Goal: Communication & Community: Answer question/provide support

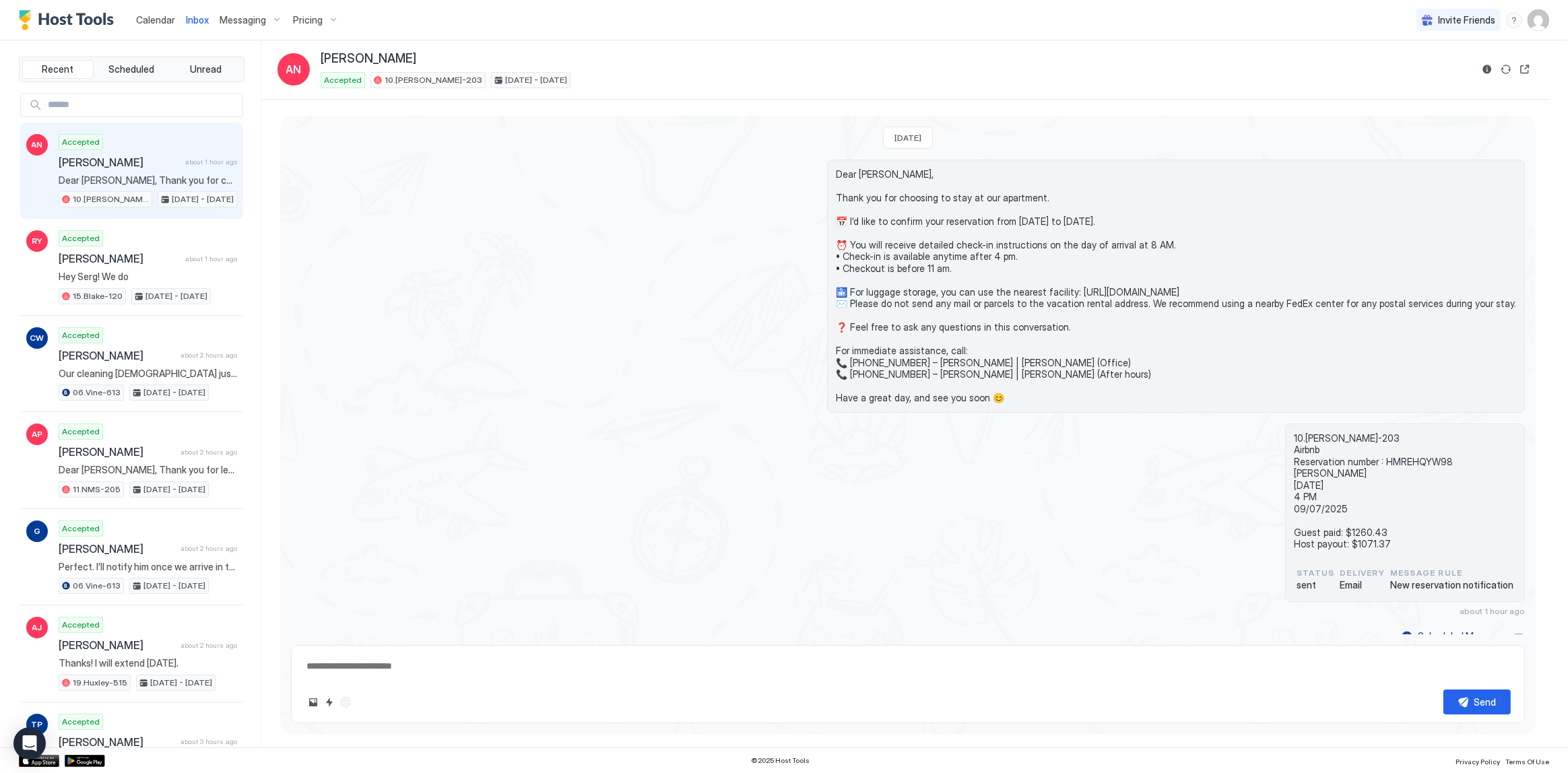
click at [430, 167] on div "Dear [PERSON_NAME], Thank you for choosing to stay at our apartment. 📅 I’d like…" at bounding box center [908, 285] width 1234 height 253
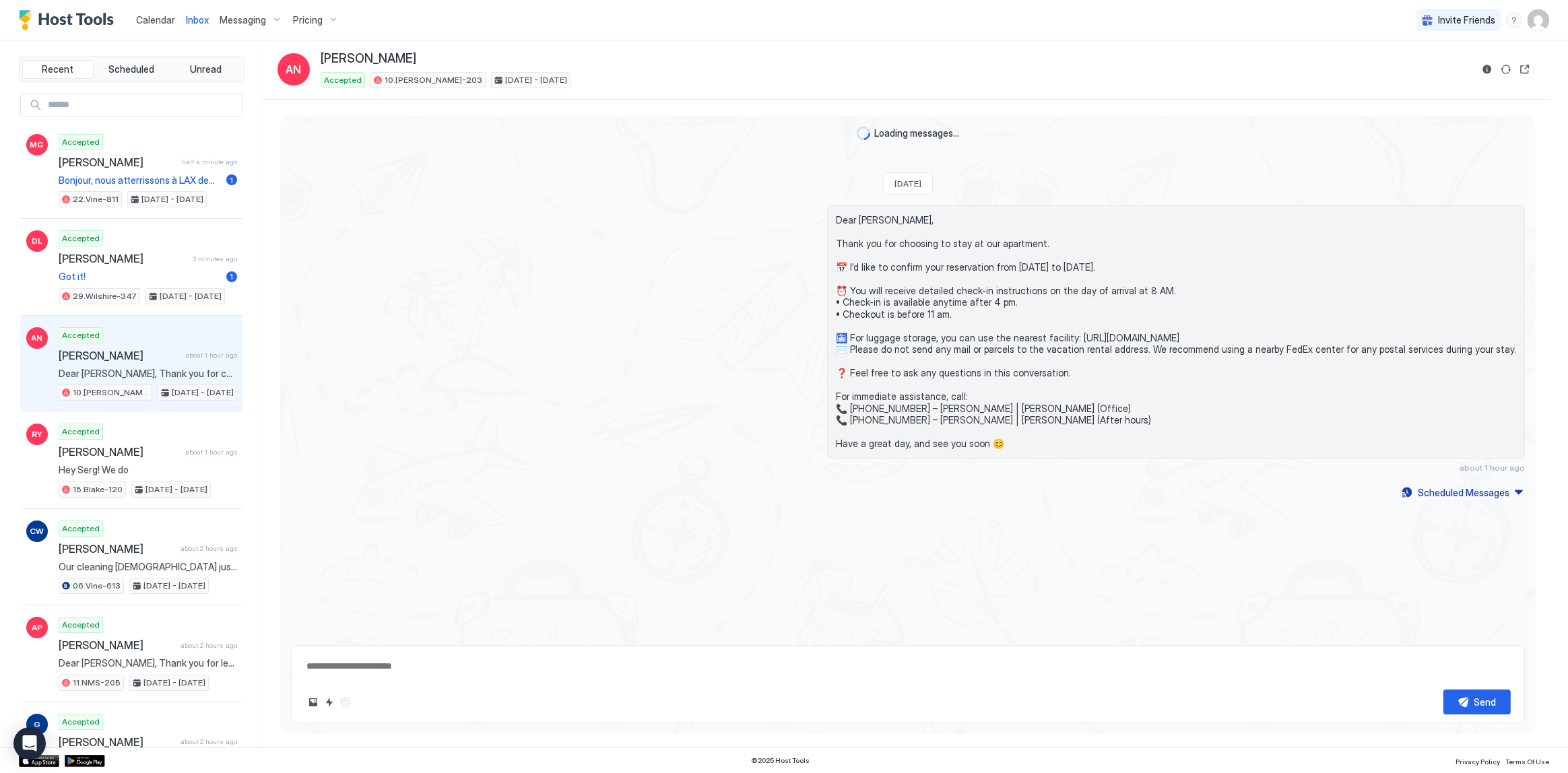
scroll to position [10, 0]
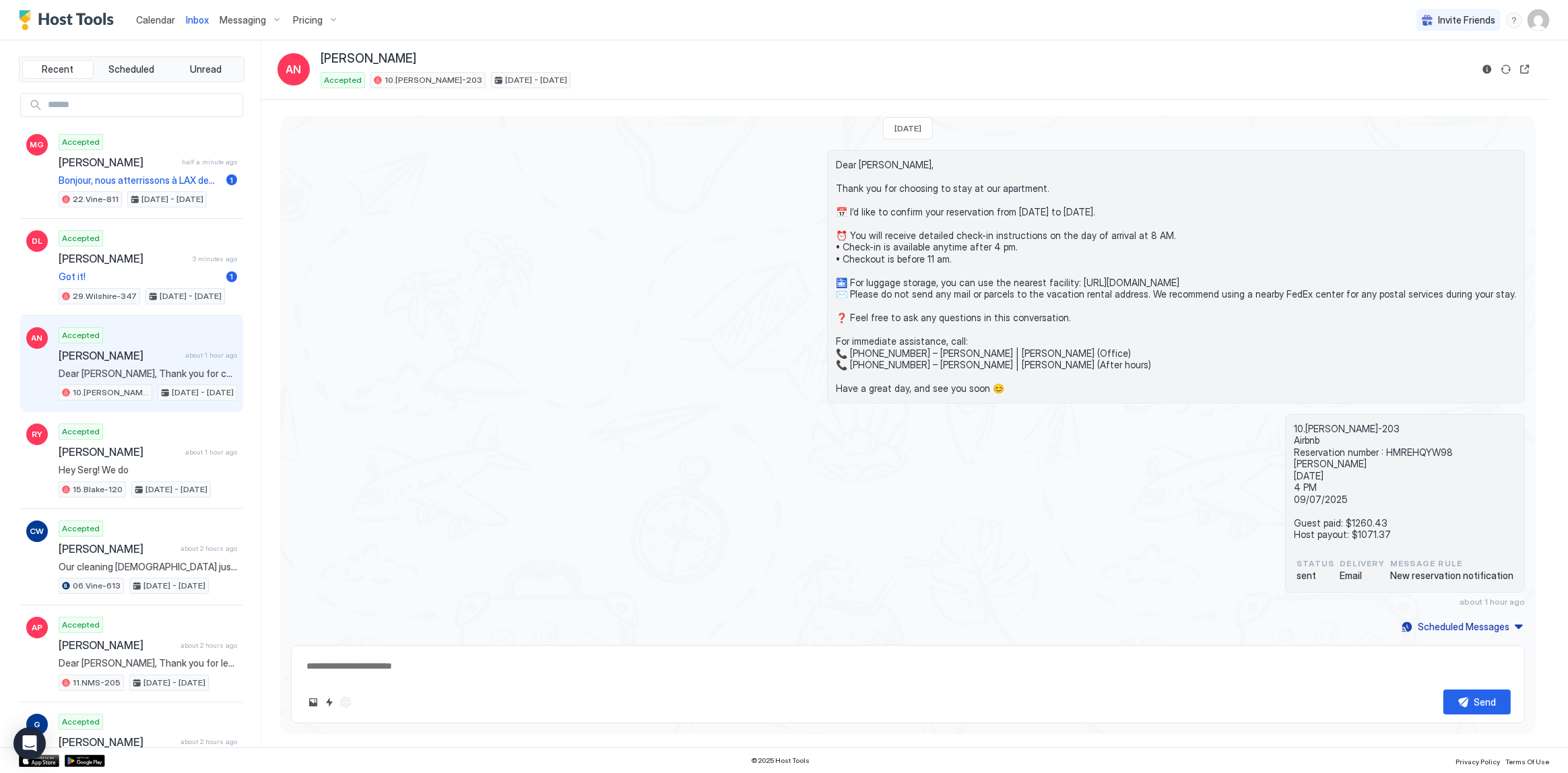
click at [526, 247] on div "Dear [PERSON_NAME], Thank you for choosing to stay at our apartment. 📅 I’d like…" at bounding box center [908, 276] width 1234 height 253
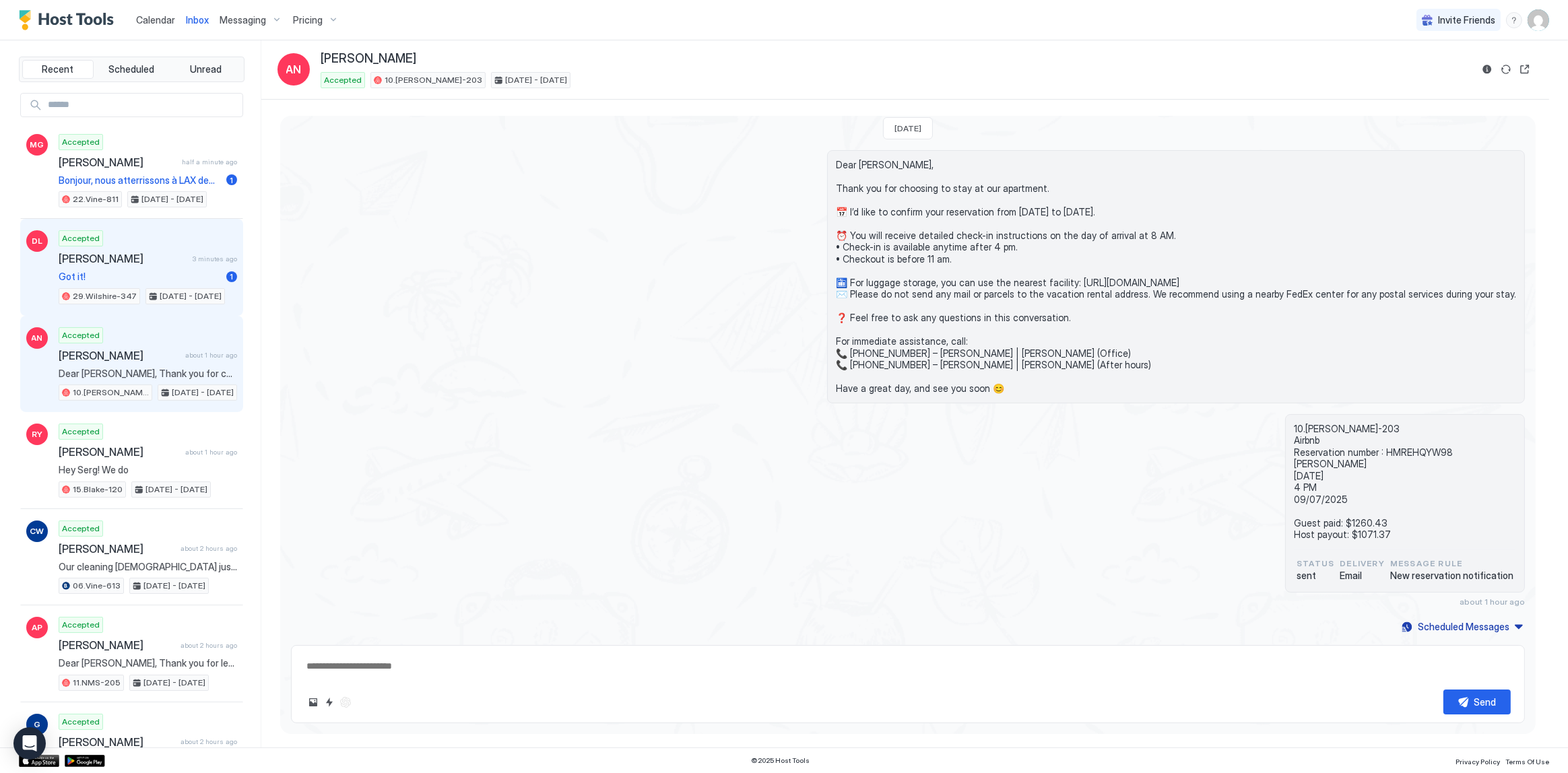
click at [172, 272] on span "Got it!" at bounding box center [140, 276] width 163 height 12
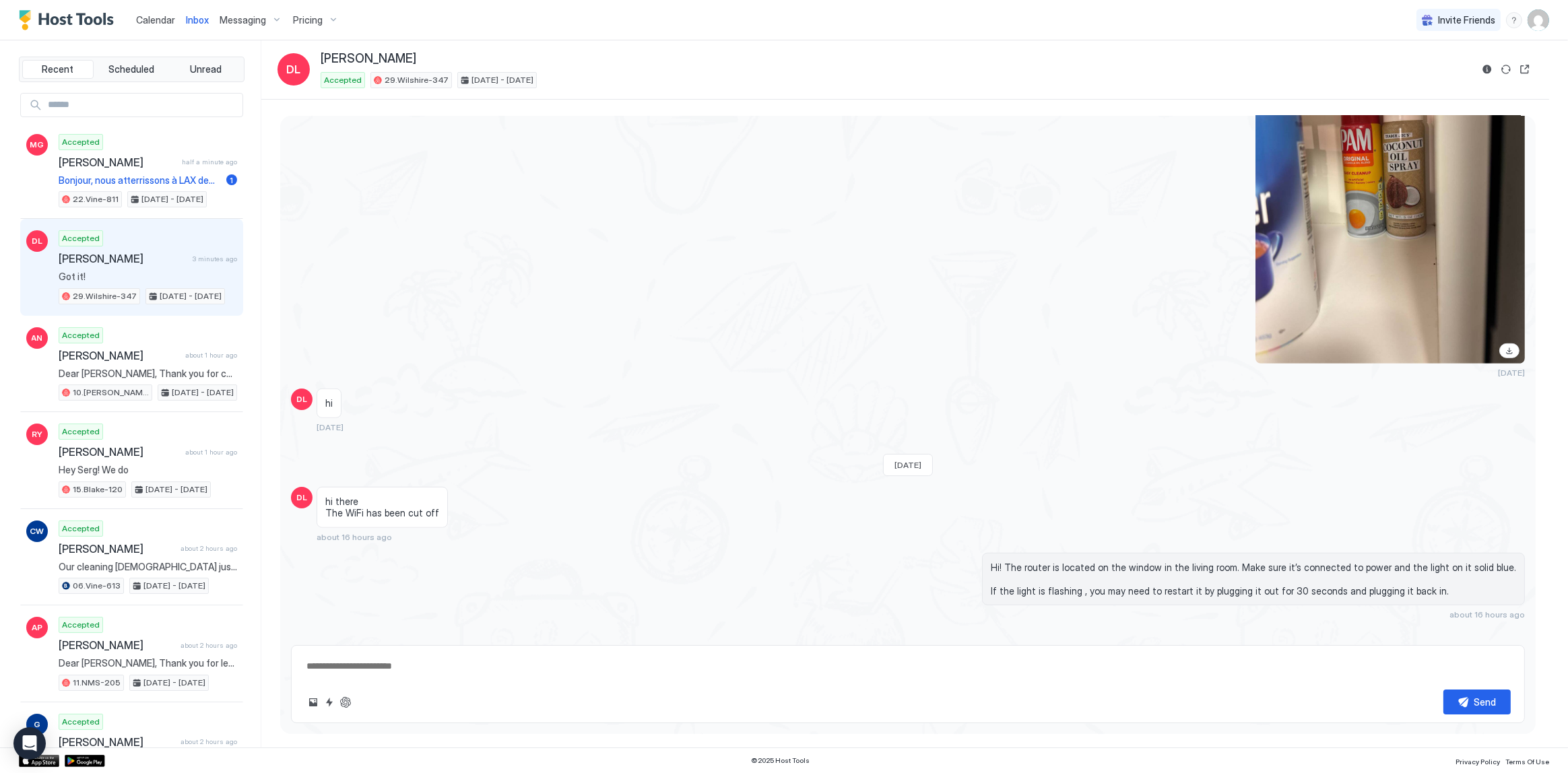
scroll to position [1719, 0]
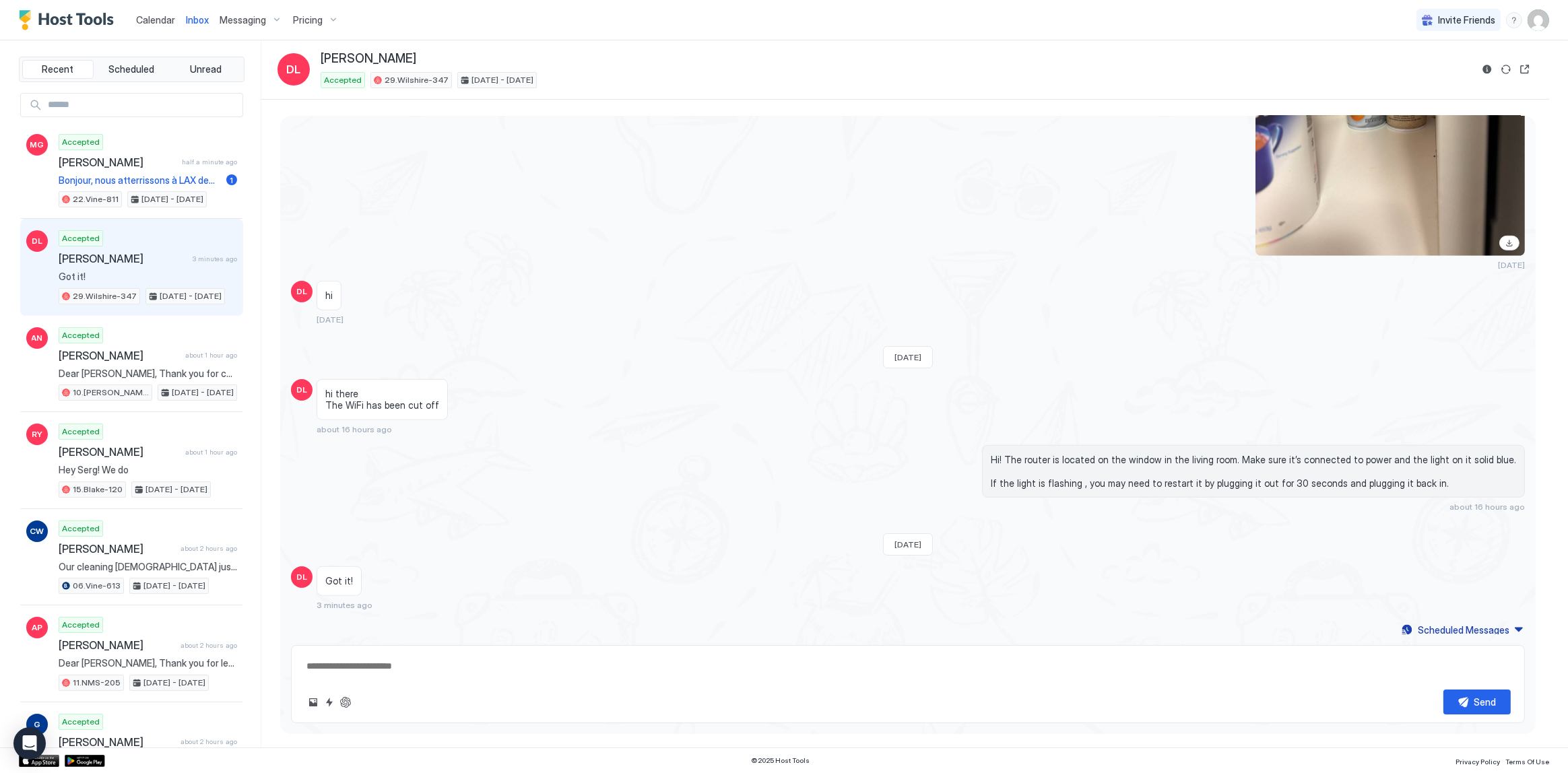
click at [1103, 454] on span "Hi! The router is located on the window in the living room. Make sure it’s conn…" at bounding box center [1254, 472] width 525 height 36
click at [96, 169] on div "Accepted [PERSON_NAME] half a minute ago Bonjour, nous atterrissons à LAX demai…" at bounding box center [148, 170] width 178 height 74
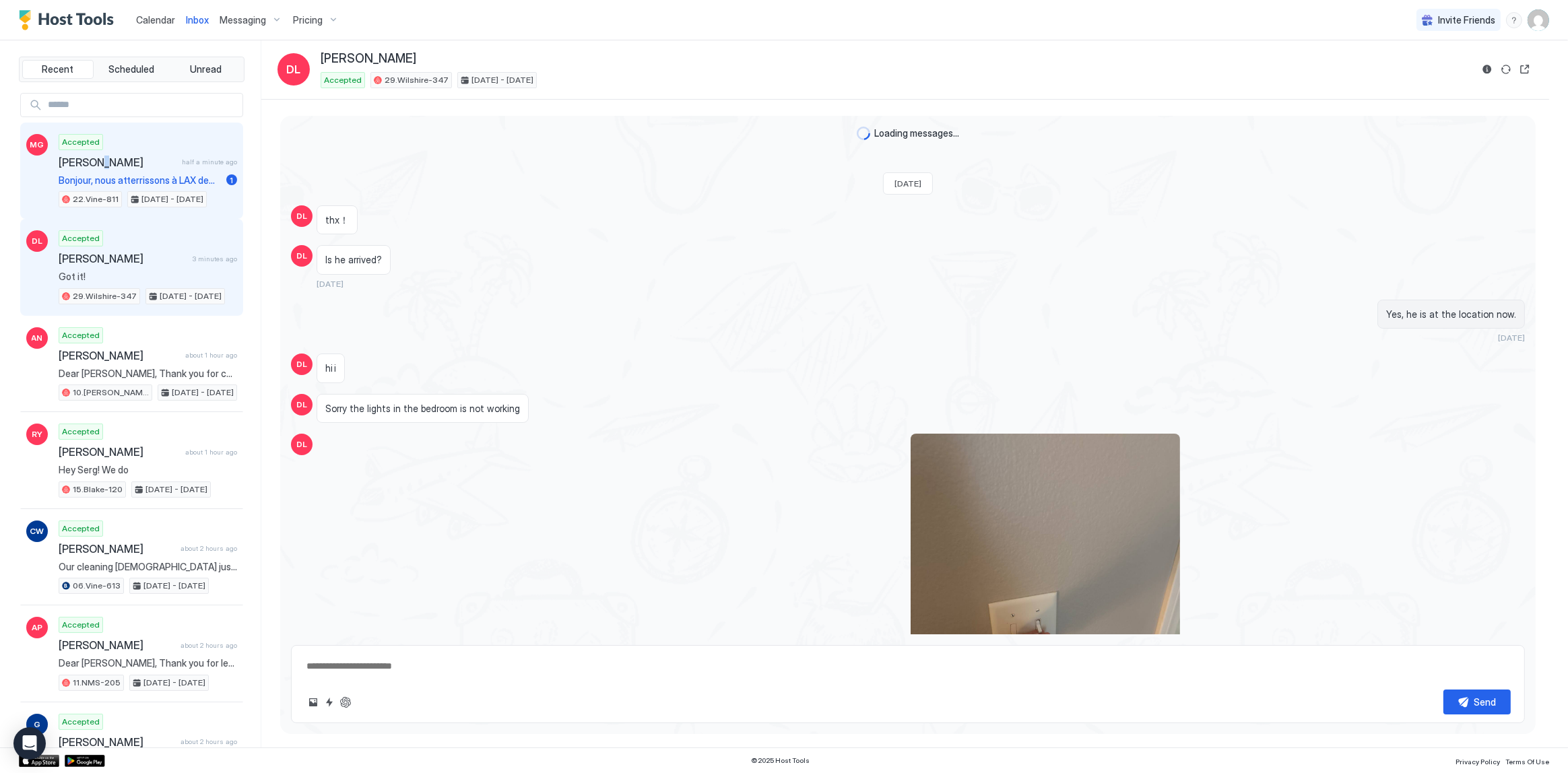
click at [96, 169] on div "Accepted [PERSON_NAME] half a minute ago Bonjour, nous atterrissons à LAX demai…" at bounding box center [148, 170] width 178 height 74
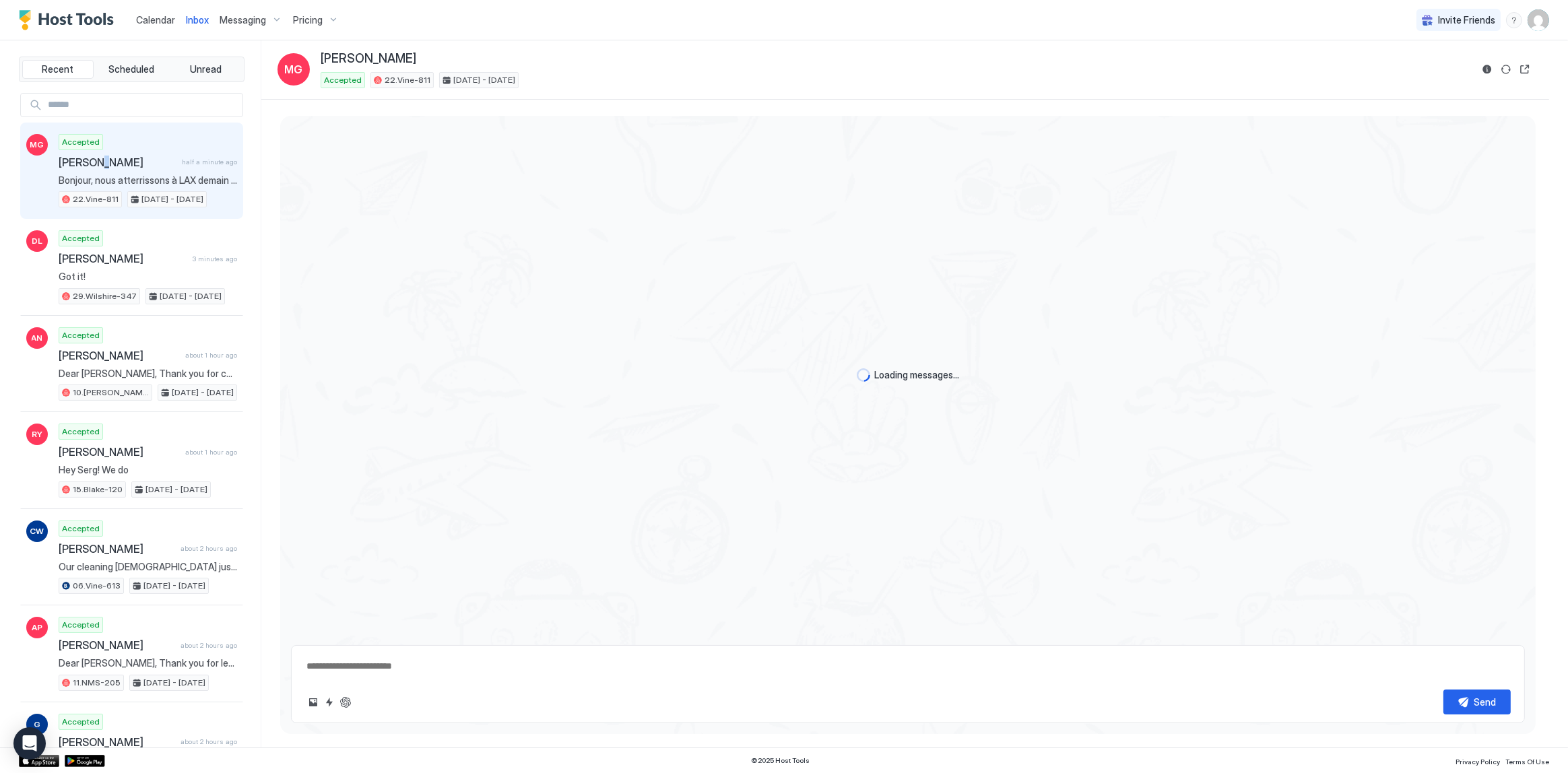
scroll to position [1052, 0]
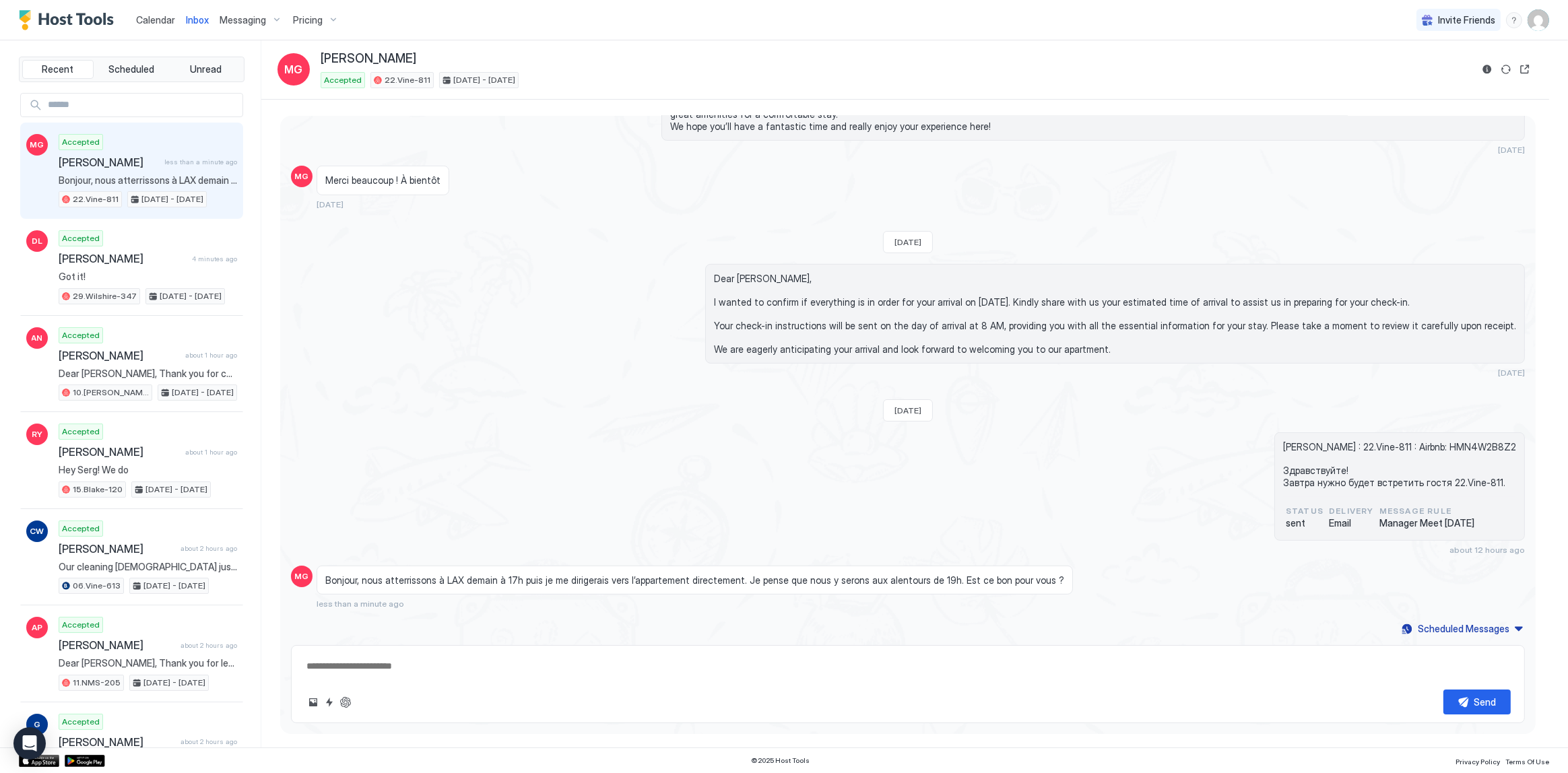
click at [664, 592] on div "Bonjour, nous atterrissons à LAX demain à 17h puis je me dirigerais vers l’appa…" at bounding box center [747, 588] width 863 height 44
click at [671, 577] on span "Bonjour, nous atterrissons à LAX demain à 17h puis je me dirigerais vers l’appa…" at bounding box center [694, 581] width 738 height 12
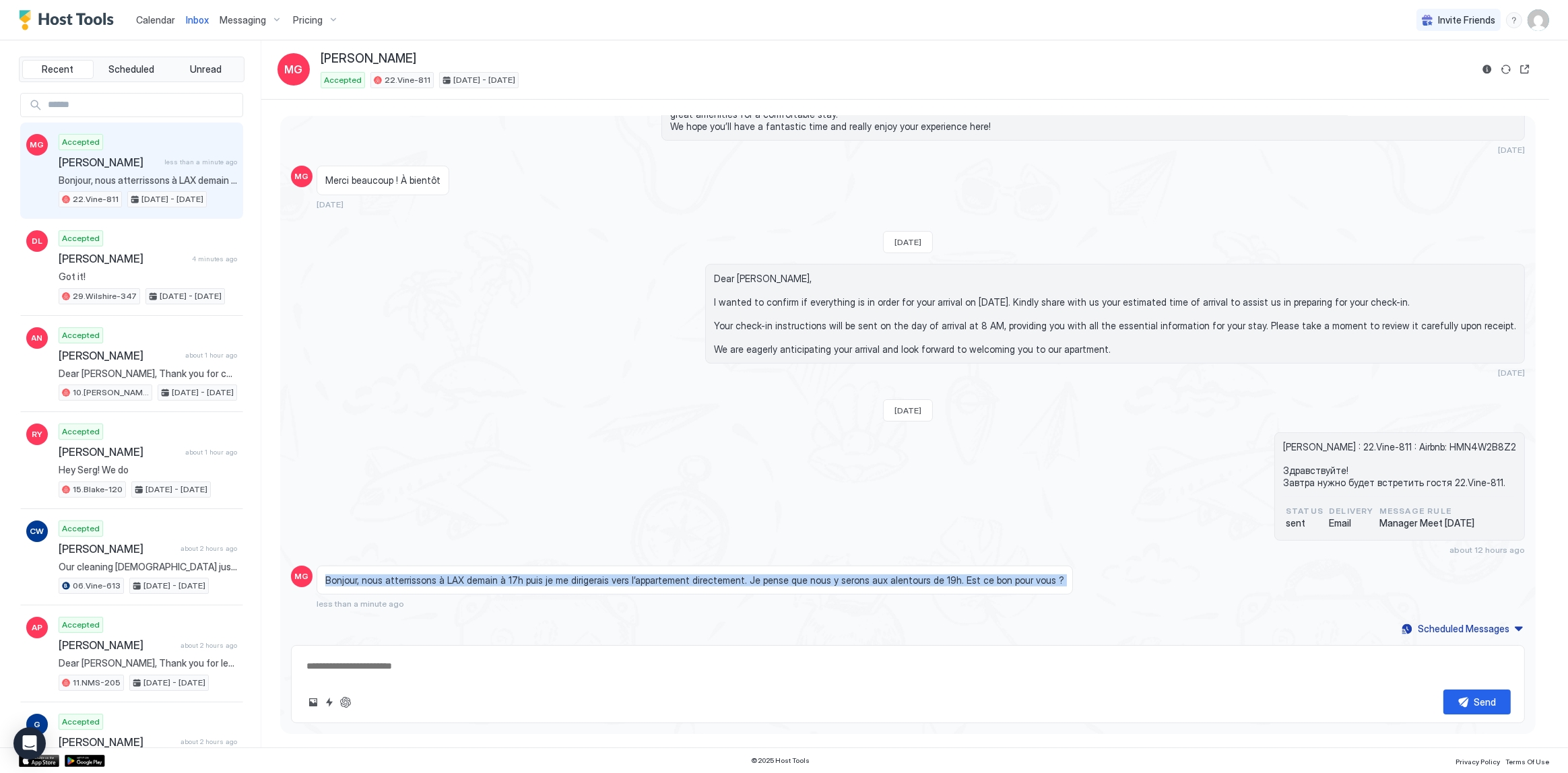
click at [671, 577] on span "Bonjour, nous atterrissons à LAX demain à 17h puis je me dirigerais vers l’appa…" at bounding box center [694, 581] width 738 height 12
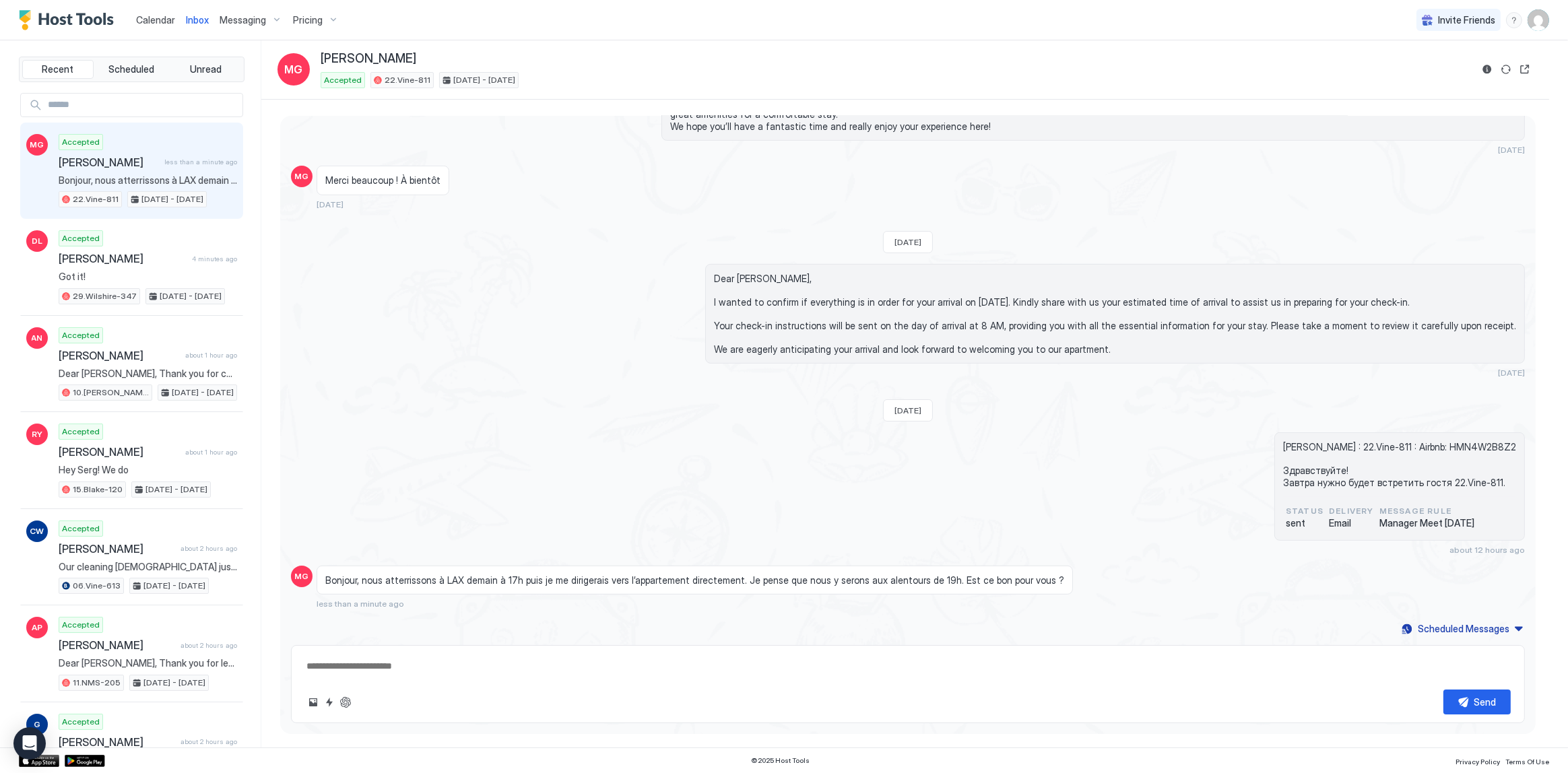
click at [1034, 519] on div "Manelle Guermouch : 22.Vine-811 : Airbnb: HMN4W2B8Z2 Здравствуйте! Завтра нужно…" at bounding box center [908, 494] width 1234 height 123
click at [346, 700] on button "ChatGPT Auto Reply" at bounding box center [345, 703] width 16 height 16
type textarea "*"
type textarea "**********"
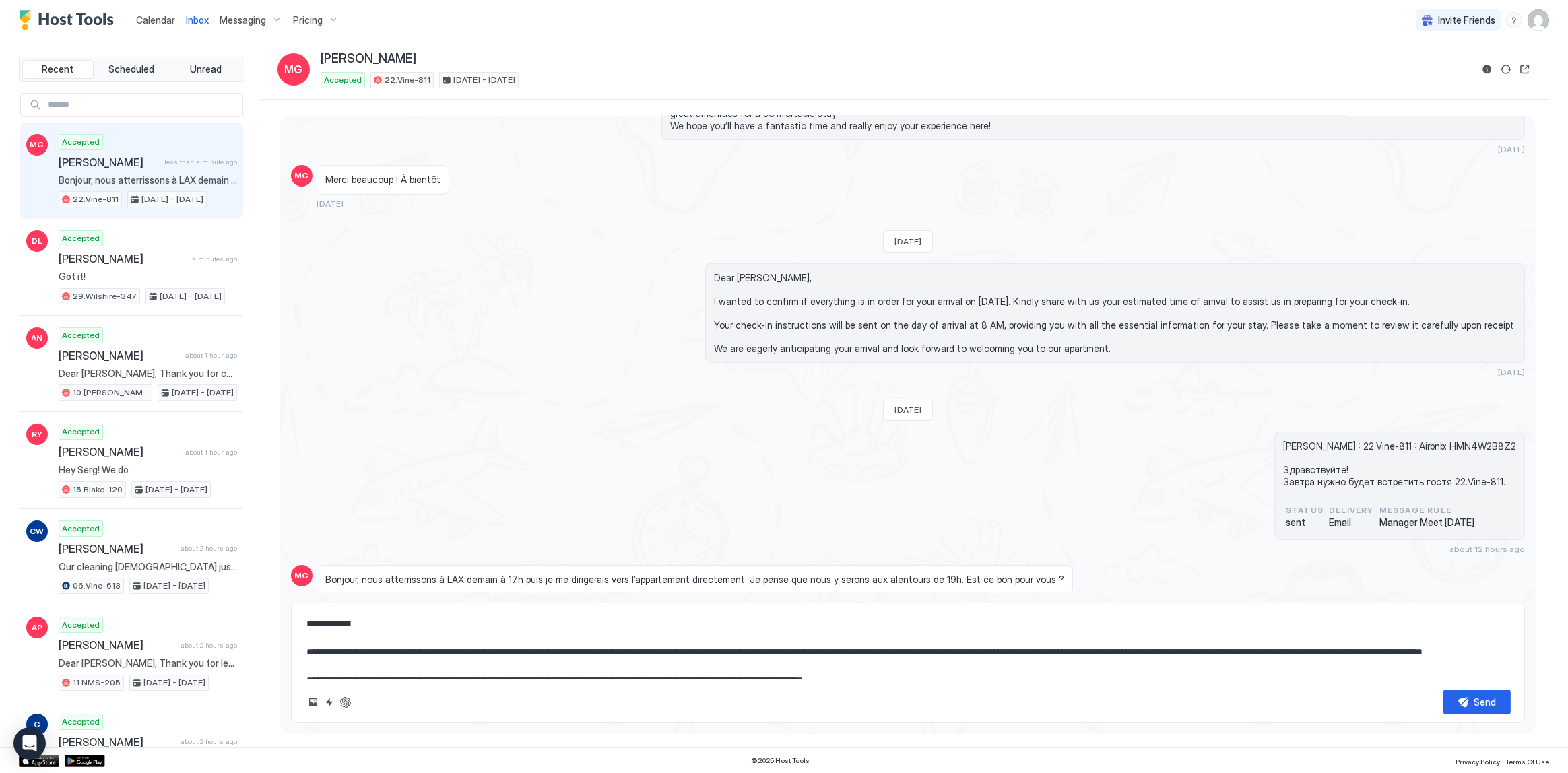
click at [583, 653] on textarea "**********" at bounding box center [908, 645] width 1205 height 67
click at [347, 703] on button "ChatGPT Auto Reply" at bounding box center [345, 703] width 16 height 16
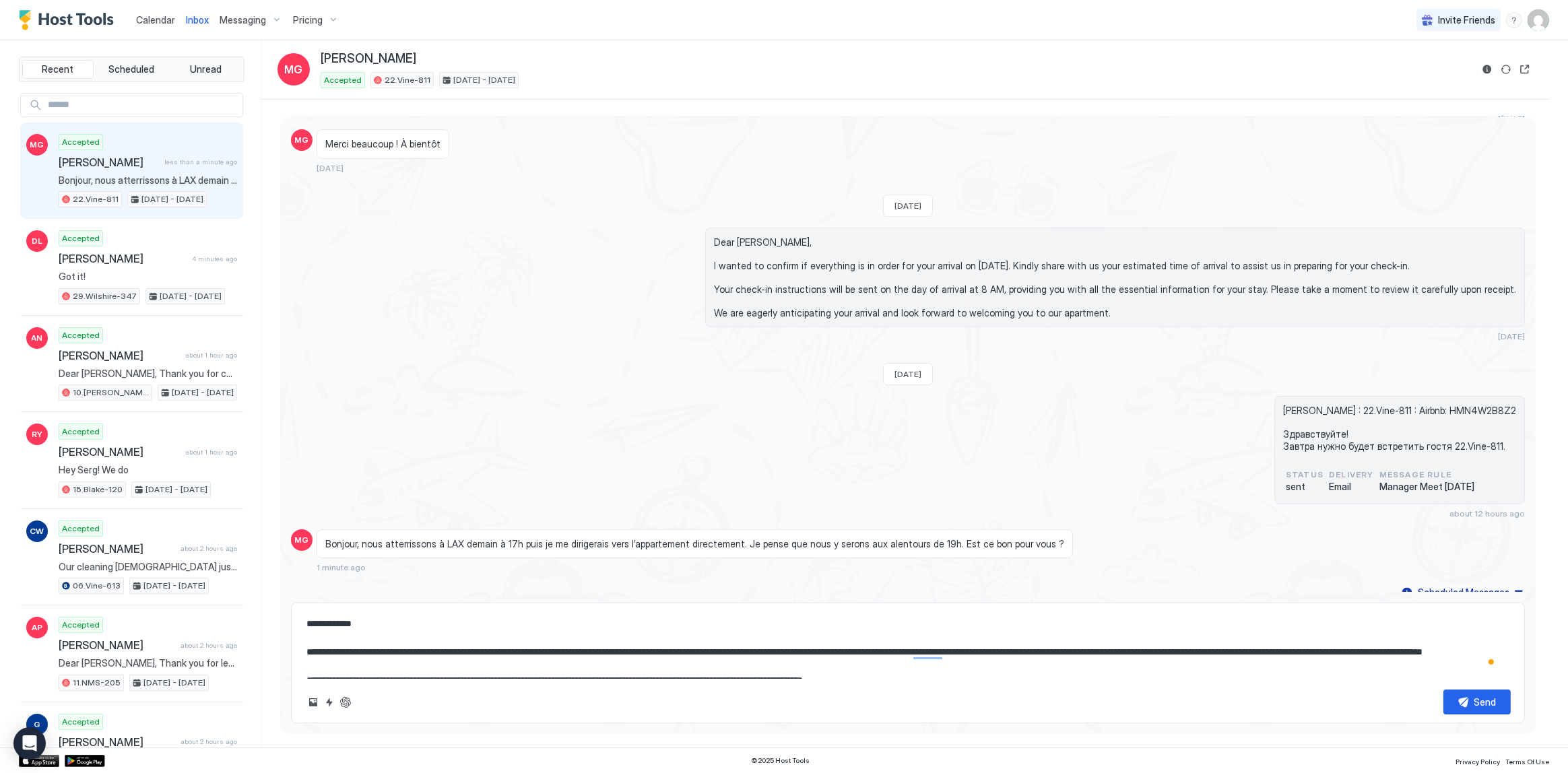
scroll to position [1095, 0]
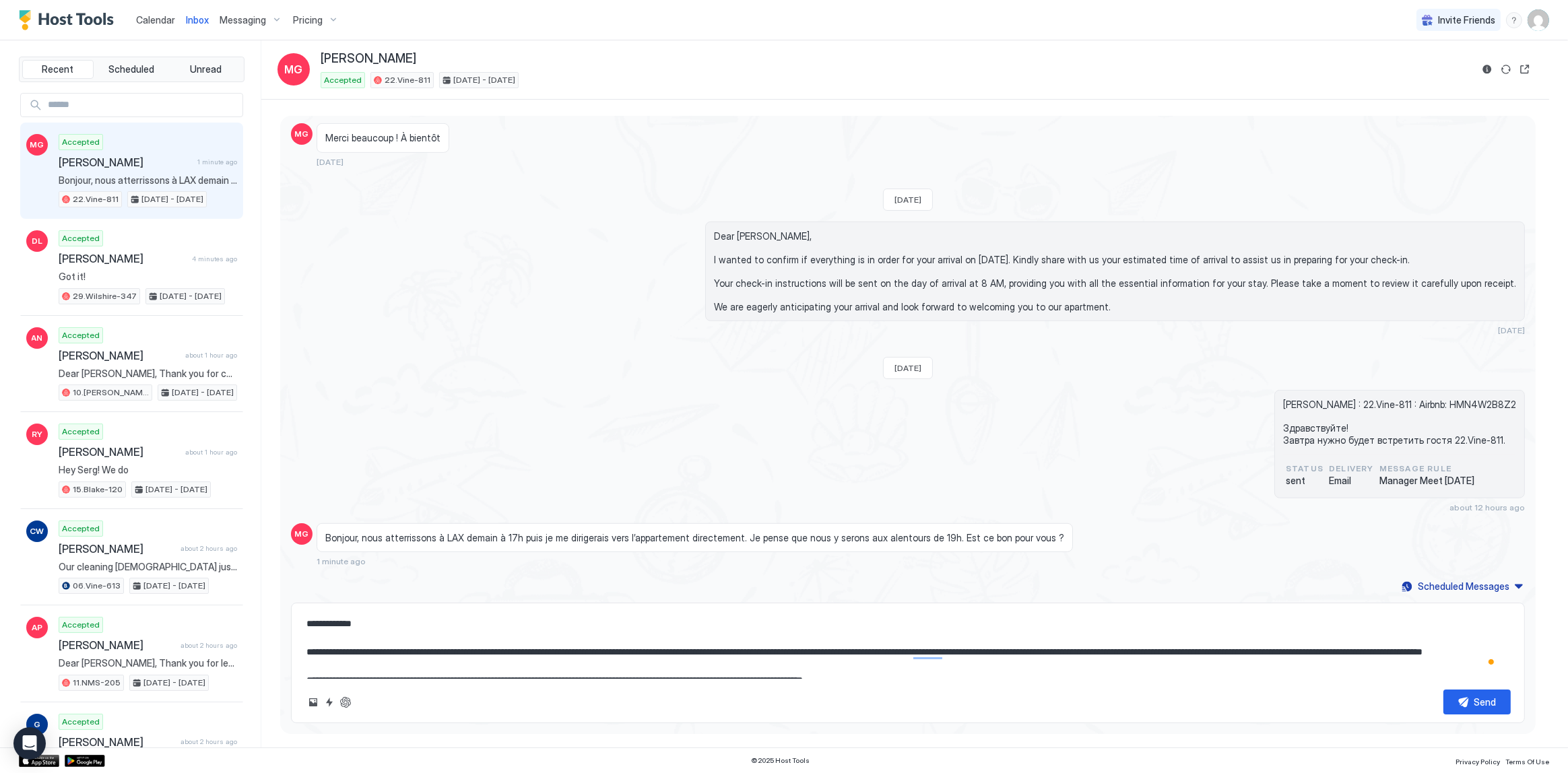
type textarea "*"
type textarea "**********"
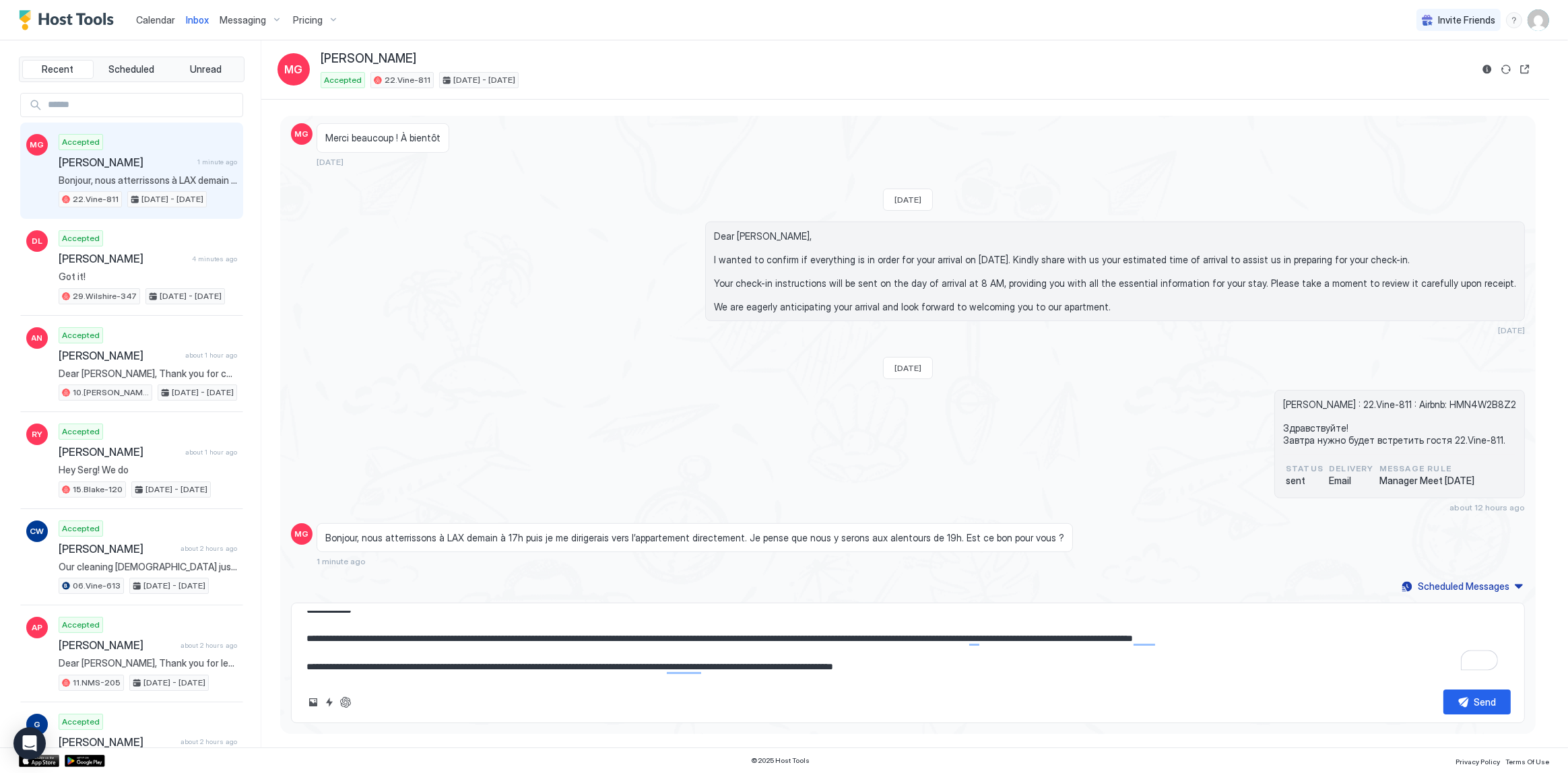
click at [459, 647] on textarea "**********" at bounding box center [908, 645] width 1205 height 67
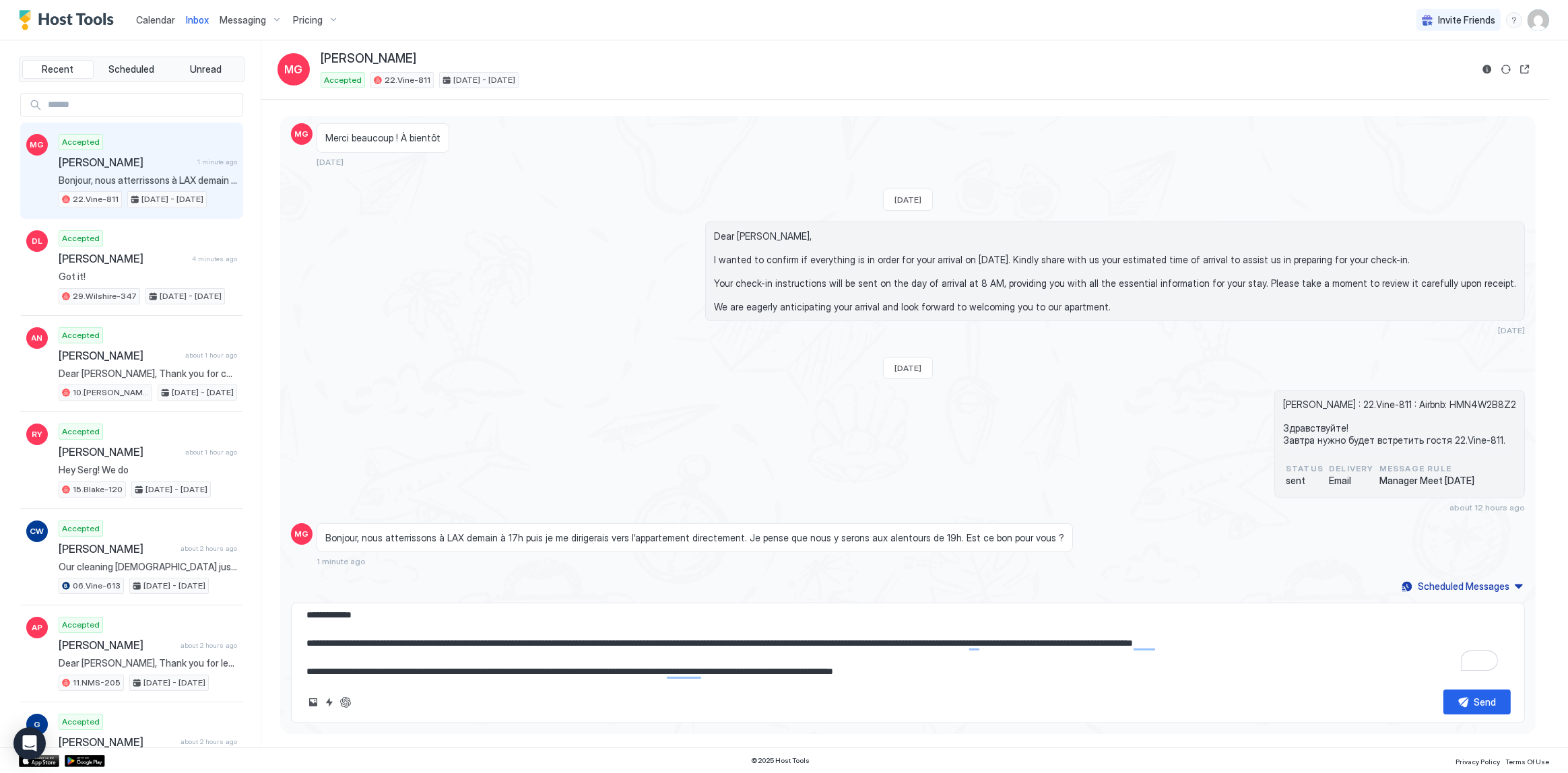
scroll to position [0, 0]
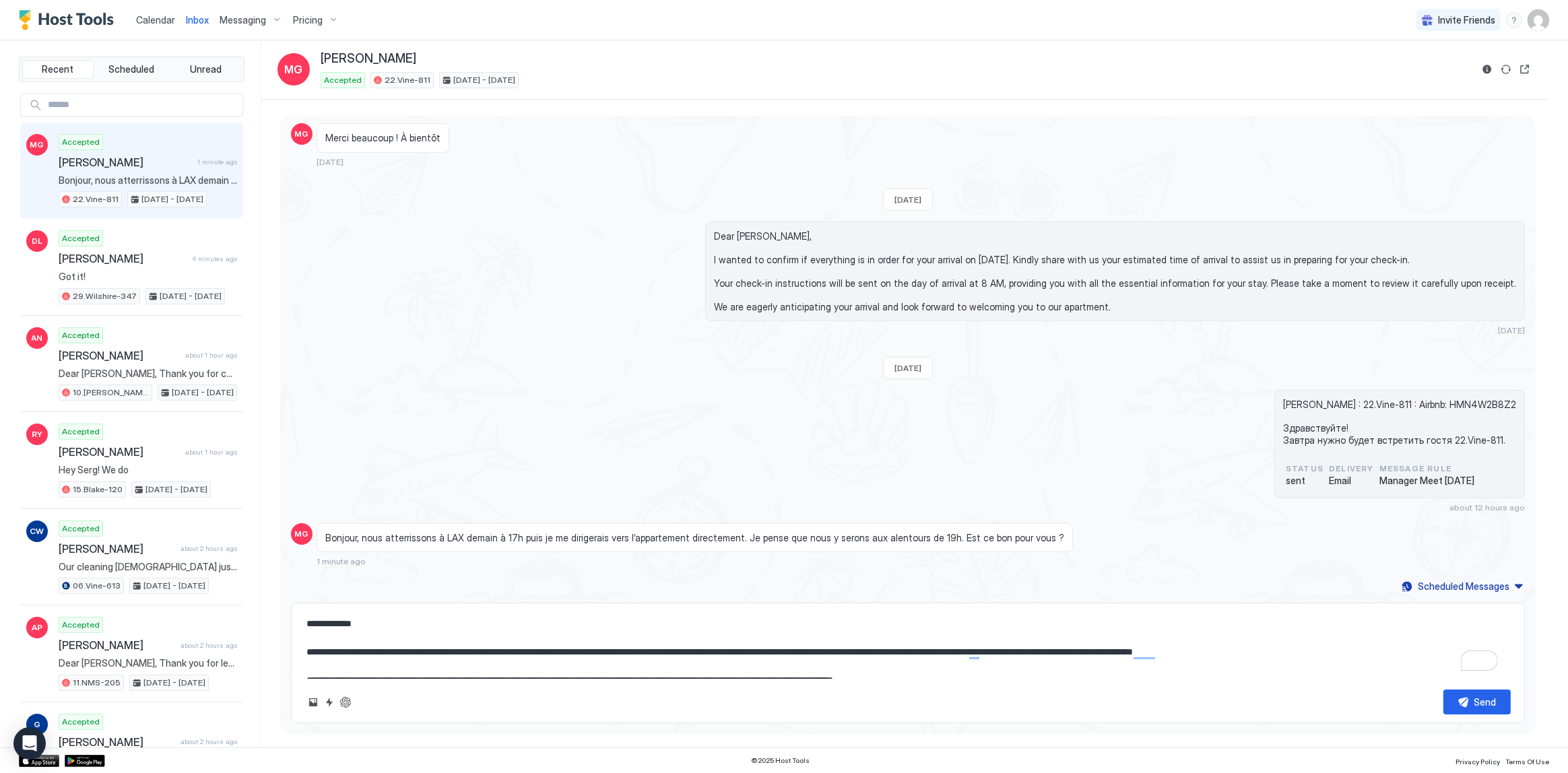
click at [356, 631] on textarea "**********" at bounding box center [908, 645] width 1205 height 67
click at [354, 623] on textarea "**********" at bounding box center [908, 645] width 1205 height 67
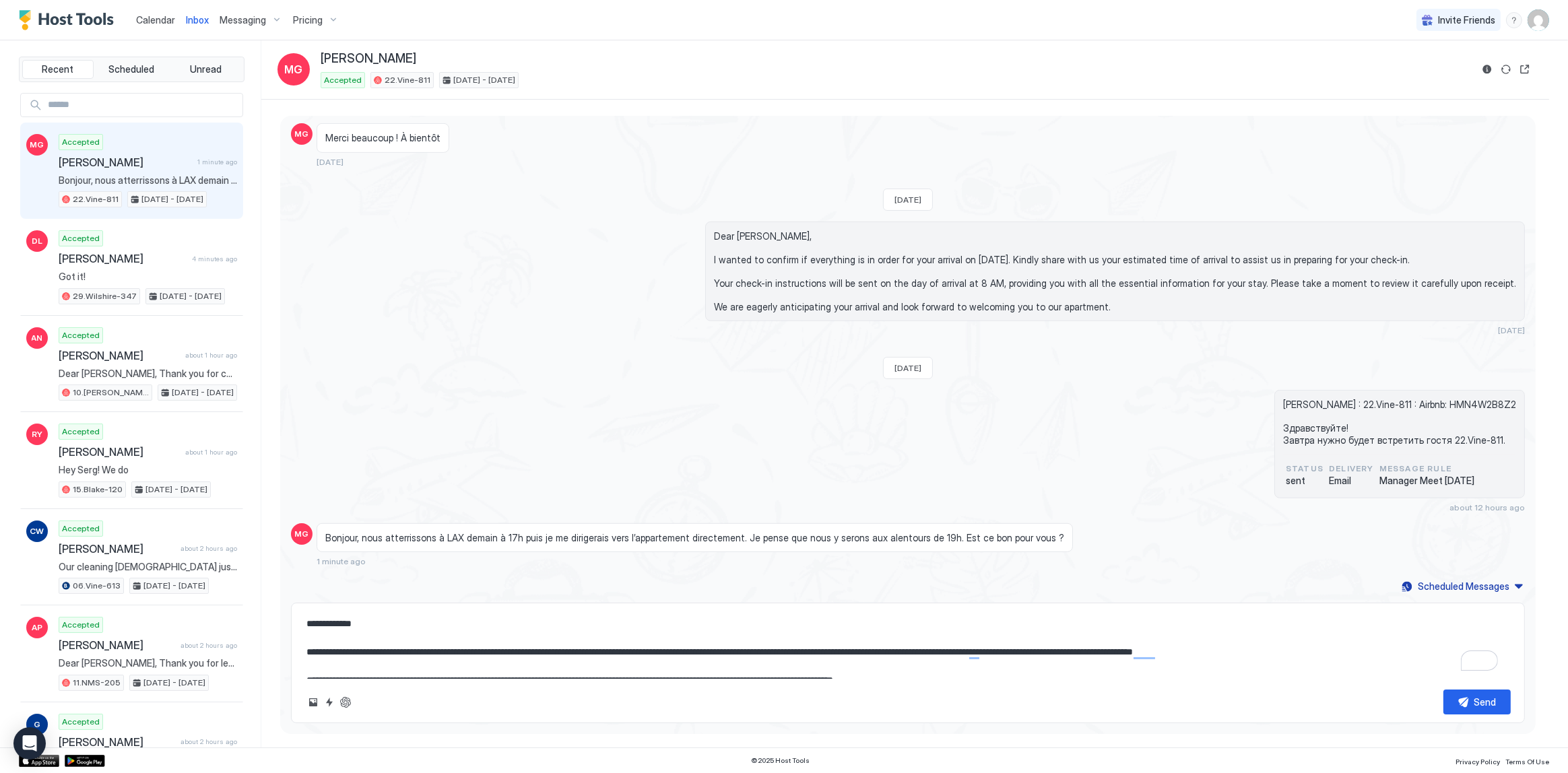
click at [354, 623] on textarea "**********" at bounding box center [908, 645] width 1205 height 67
click at [479, 532] on span "Bonjour, nous atterrissons à LAX demain à 17h puis je me dirigerais vers l’appa…" at bounding box center [694, 538] width 738 height 12
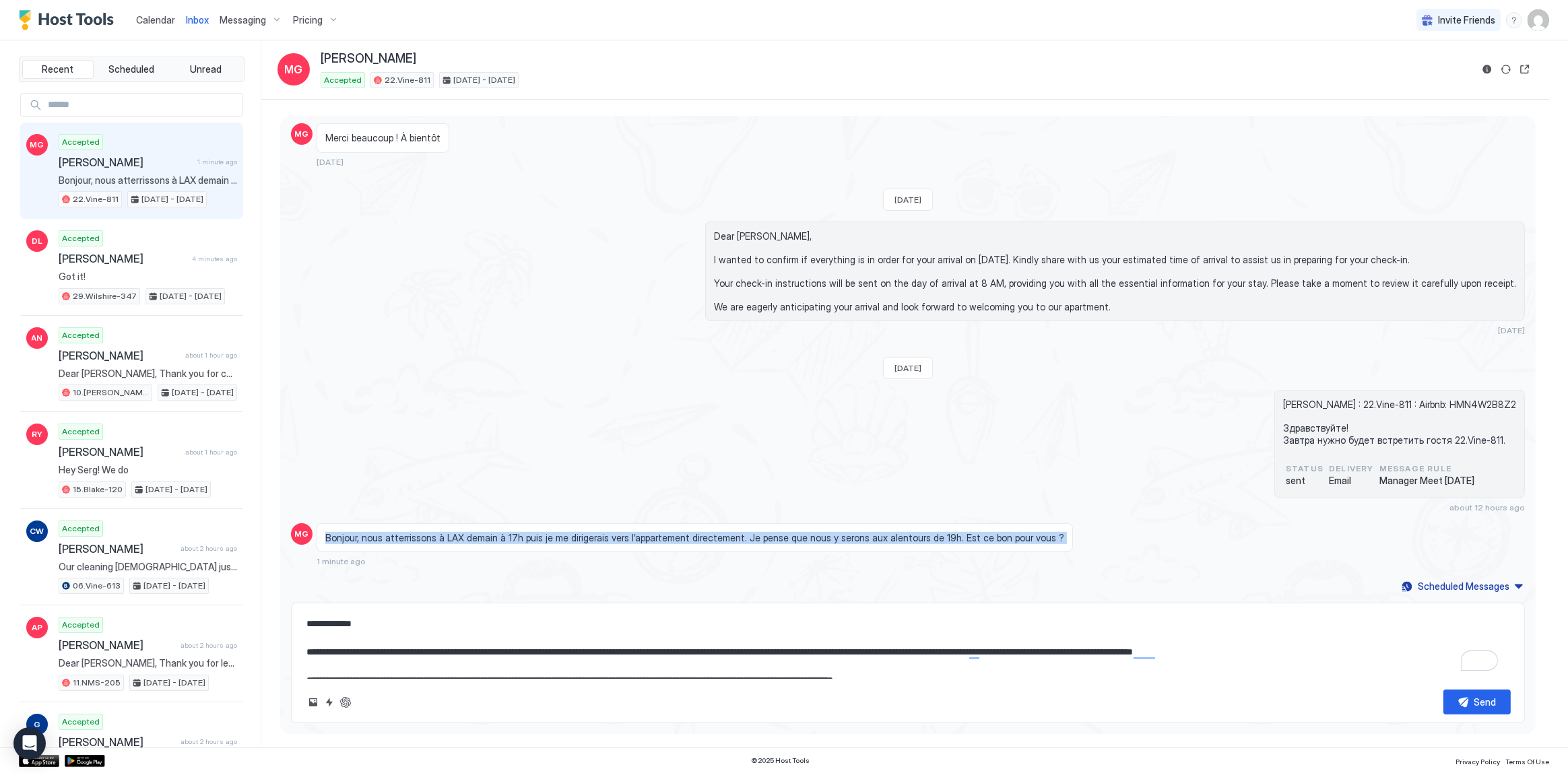
click at [479, 532] on span "Bonjour, nous atterrissons à LAX demain à 17h puis je me dirigerais vers l’appa…" at bounding box center [694, 538] width 738 height 12
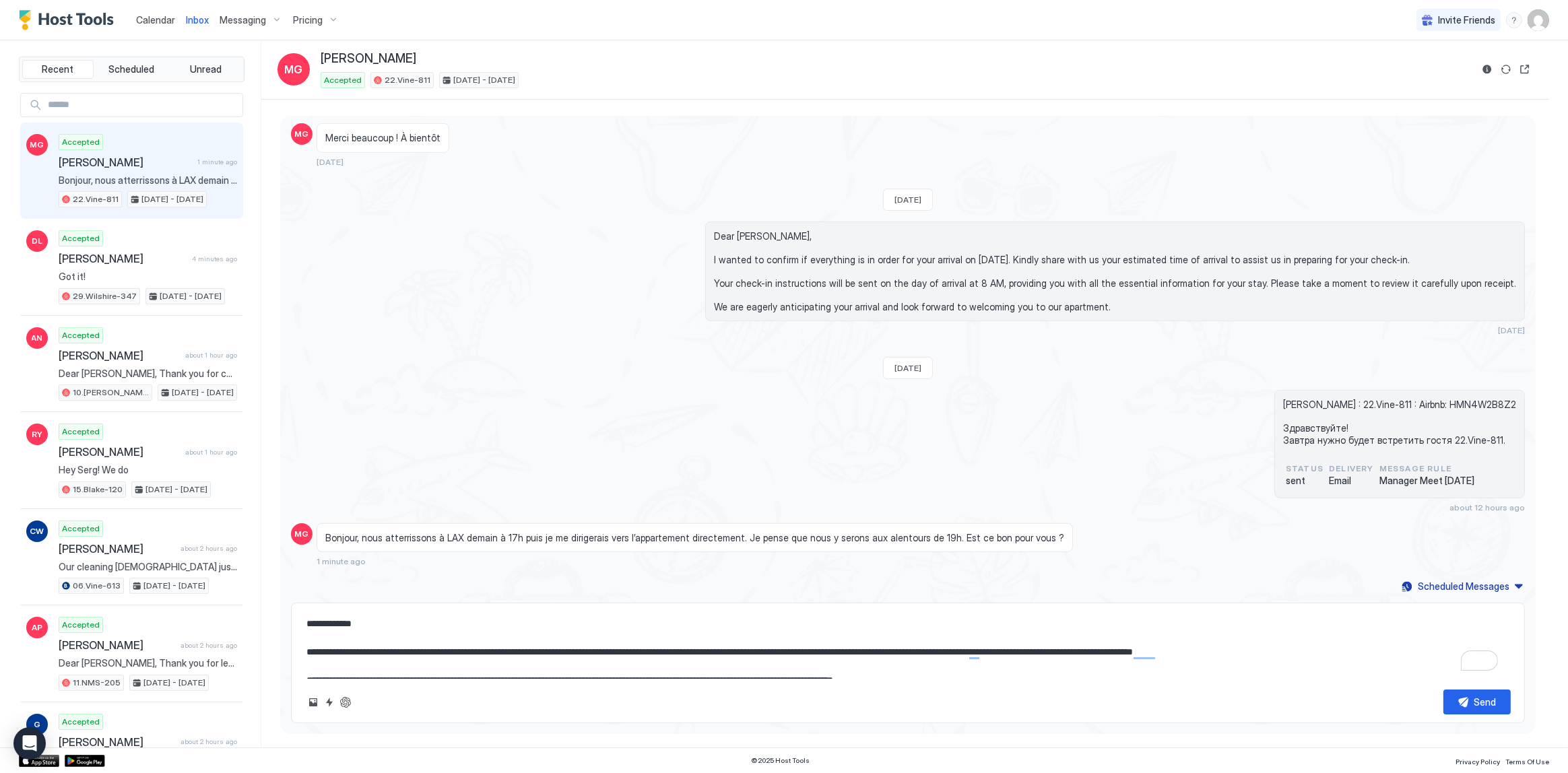
click at [349, 632] on textarea "**********" at bounding box center [908, 645] width 1205 height 67
click at [348, 625] on textarea "**********" at bounding box center [908, 645] width 1205 height 67
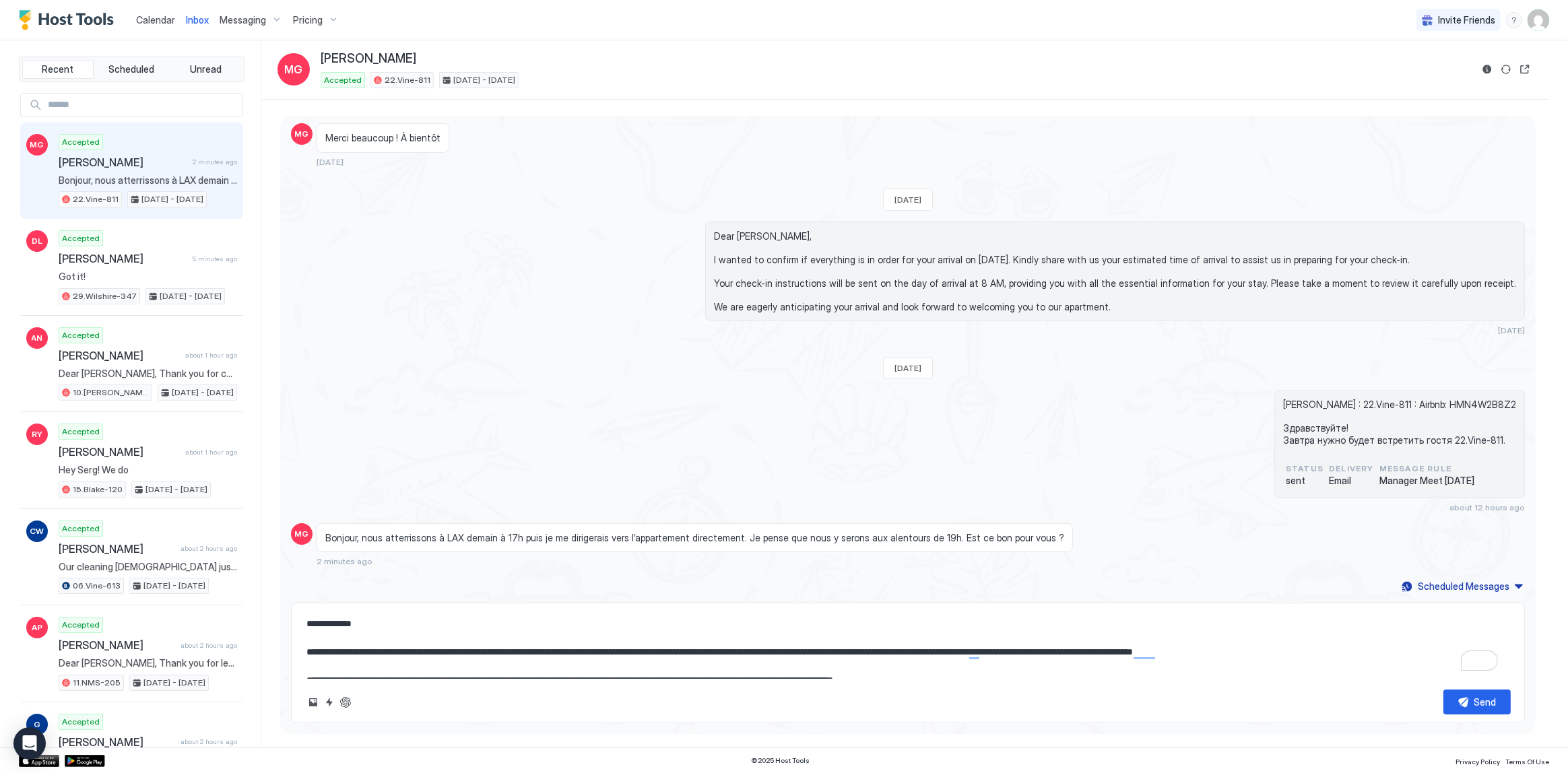
click at [402, 641] on textarea "**********" at bounding box center [908, 645] width 1205 height 67
paste textarea "To enrich screen reader interactions, please activate Accessibility in Grammarl…"
type textarea "*"
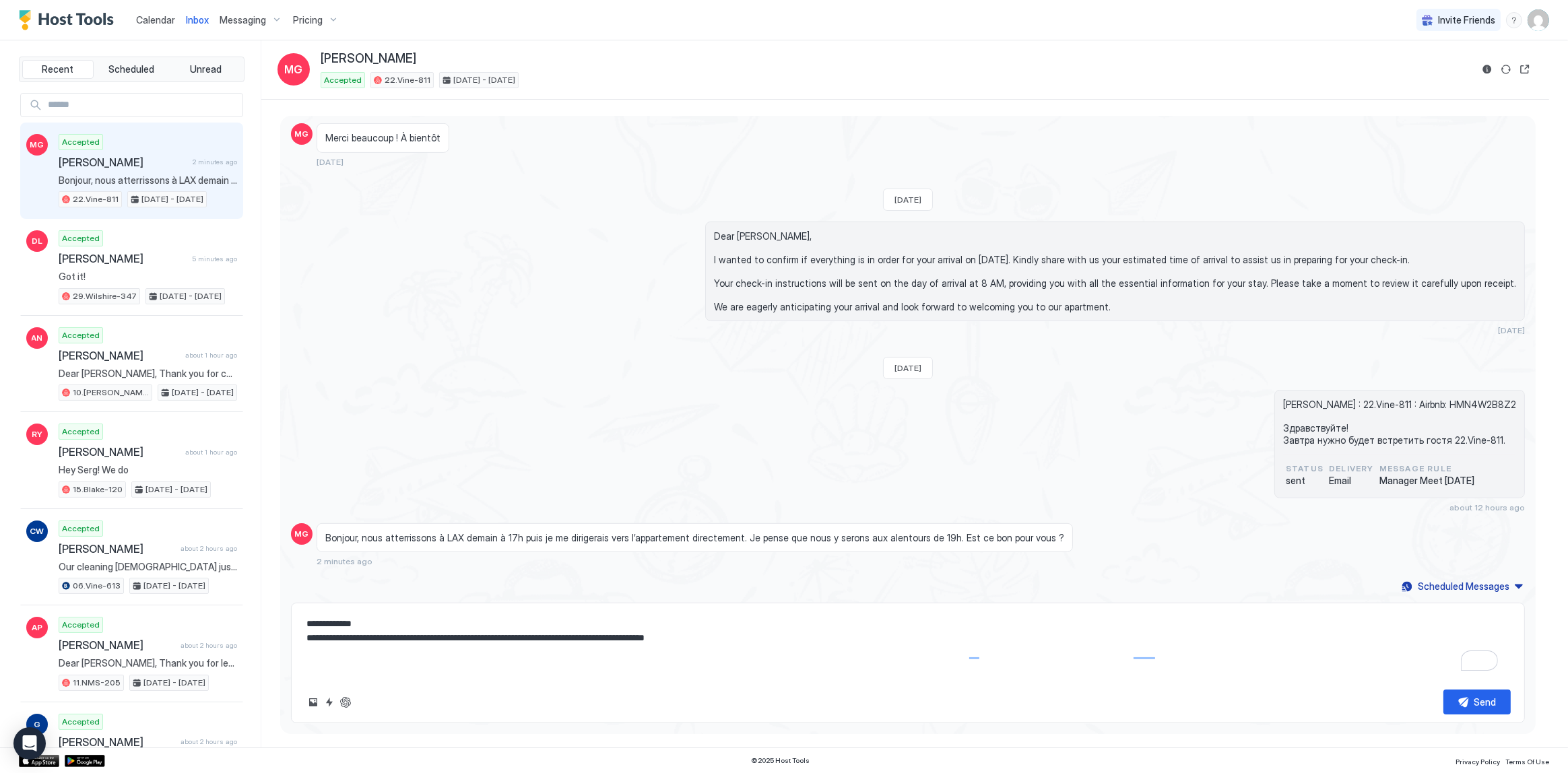
scroll to position [1081, 0]
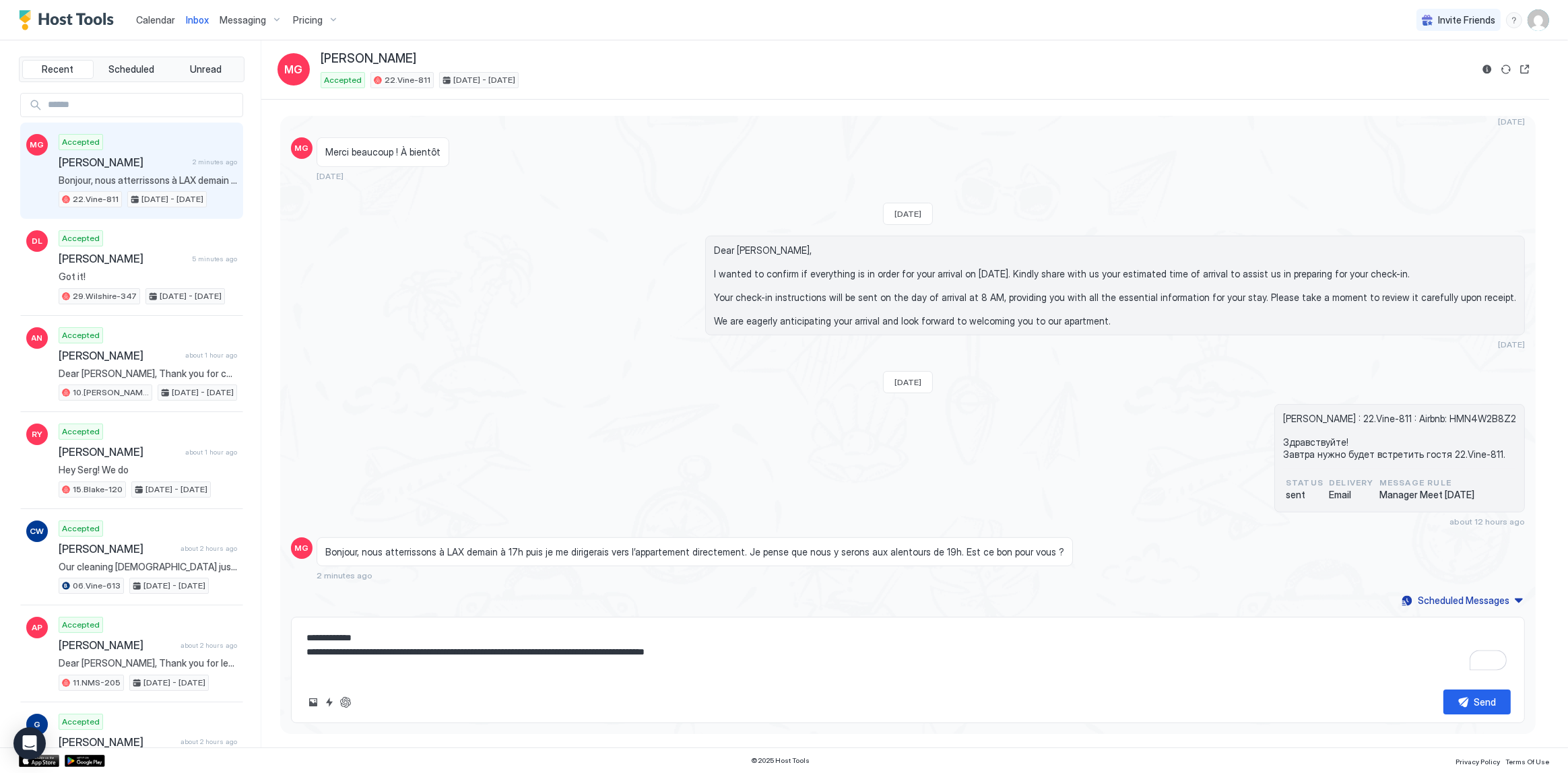
type textarea "**********"
click at [410, 546] on span "Bonjour, nous atterrissons à LAX demain à 17h puis je me dirigerais vers l’appa…" at bounding box center [694, 552] width 738 height 12
click at [512, 552] on span "Bonjour, nous atterrissons à LAX demain à 17h puis je me dirigerais vers l’appa…" at bounding box center [694, 552] width 738 height 12
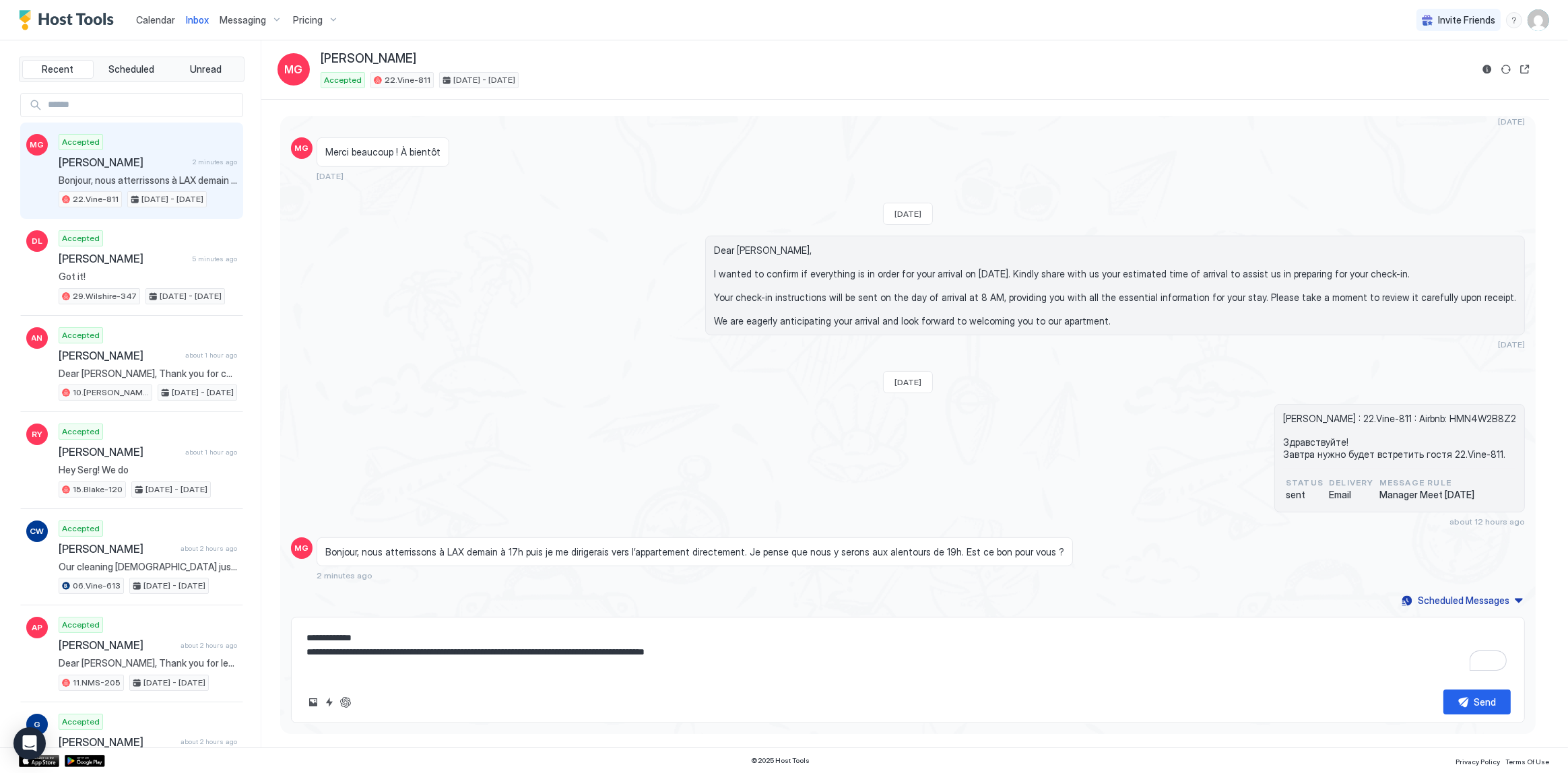
click at [511, 550] on span "Bonjour, nous atterrissons à LAX demain à 17h puis je me dirigerais vers l’appa…" at bounding box center [694, 552] width 738 height 12
click at [467, 555] on div "Bonjour, nous atterrissons à LAX demain à 17h puis je me dirigerais vers l’appa…" at bounding box center [694, 552] width 756 height 30
click at [442, 546] on span "Bonjour, nous atterrissons à LAX demain à 17h puis je me dirigerais vers l’appa…" at bounding box center [694, 552] width 738 height 12
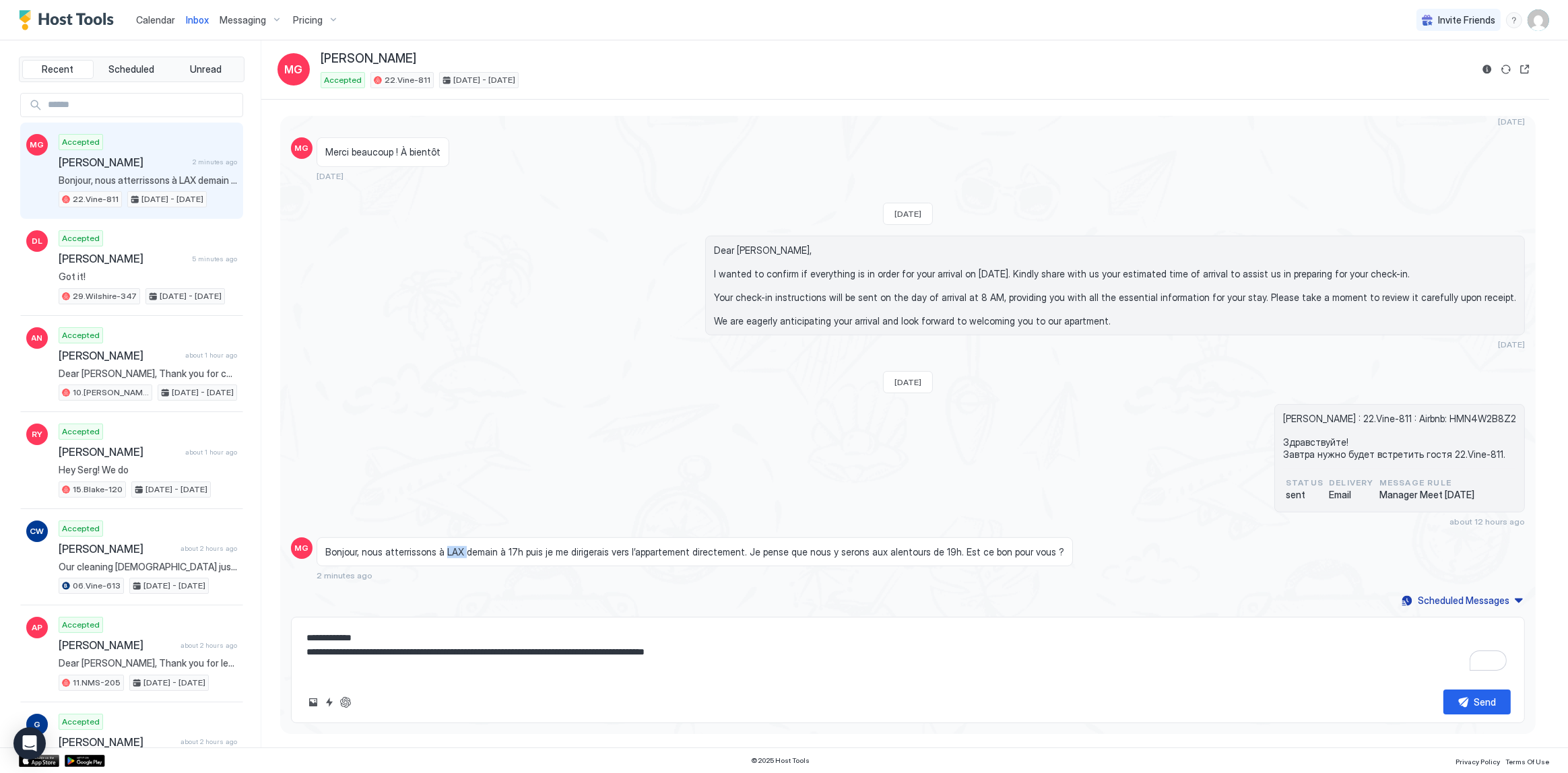
click at [442, 546] on span "Bonjour, nous atterrissons à LAX demain à 17h puis je me dirigerais vers l’appa…" at bounding box center [694, 552] width 738 height 12
drag, startPoint x: 442, startPoint y: 545, endPoint x: 533, endPoint y: 545, distance: 91.0
click at [517, 546] on span "Bonjour, nous atterrissons à LAX demain à 17h puis je me dirigerais vers l’appa…" at bounding box center [694, 552] width 738 height 12
click at [471, 546] on span "Bonjour, nous atterrissons à LAX demain à 17h puis je me dirigerais vers l’appa…" at bounding box center [694, 552] width 738 height 12
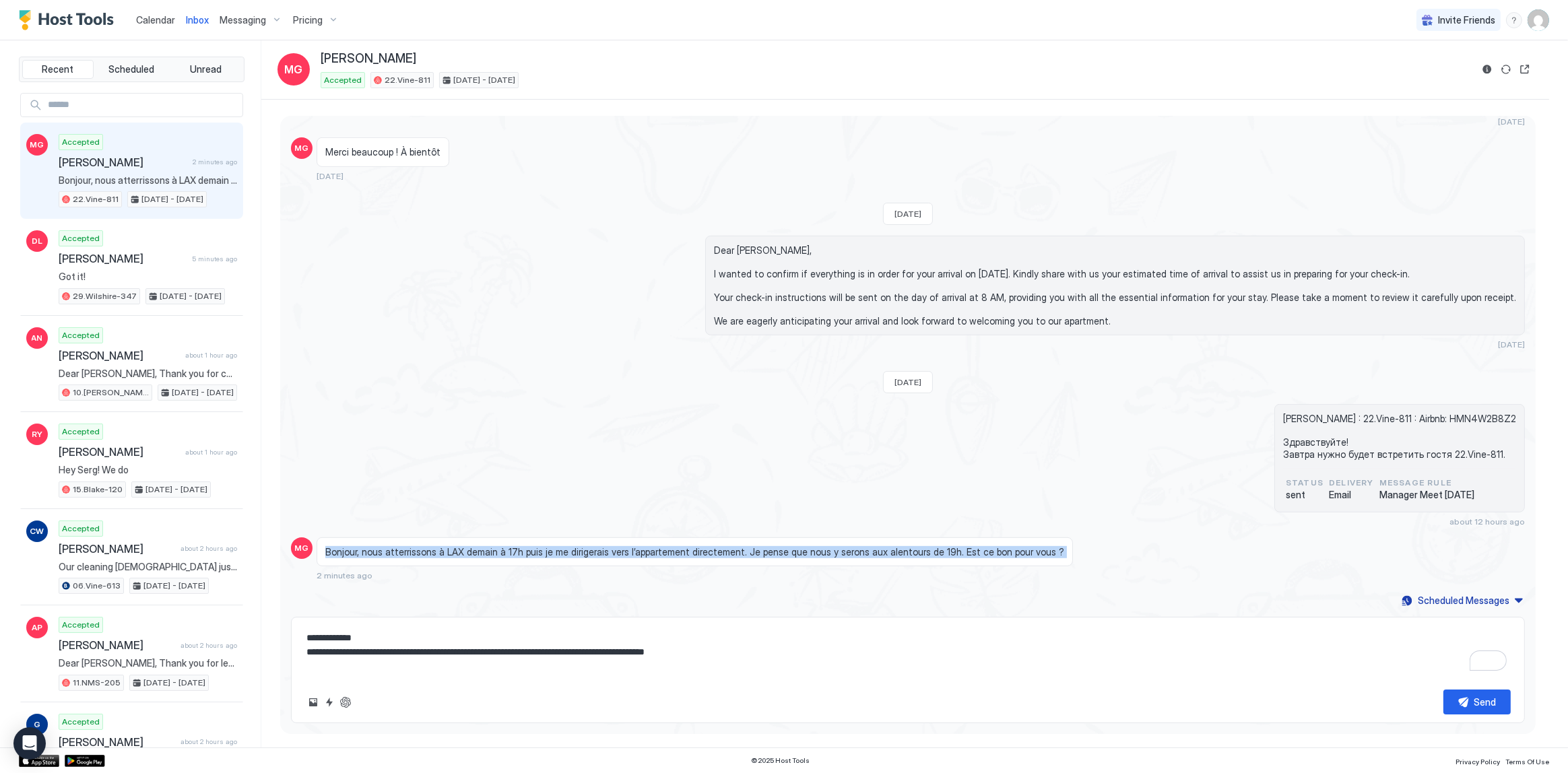
drag, startPoint x: 610, startPoint y: 547, endPoint x: 650, endPoint y: 549, distance: 40.0
click at [646, 549] on span "Bonjour, nous atterrissons à LAX demain à 17h puis je me dirigerais vers l’appa…" at bounding box center [694, 552] width 738 height 12
click at [504, 539] on div "Bonjour, nous atterrissons à LAX demain à 17h puis je me dirigerais vers l’appa…" at bounding box center [694, 552] width 756 height 30
click at [570, 551] on span "Bonjour, nous atterrissons à LAX demain à 17h puis je me dirigerais vers l’appa…" at bounding box center [694, 552] width 738 height 12
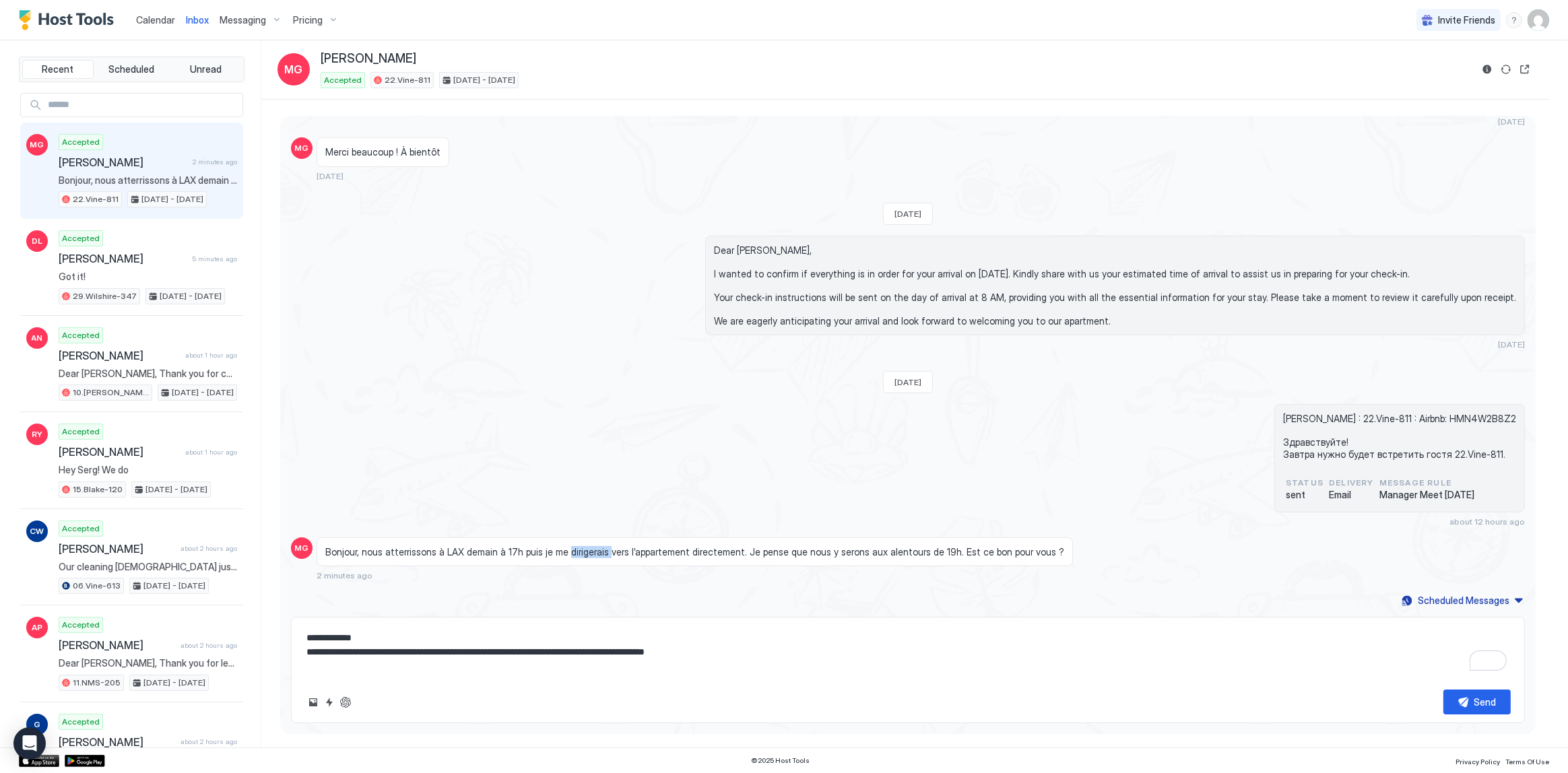
click at [570, 551] on span "Bonjour, nous atterrissons à LAX demain à 17h puis je me dirigerais vers l’appa…" at bounding box center [694, 552] width 738 height 12
click at [626, 554] on span "Bonjour, nous atterrissons à LAX demain à 17h puis je me dirigerais vers l’appa…" at bounding box center [694, 552] width 738 height 12
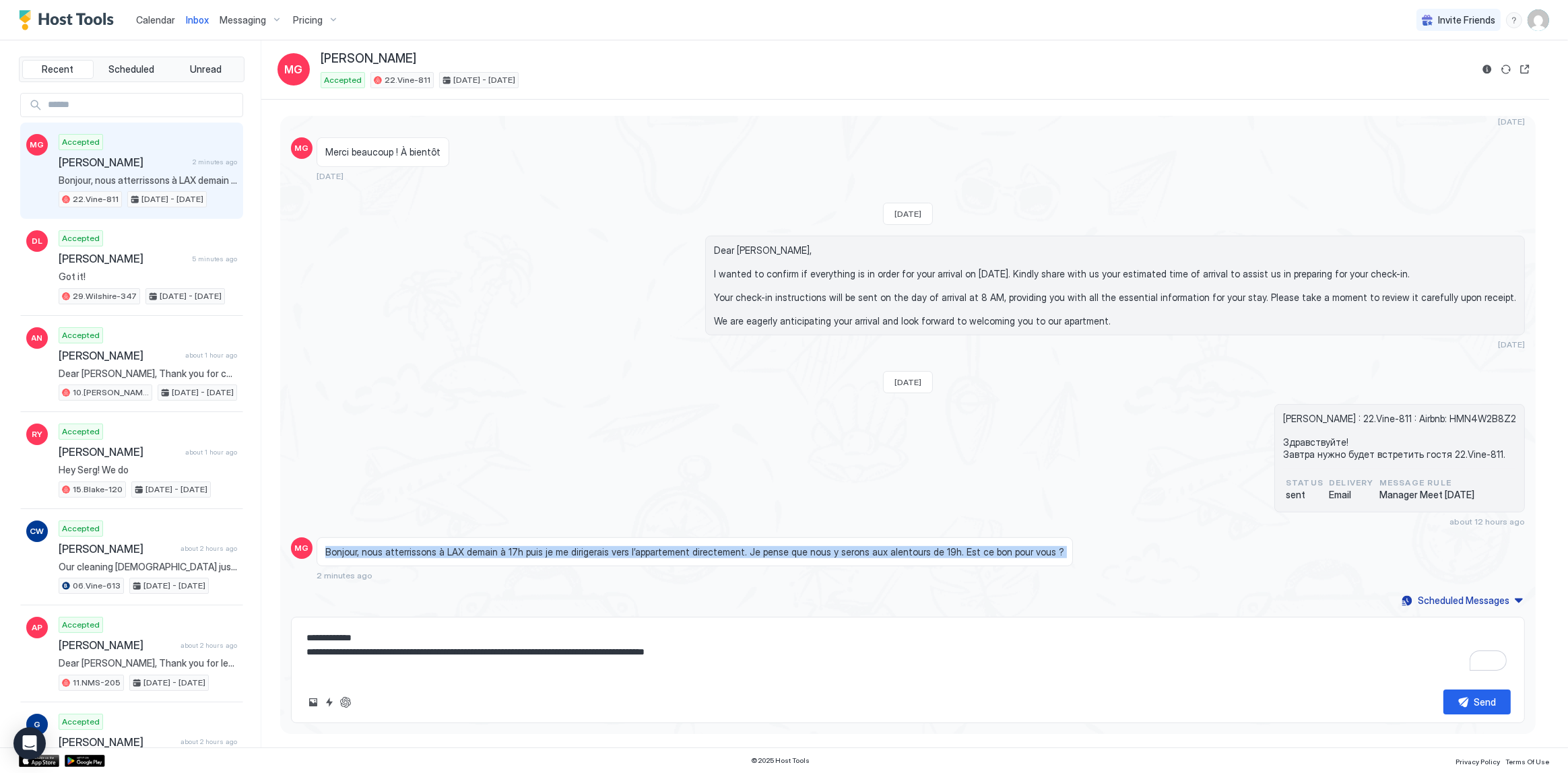
click at [558, 554] on span "Bonjour, nous atterrissons à LAX demain à 17h puis je me dirigerais vers l’appa…" at bounding box center [694, 552] width 738 height 12
click at [770, 657] on textarea "**********" at bounding box center [908, 652] width 1205 height 54
click at [1486, 707] on div "Send" at bounding box center [1485, 702] width 22 height 14
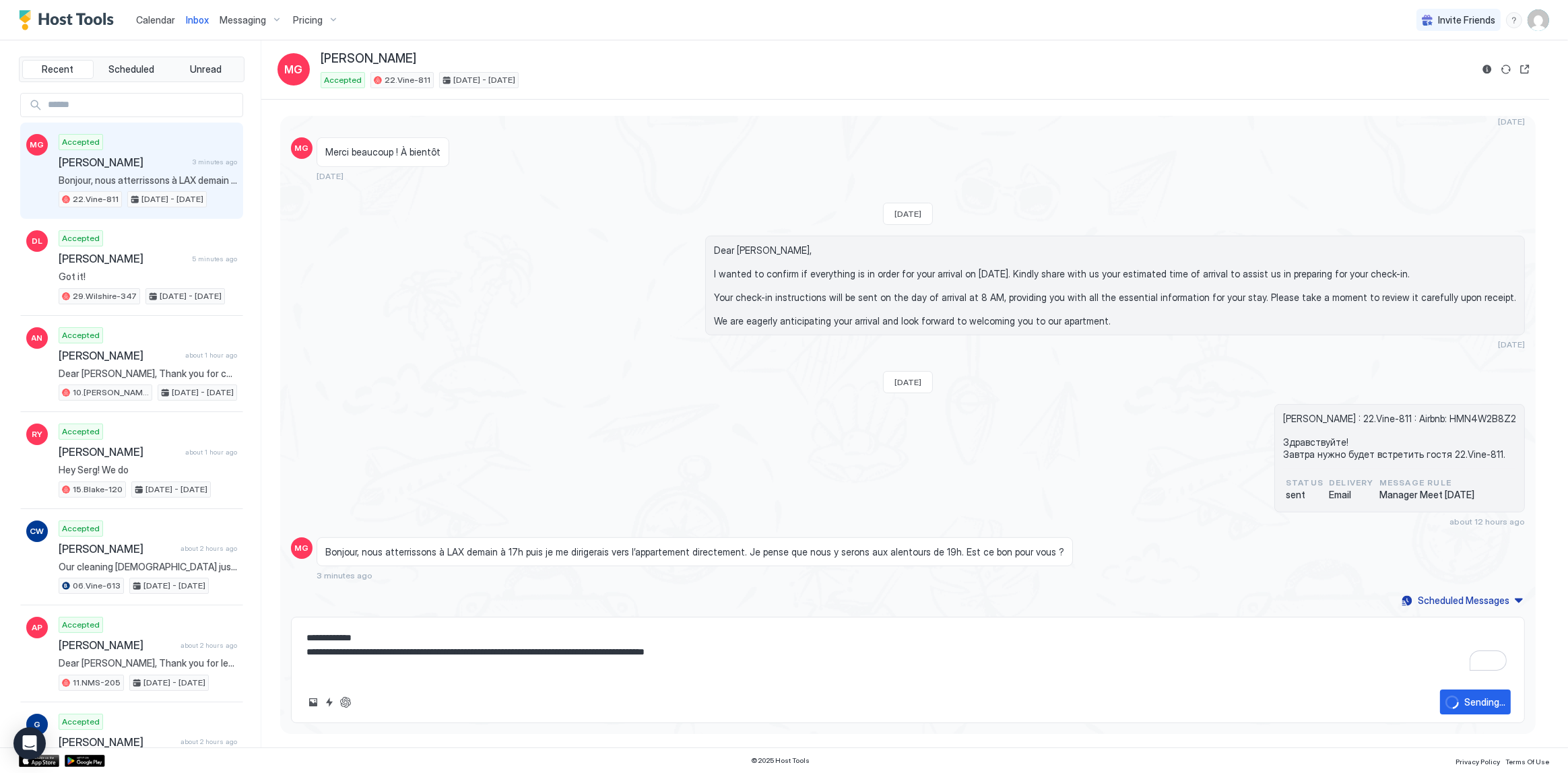
click at [866, 451] on div "Manelle Guermouch : 22.Vine-811 : Airbnb: HMN4W2B8Z2 Здравствуйте! Завтра нужно…" at bounding box center [908, 466] width 1234 height 123
type textarea "*"
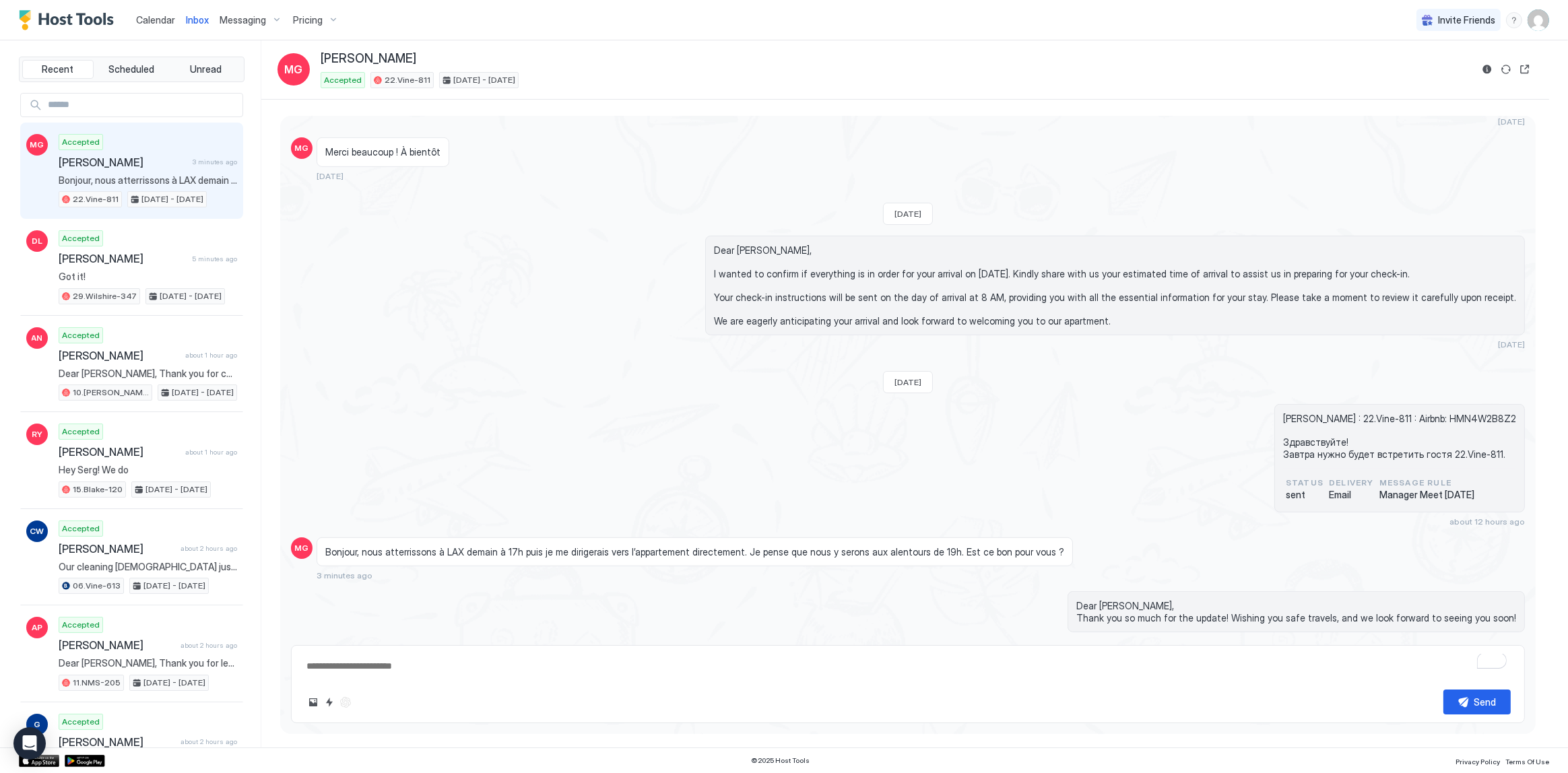
scroll to position [1119, 0]
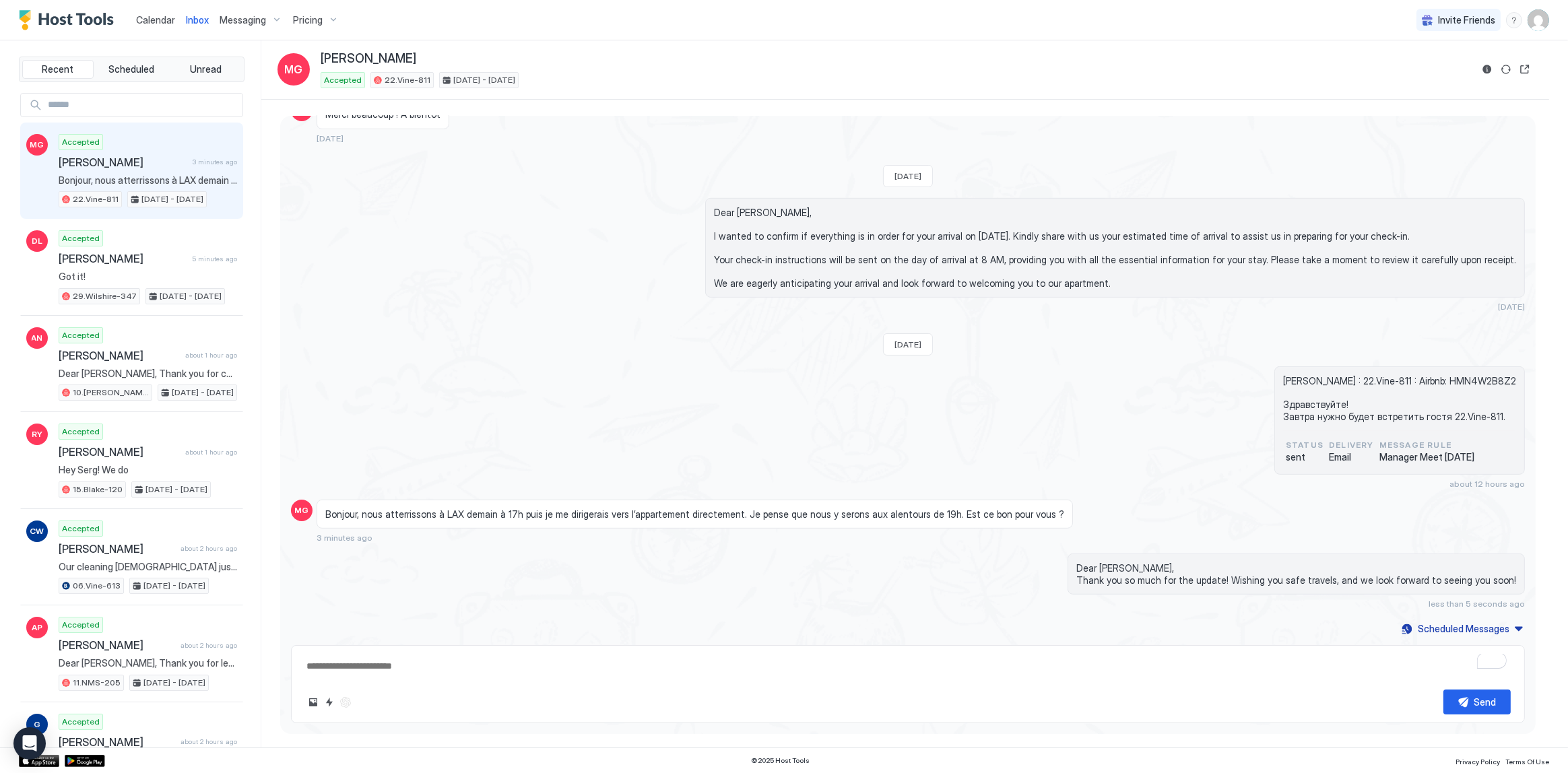
click at [1043, 375] on div "Manelle Guermouch : 22.Vine-811 : Airbnb: HMN4W2B8Z2 Здравствуйте! Завтра нужно…" at bounding box center [908, 428] width 1234 height 123
click at [836, 419] on div "Manelle Guermouch : 22.Vine-811 : Airbnb: HMN4W2B8Z2 Здравствуйте! Завтра нужно…" at bounding box center [908, 428] width 1234 height 123
type textarea "*"
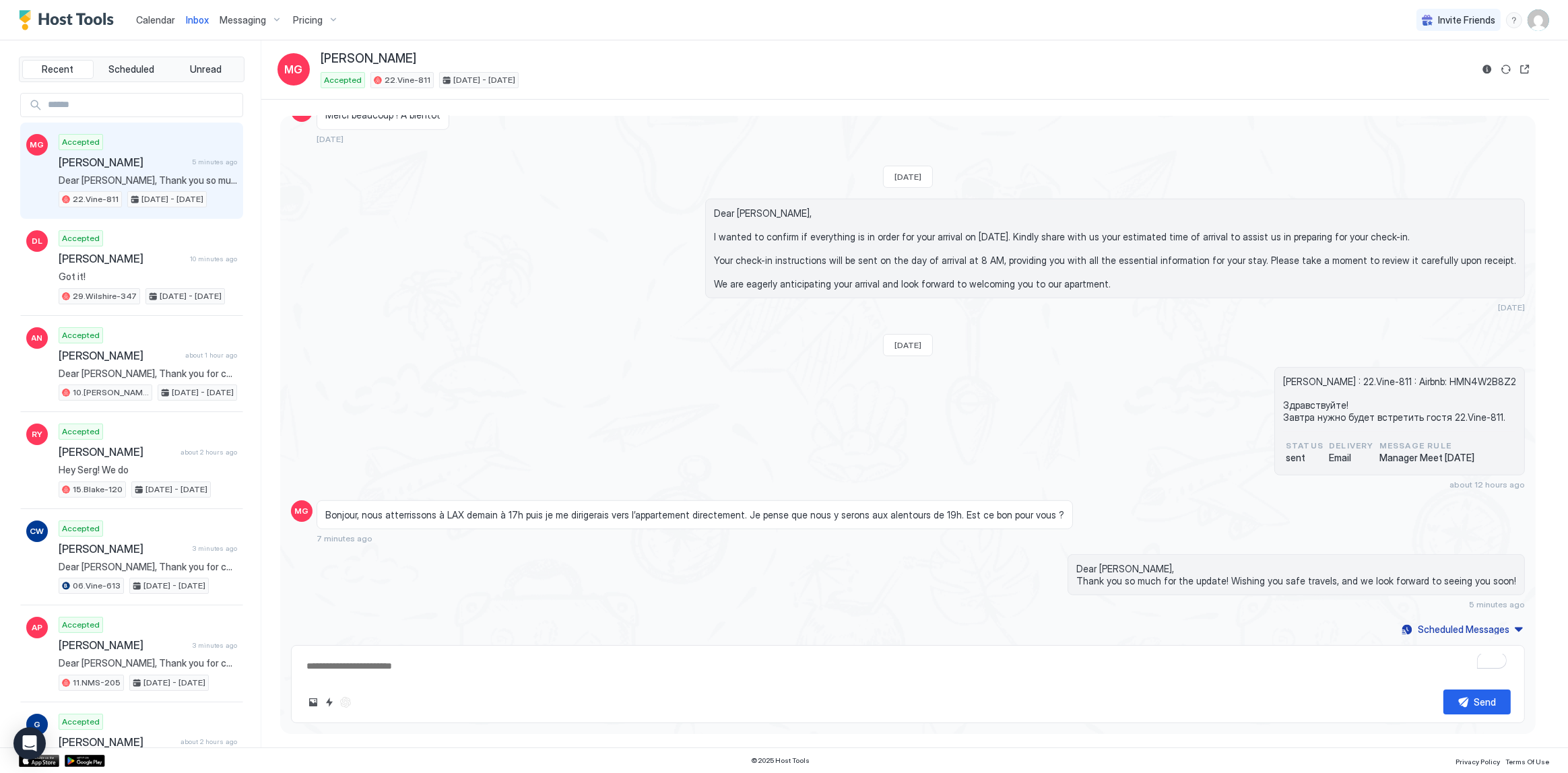
click at [449, 307] on div "Dear Manelle, I wanted to confirm if everything is in order for your arrival on…" at bounding box center [908, 256] width 1234 height 115
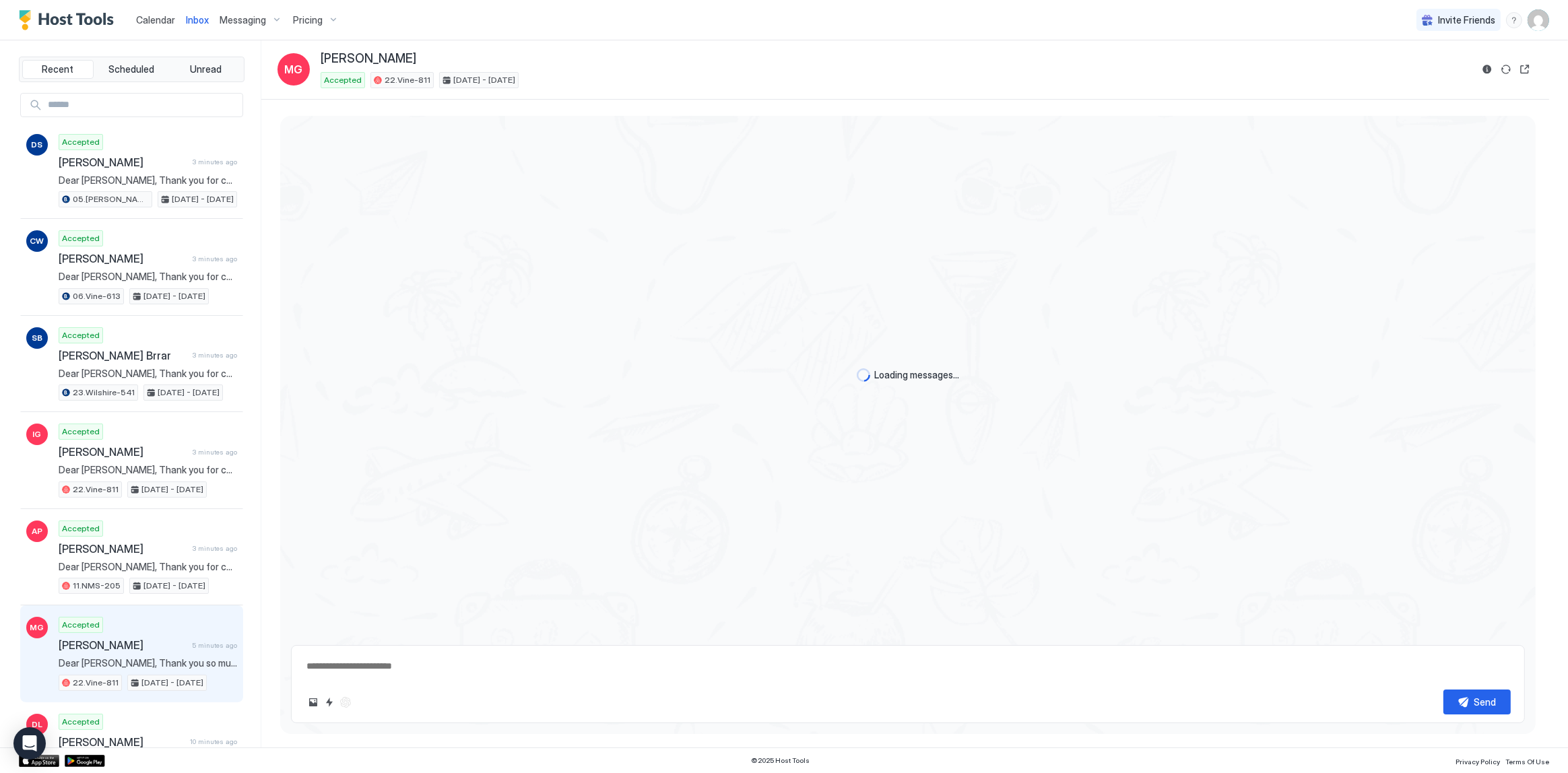
scroll to position [1119, 0]
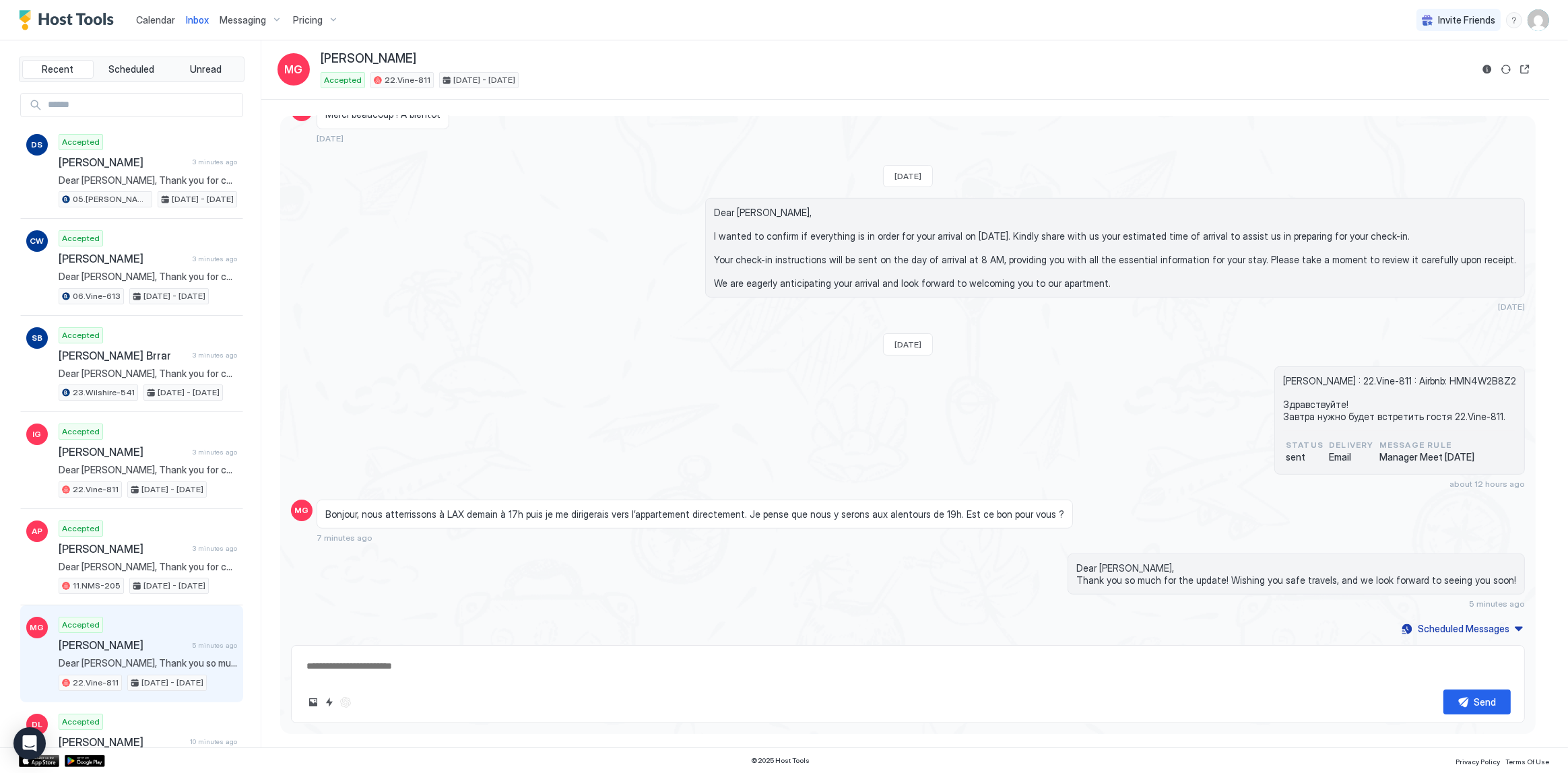
click at [410, 217] on div "Dear [PERSON_NAME], I wanted to confirm if everything is in order for your arri…" at bounding box center [908, 256] width 1234 height 115
click at [153, 20] on span "Calendar" at bounding box center [155, 20] width 39 height 12
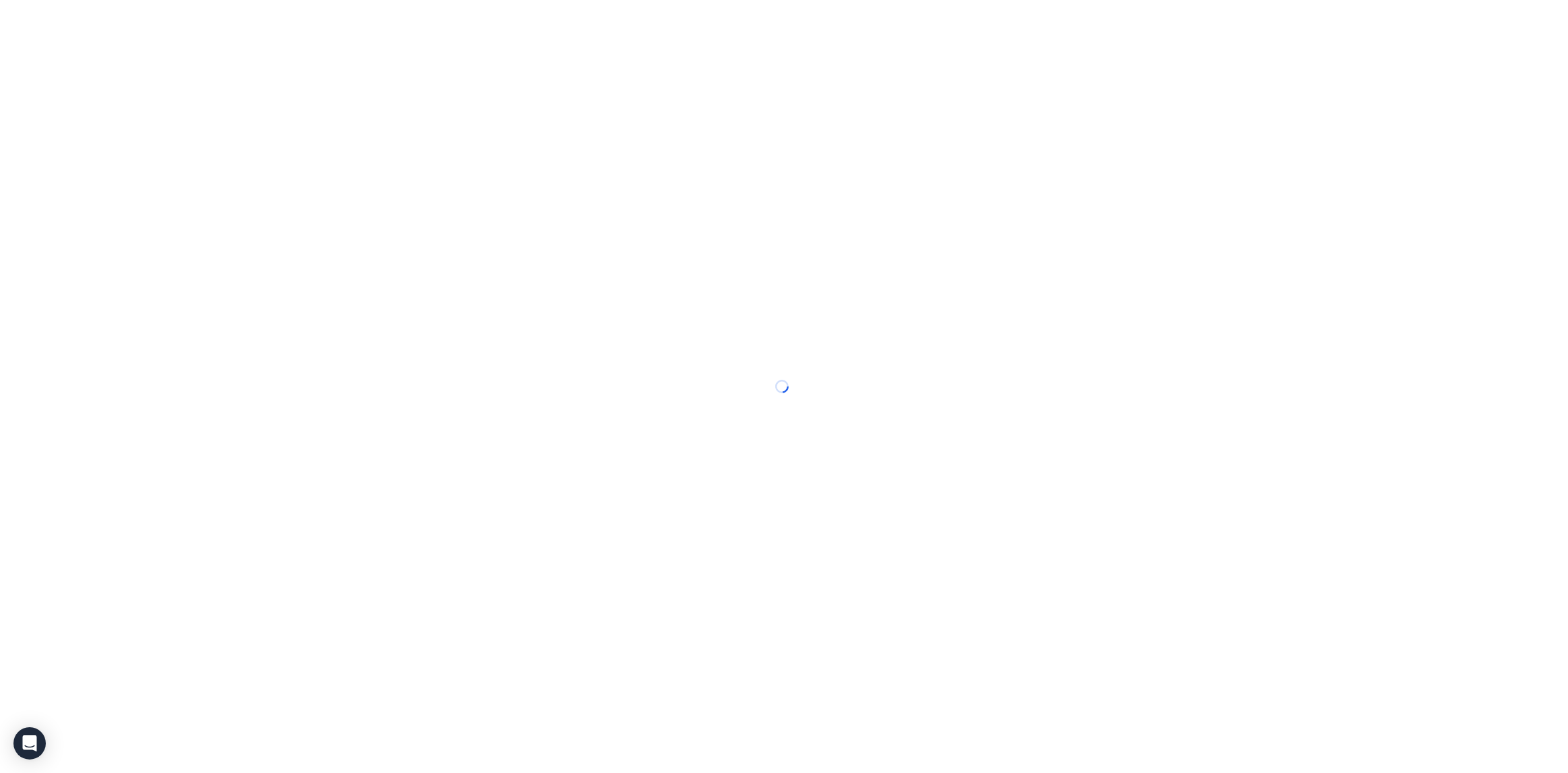
click at [0, 0] on span "Calendar" at bounding box center [0, 0] width 0 height 0
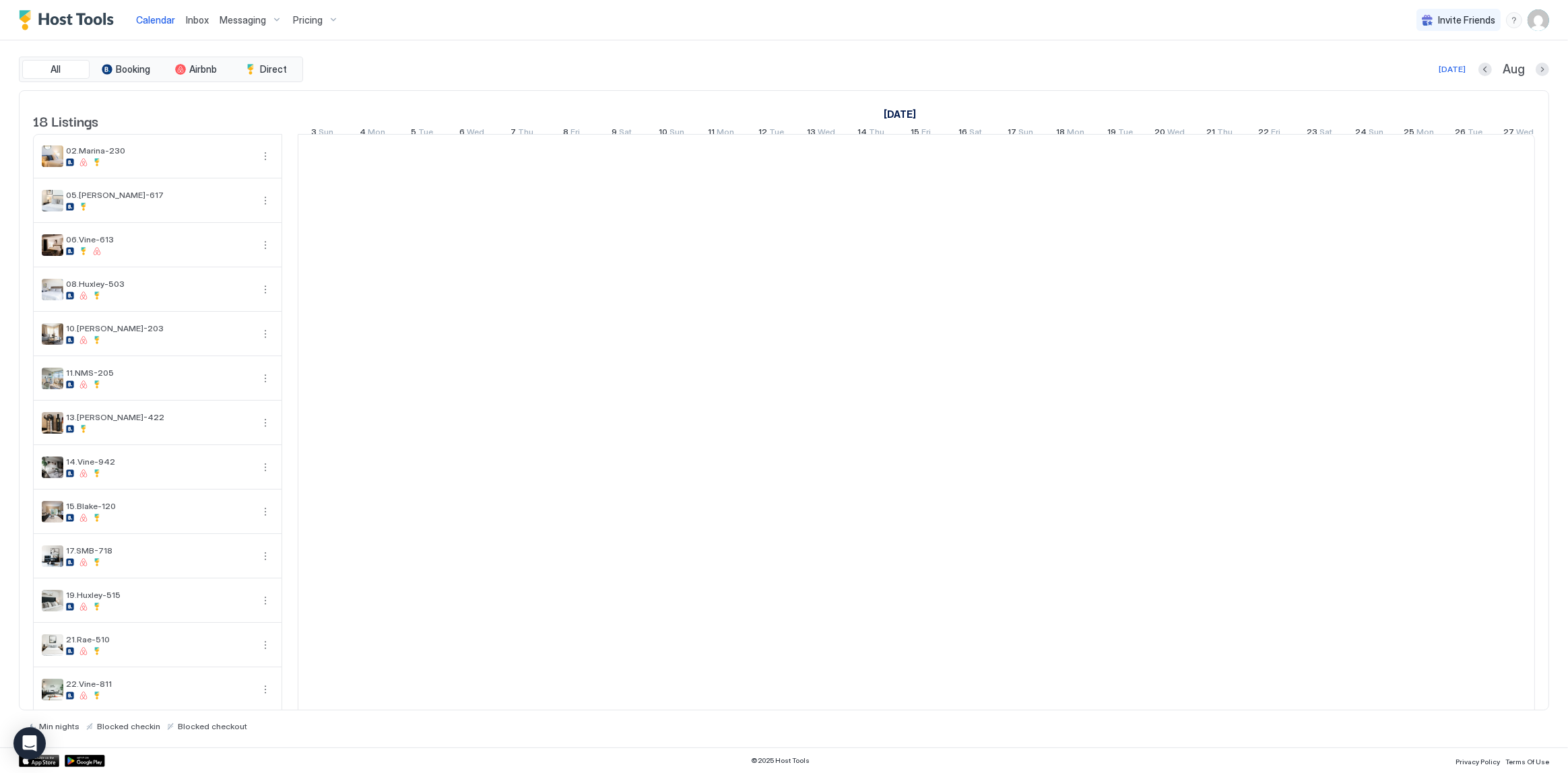
scroll to position [0, 747]
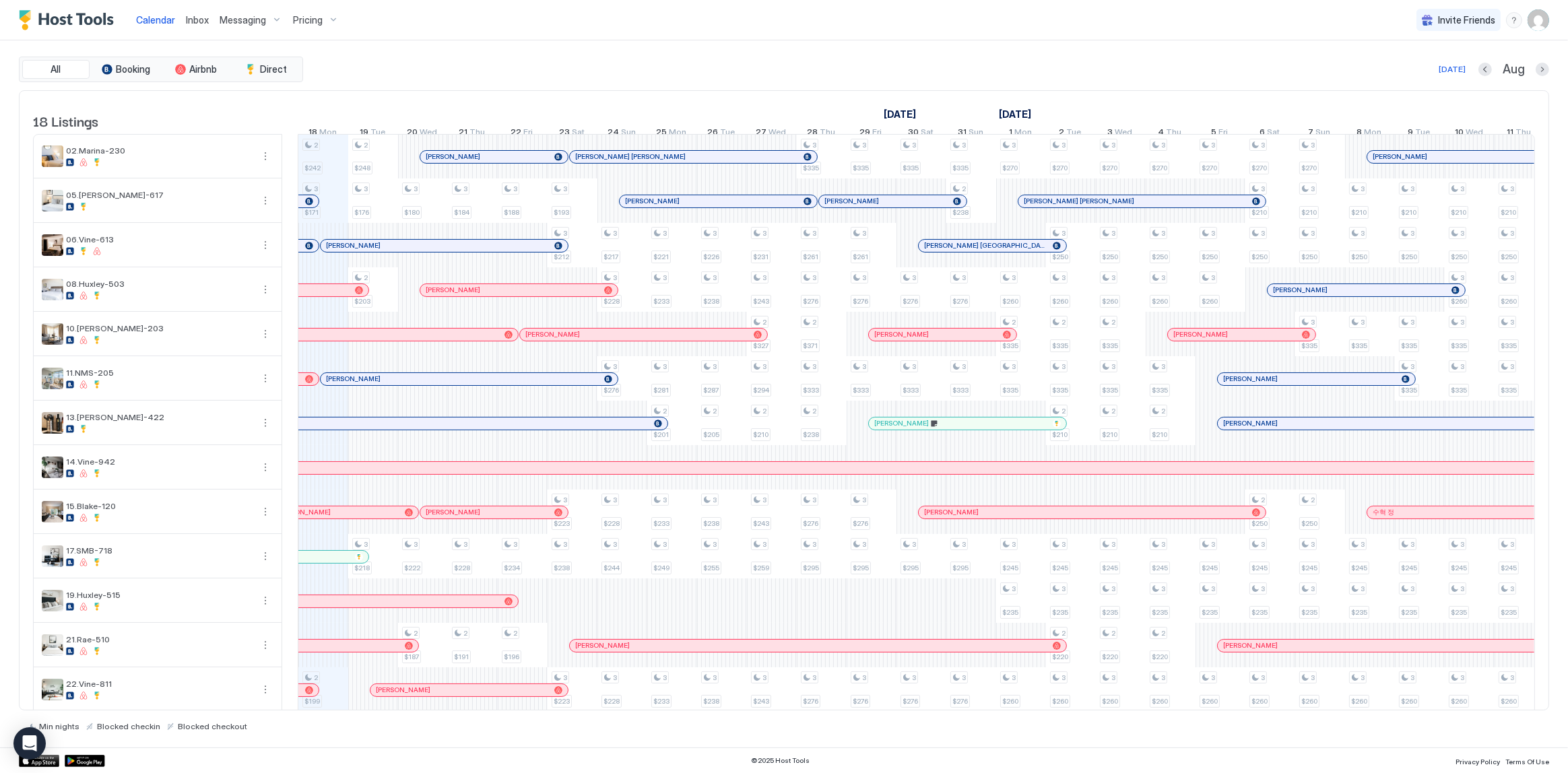
click at [242, 14] on span "Messaging" at bounding box center [243, 20] width 47 height 12
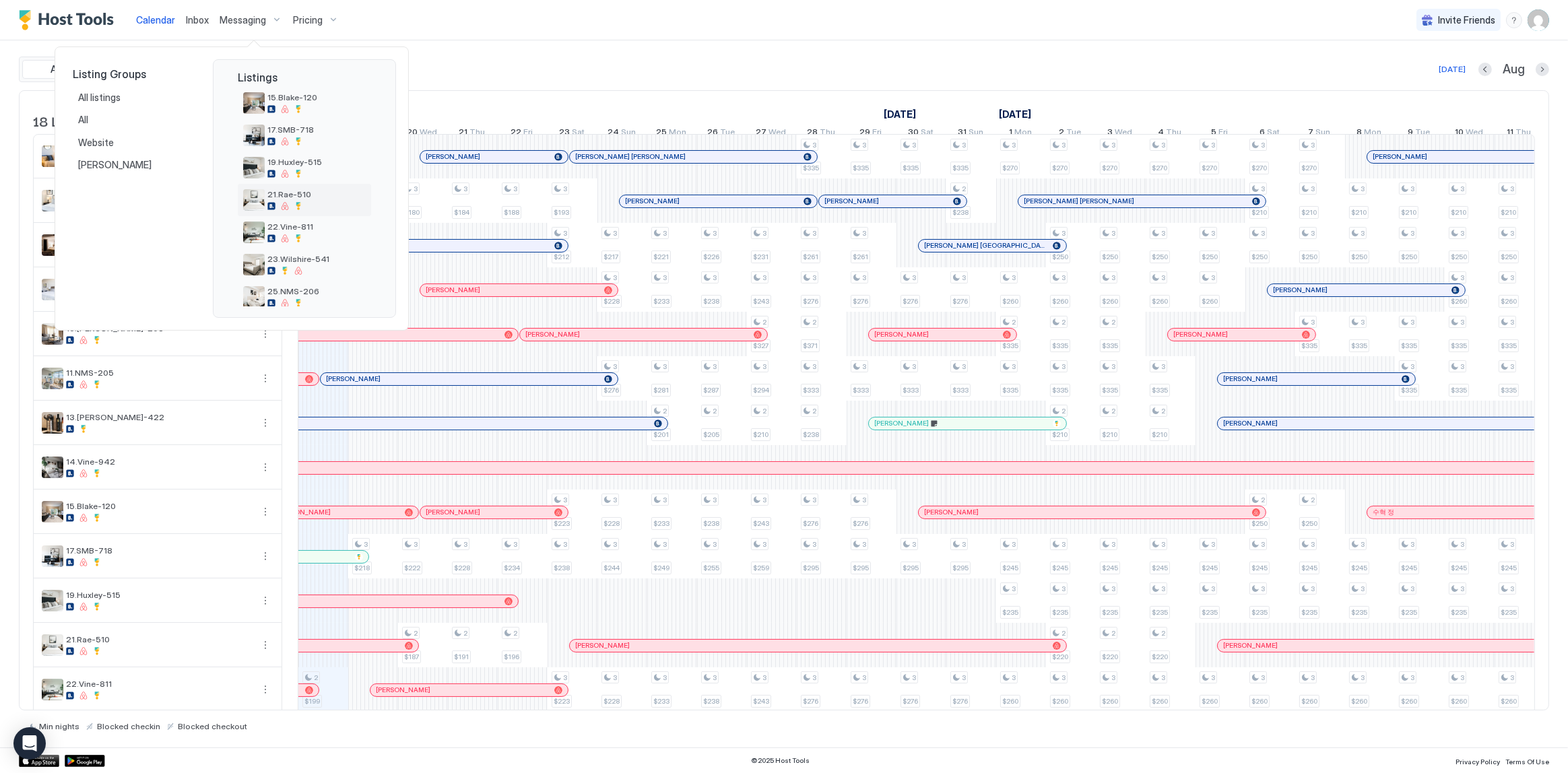
scroll to position [367, 0]
click at [302, 202] on div at bounding box center [316, 205] width 98 height 8
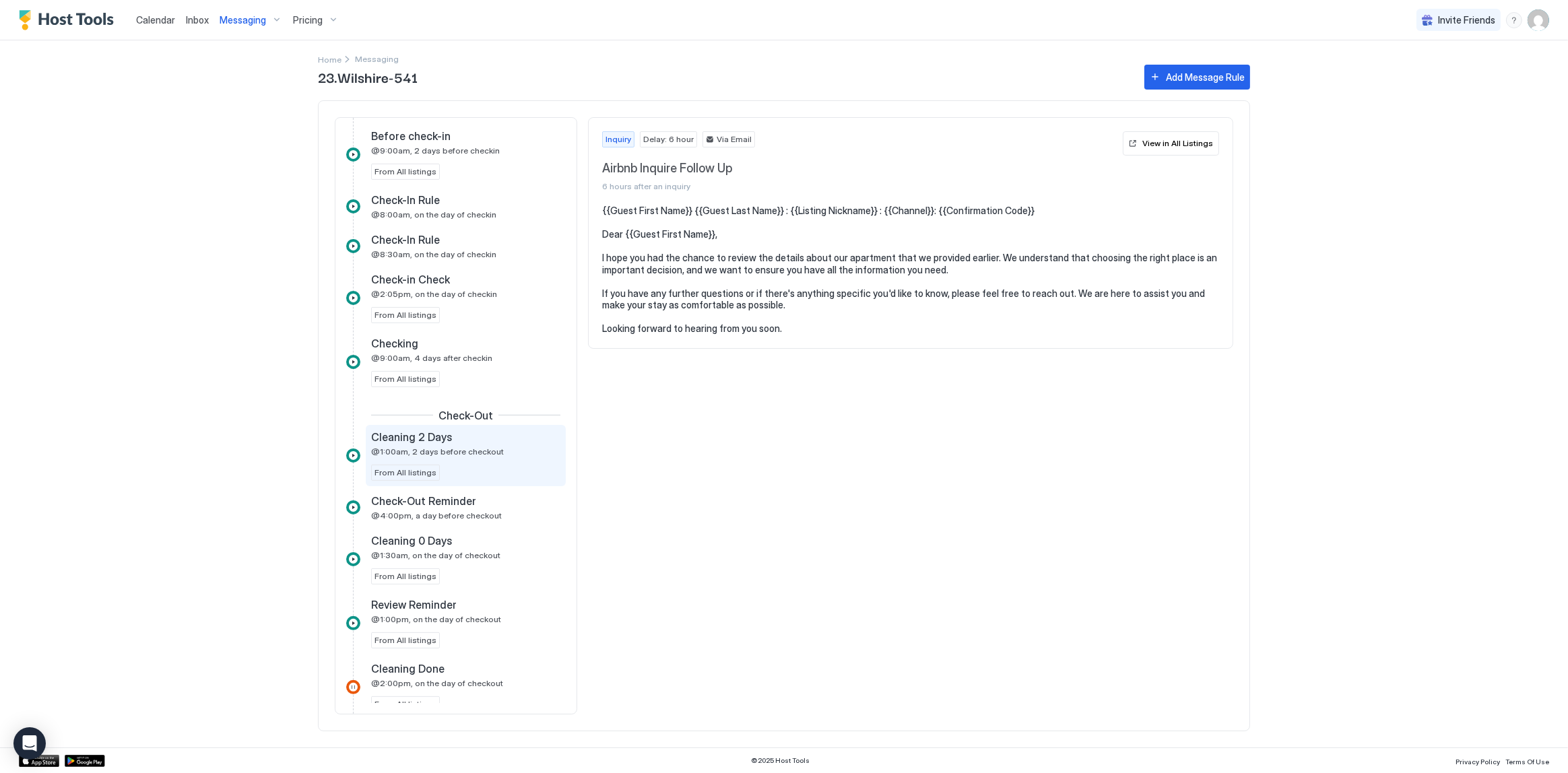
scroll to position [612, 0]
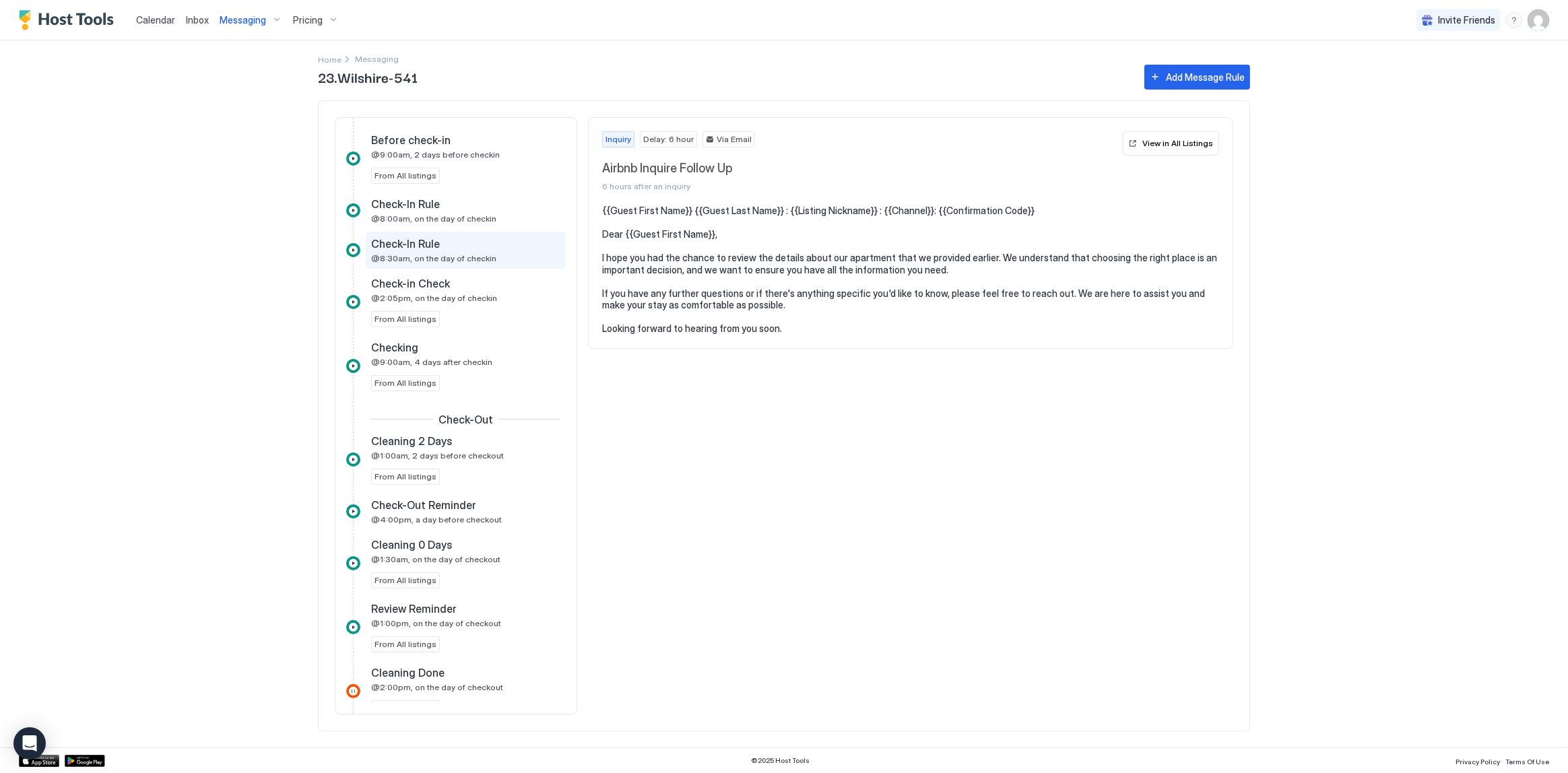
click at [444, 253] on span "@8:30am, on the day of checkin" at bounding box center [433, 258] width 125 height 10
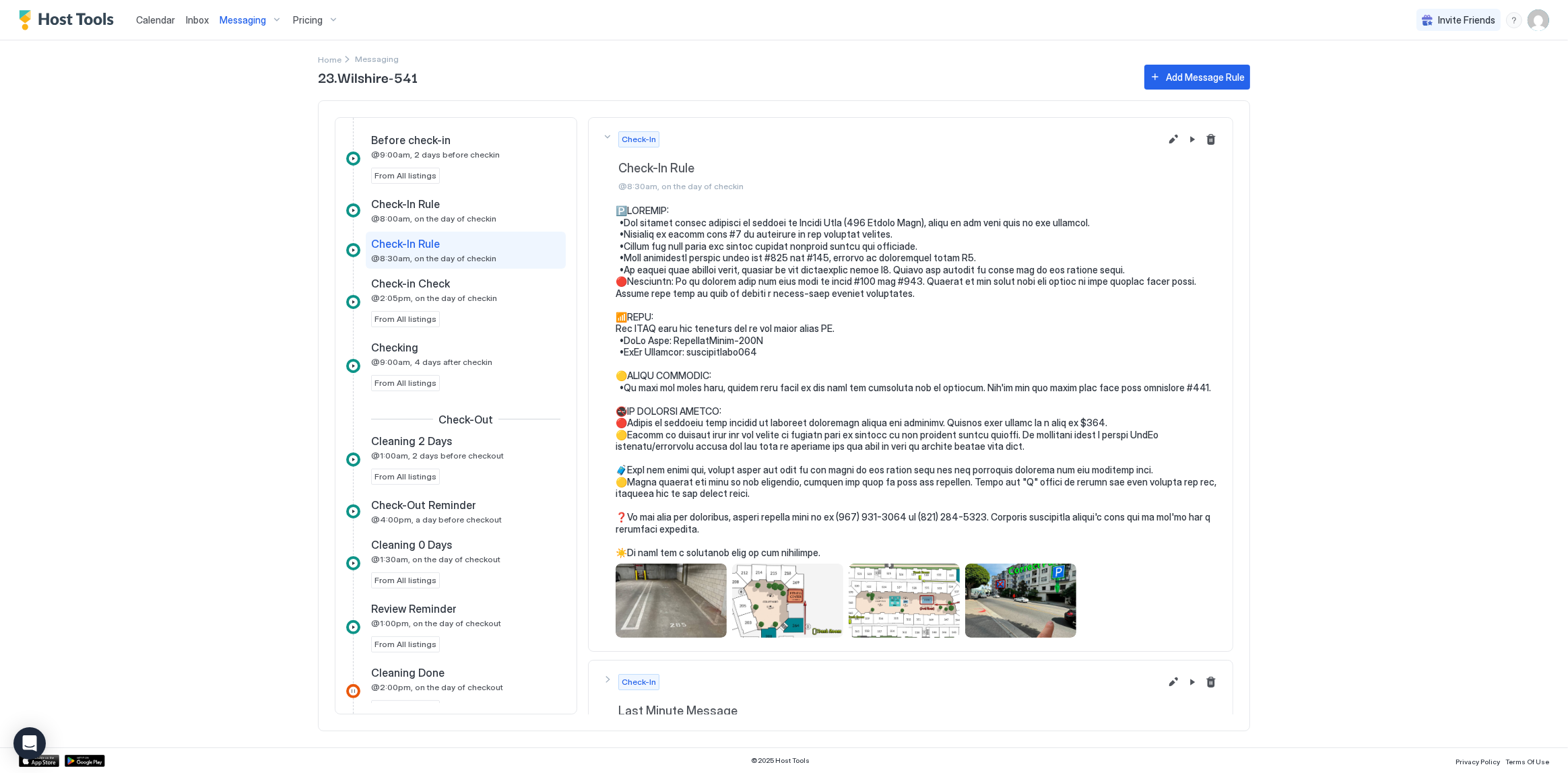
click at [732, 299] on pre at bounding box center [917, 382] width 604 height 354
click at [397, 193] on div "Check-In Rule @8:00am, on the day of checkin" at bounding box center [466, 210] width 200 height 37
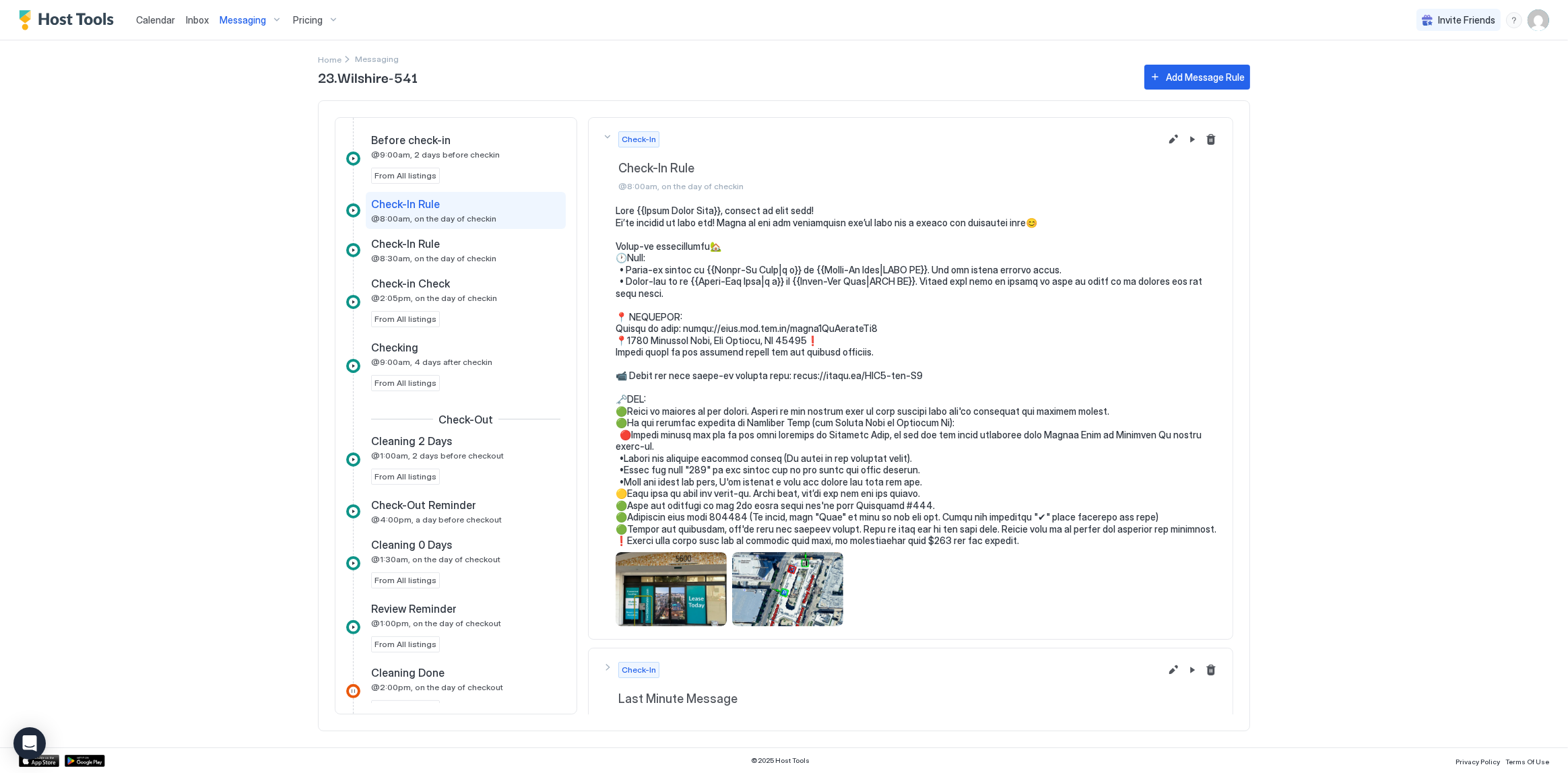
click at [633, 325] on pre at bounding box center [917, 376] width 604 height 342
drag, startPoint x: 633, startPoint y: 325, endPoint x: 870, endPoint y: 329, distance: 237.0
click at [870, 329] on pre at bounding box center [917, 376] width 604 height 342
copy pre "se go here: https://maps.app.goo.gl/tmmgs3HgDgtxemNd8 📍56"
click at [648, 378] on pre at bounding box center [917, 376] width 604 height 342
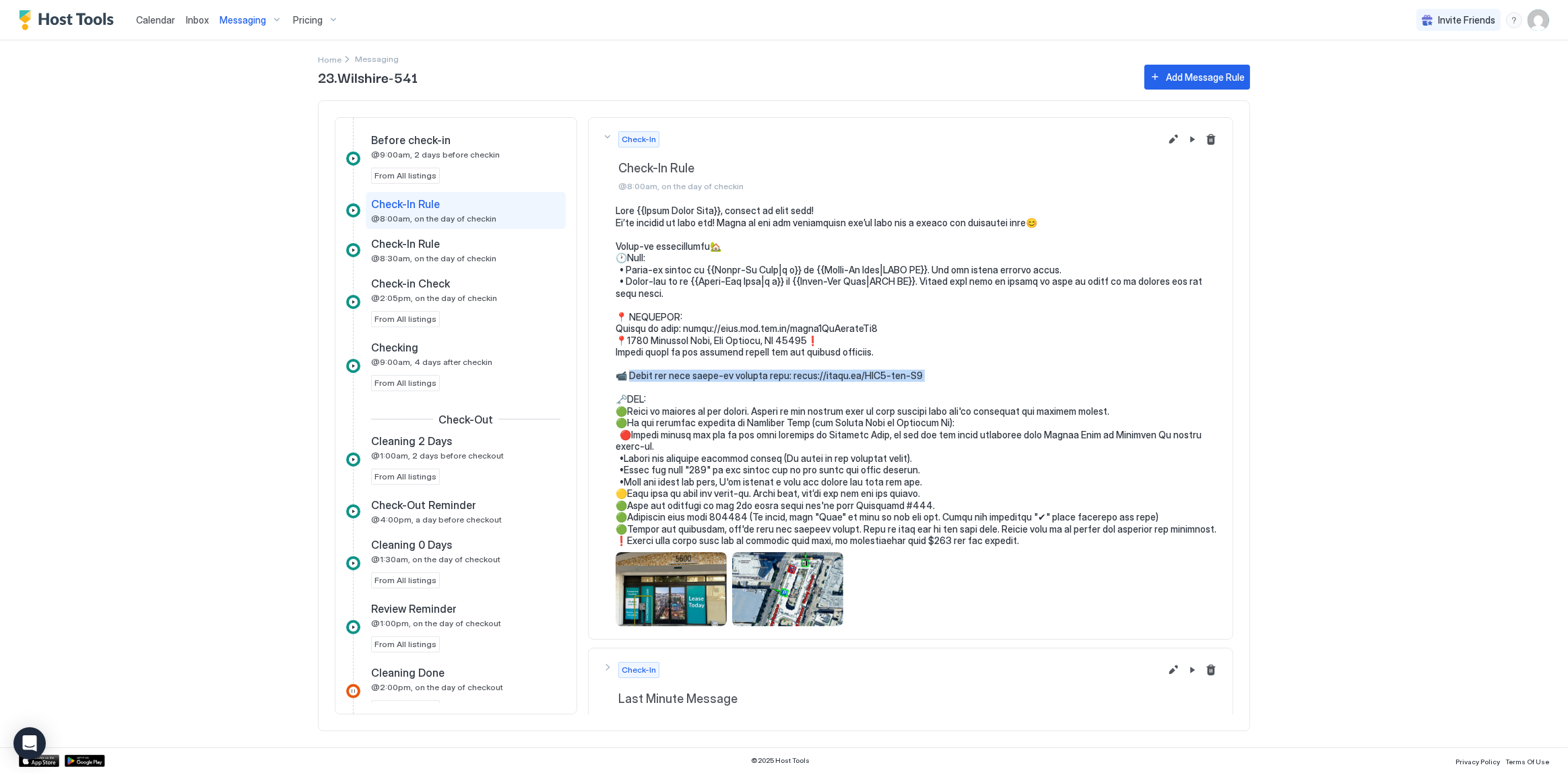
drag, startPoint x: 648, startPoint y: 378, endPoint x: 910, endPoint y: 378, distance: 262.0
click at [910, 378] on pre at bounding box center [917, 376] width 604 height 342
copy pre "the full check-in process here: https://youtu.be/BTA9-cuf-T0 🗝️KEY"
click at [640, 325] on pre at bounding box center [917, 376] width 604 height 342
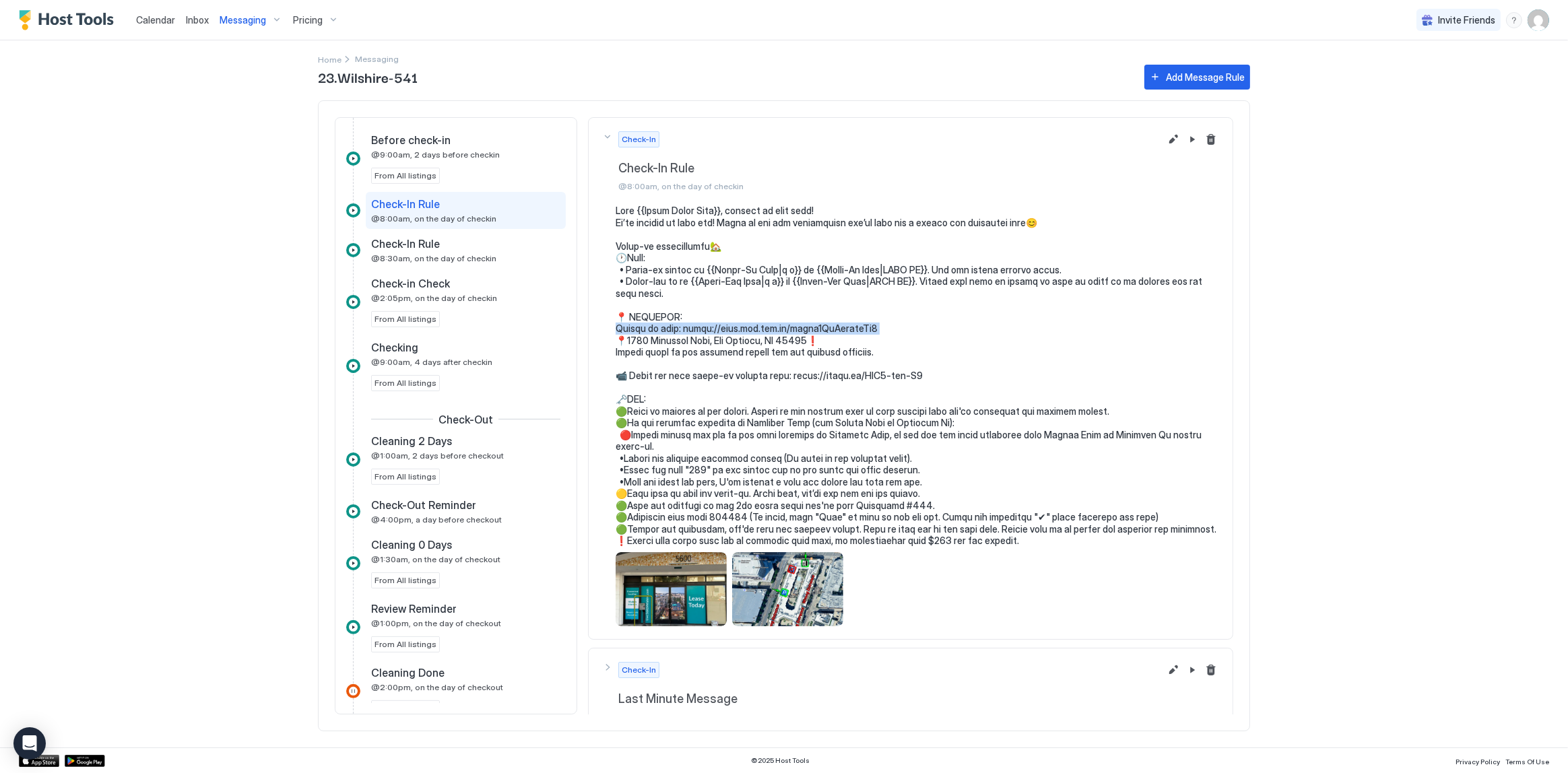
click at [640, 325] on pre at bounding box center [917, 376] width 604 height 342
copy pre "se go here: https://maps.app.goo.gl/tmmgs3HgDgtxemNd8 📍560"
click at [678, 349] on pre at bounding box center [917, 376] width 604 height 342
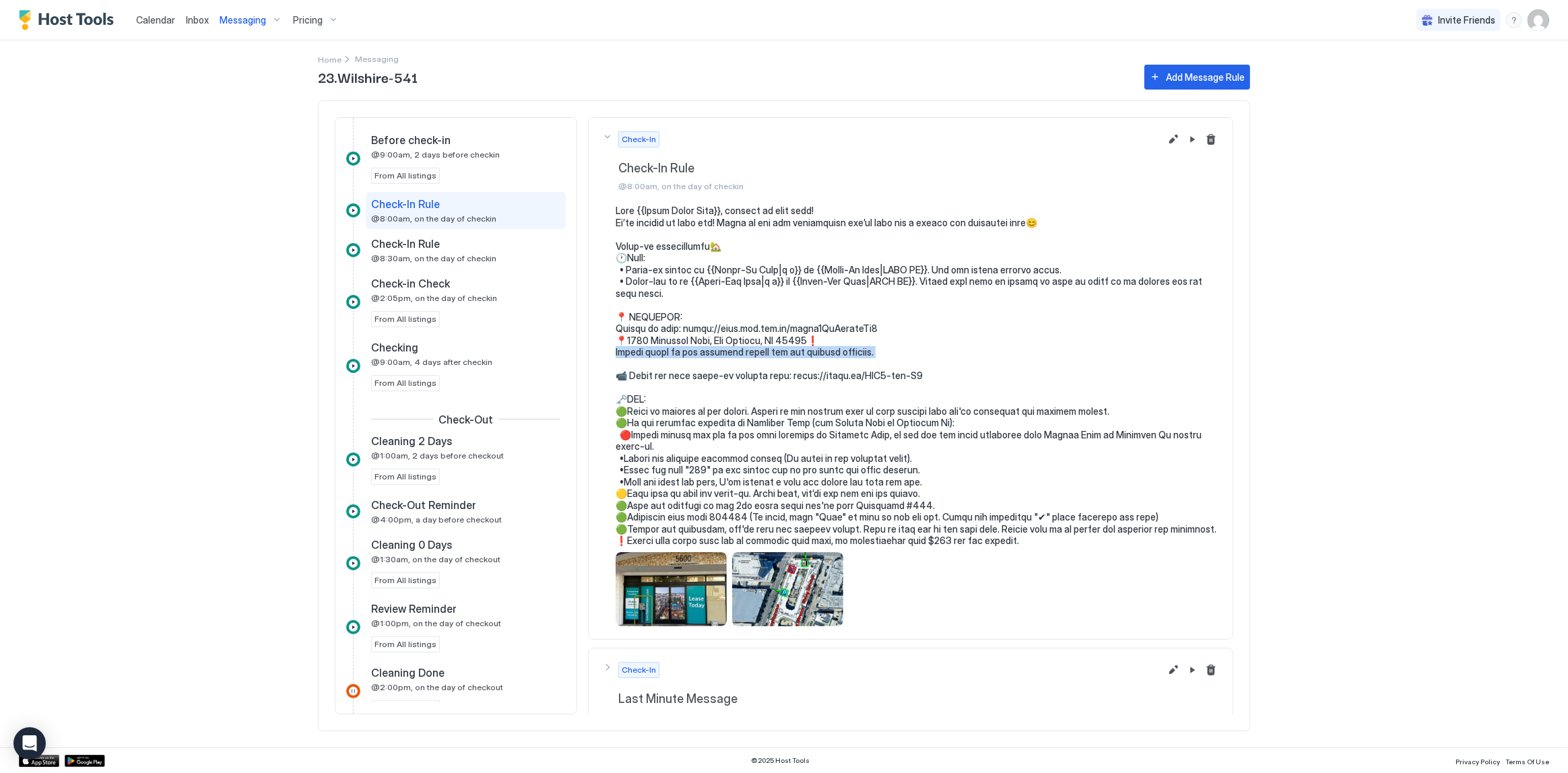
copy pre "e refer to the attached photos for the correct entrance. 📹 Wa"
click at [721, 339] on pre at bounding box center [917, 376] width 604 height 342
click at [708, 371] on pre at bounding box center [917, 376] width 604 height 342
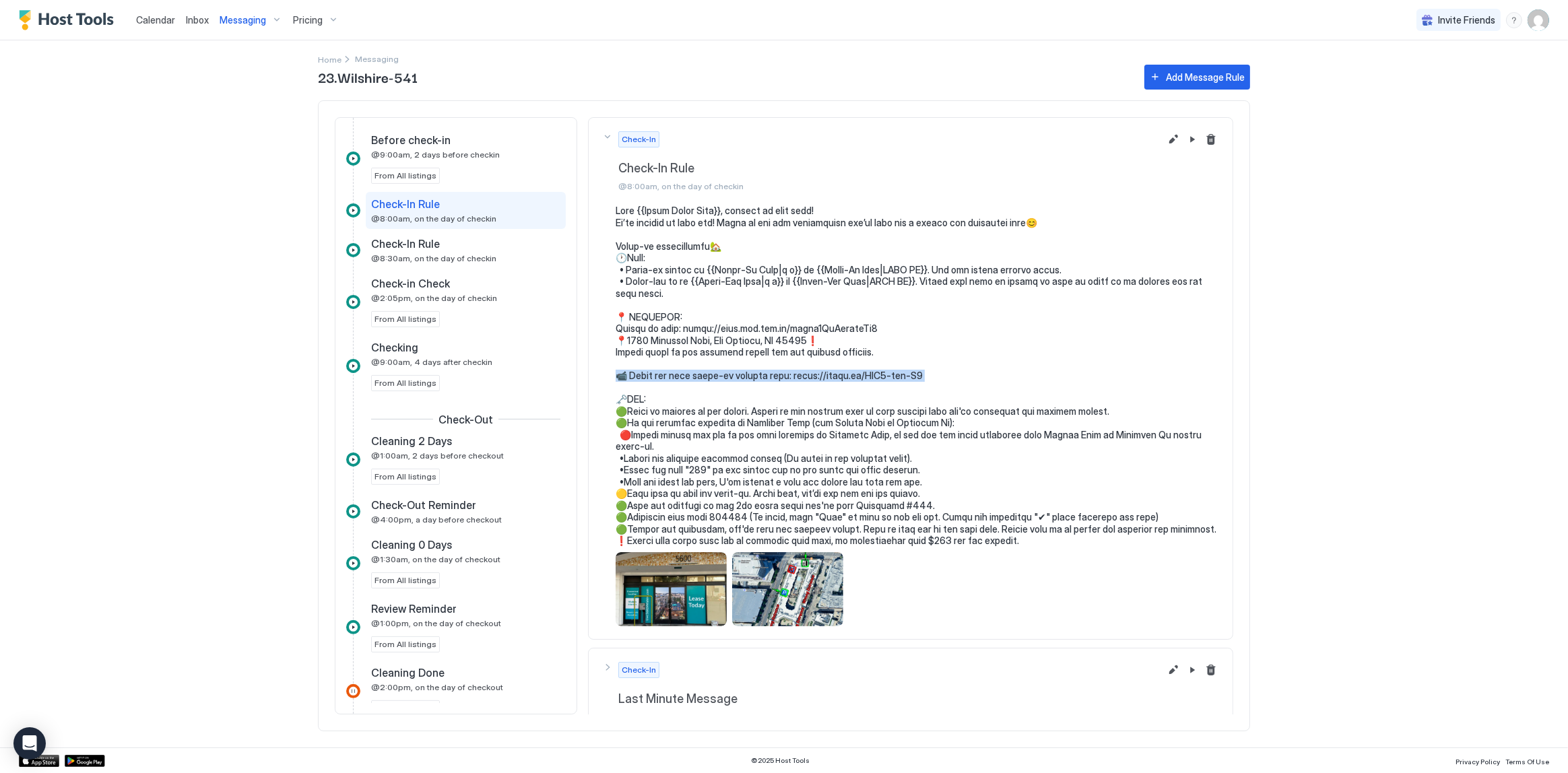
click at [708, 371] on pre at bounding box center [917, 376] width 604 height 342
copy pre "ch the full check-in process here: https://youtu.be/BTA9-cuf-T0 🗝️KEY"
click at [192, 20] on span "Inbox" at bounding box center [197, 20] width 23 height 12
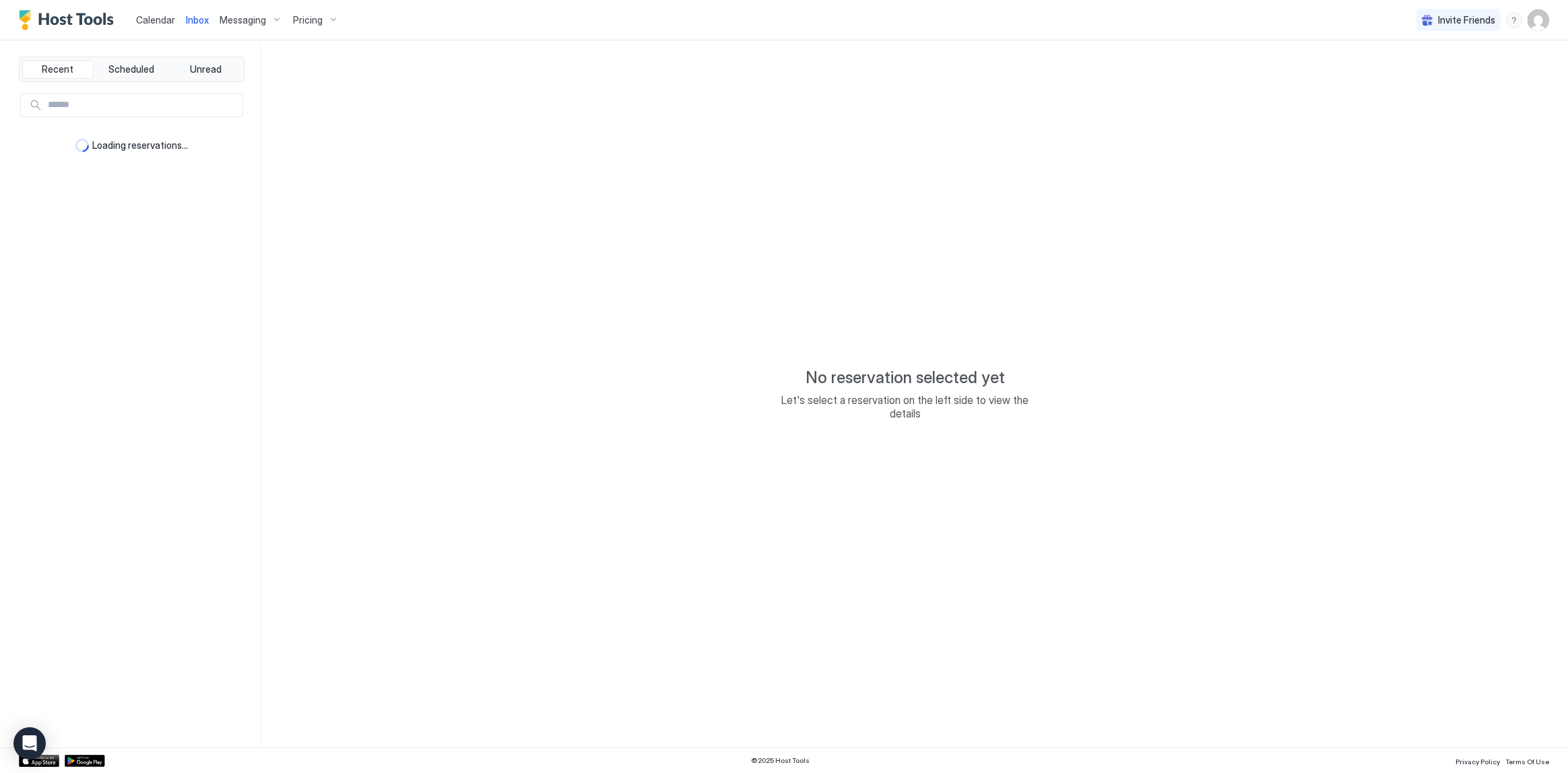
click at [192, 20] on span "Inbox" at bounding box center [197, 20] width 23 height 12
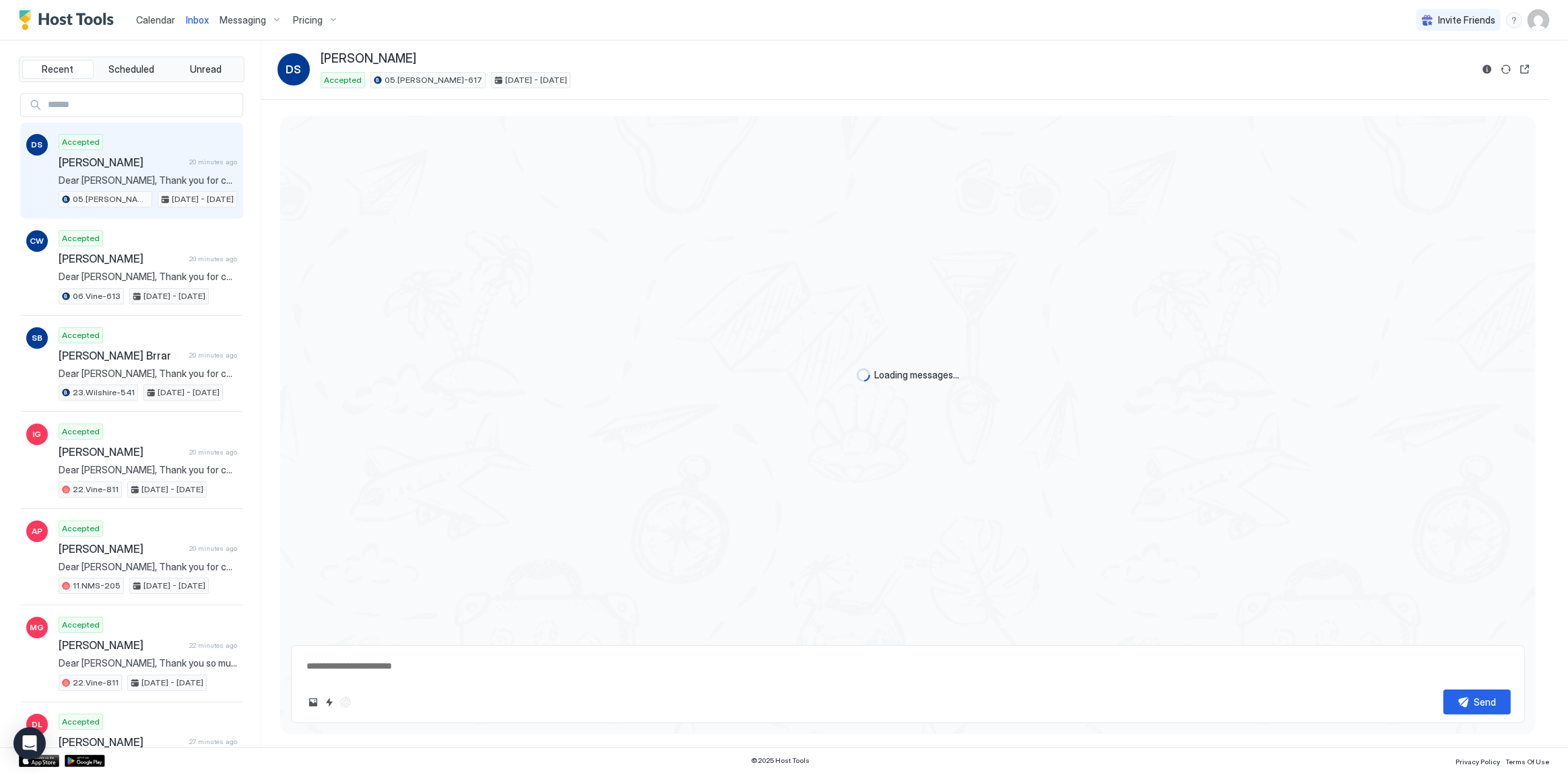
type textarea "*"
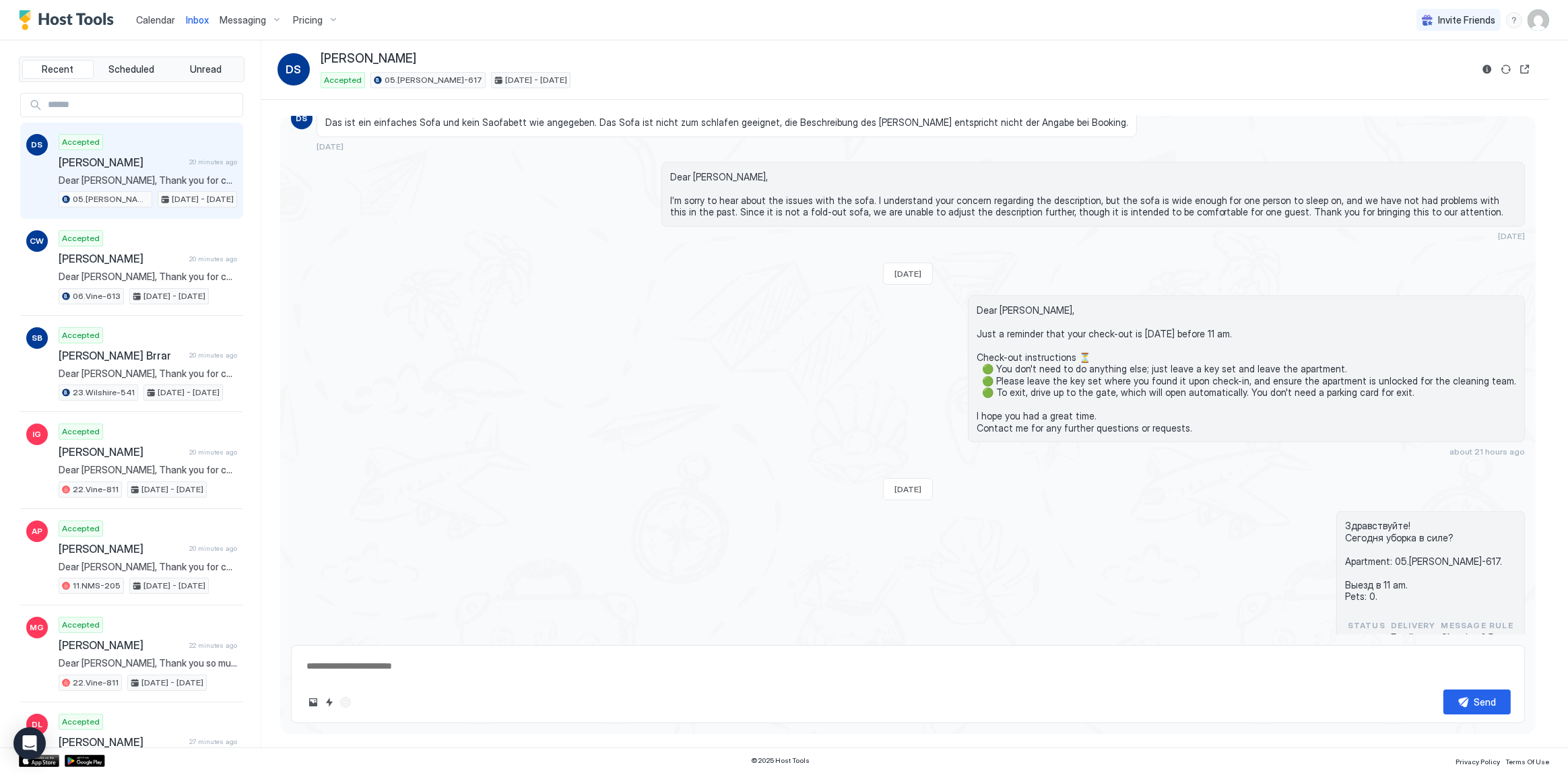
scroll to position [2942, 0]
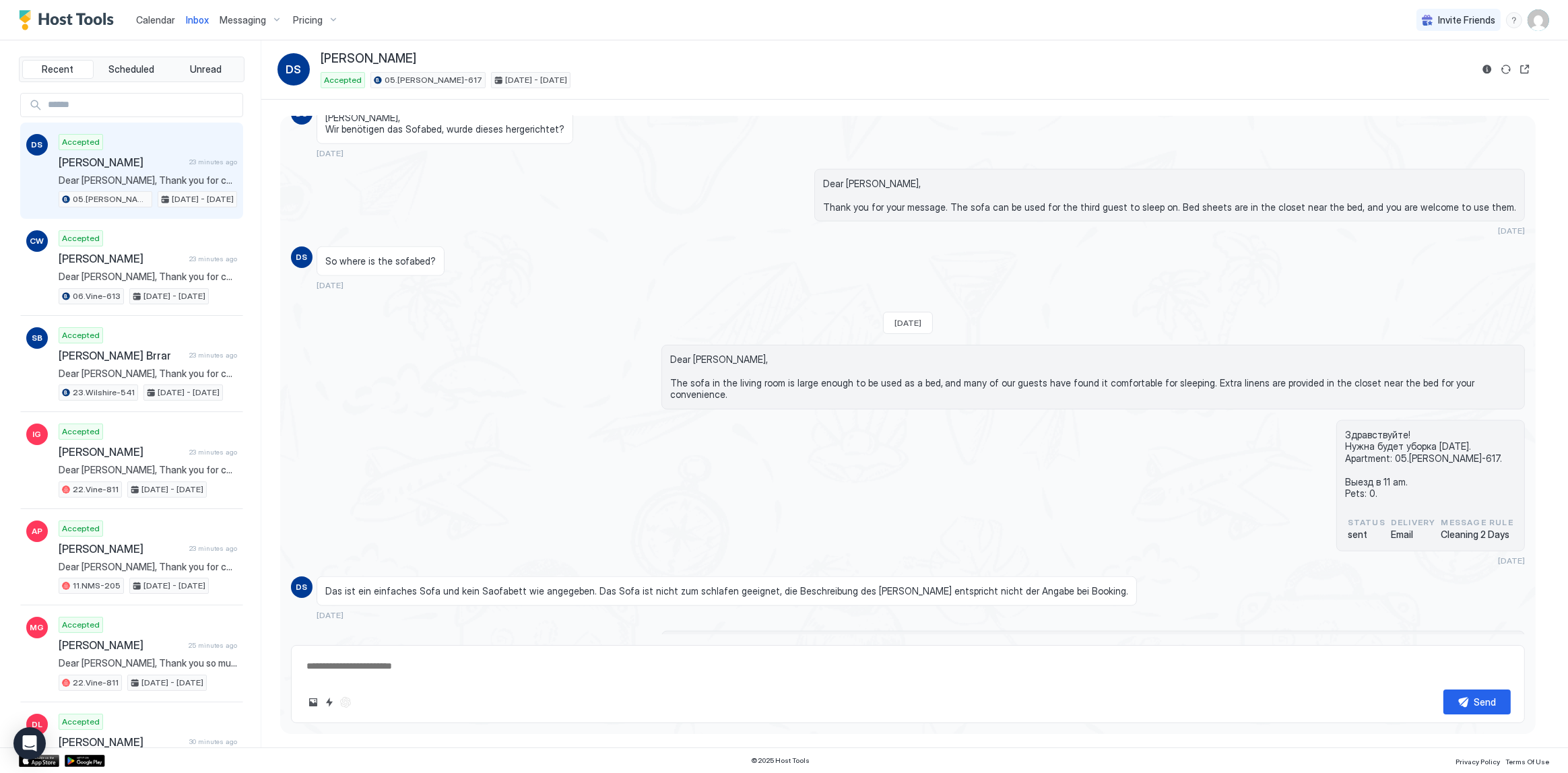
scroll to position [3038, 0]
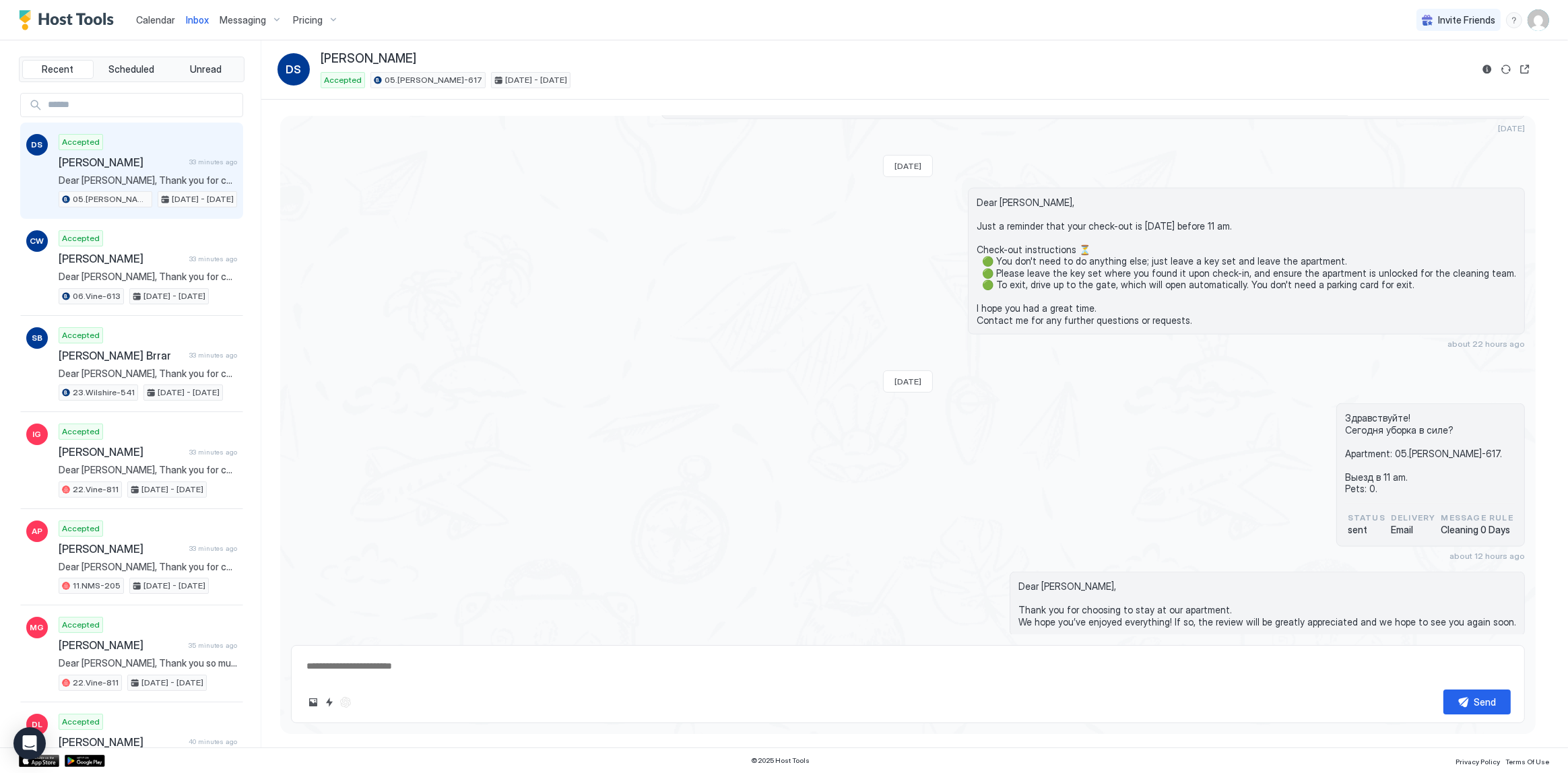
click at [220, 20] on span "Messaging" at bounding box center [243, 20] width 47 height 12
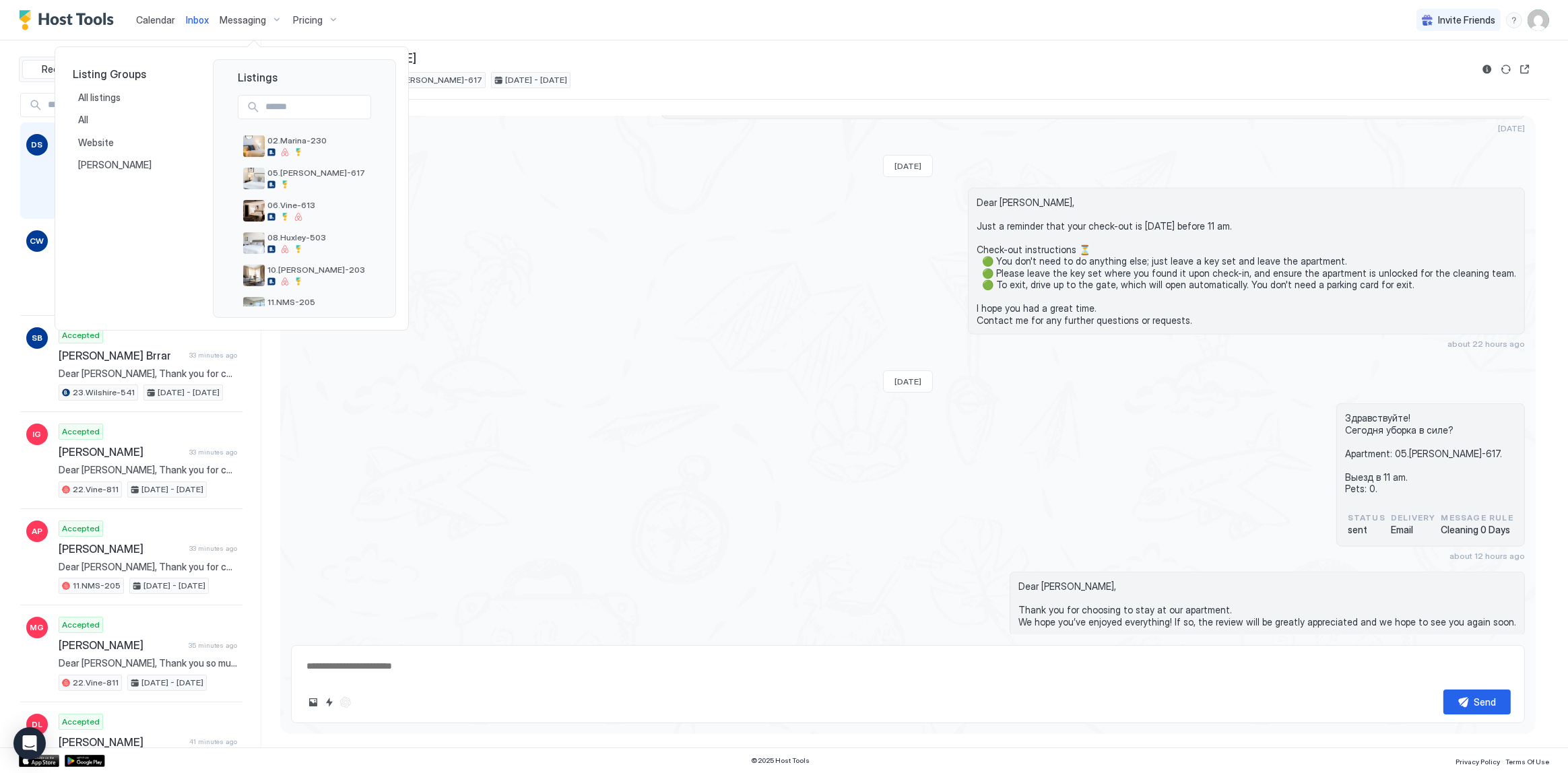
click at [226, 22] on div at bounding box center [784, 386] width 1568 height 773
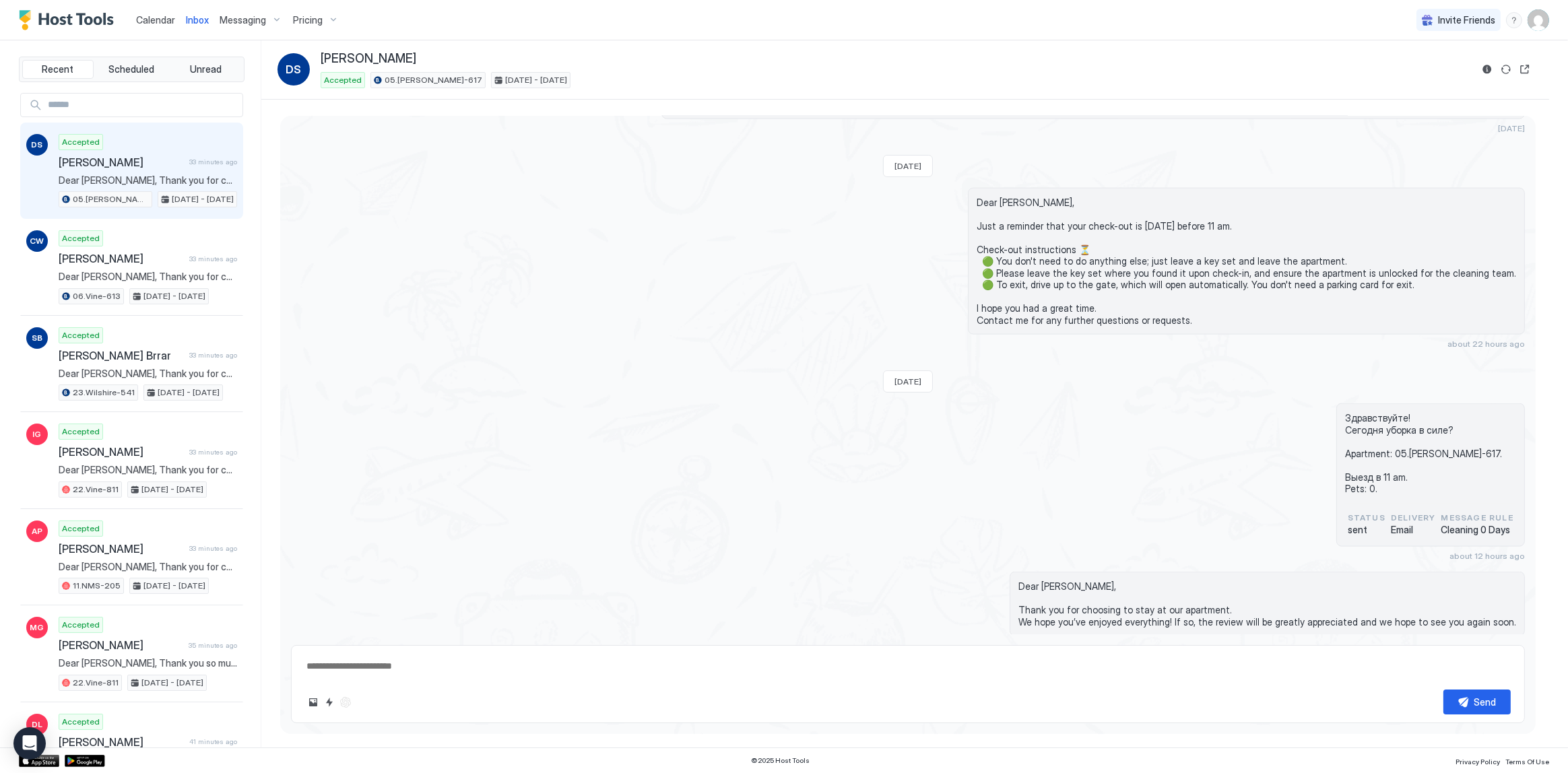
click at [239, 20] on span "Messaging" at bounding box center [243, 20] width 47 height 12
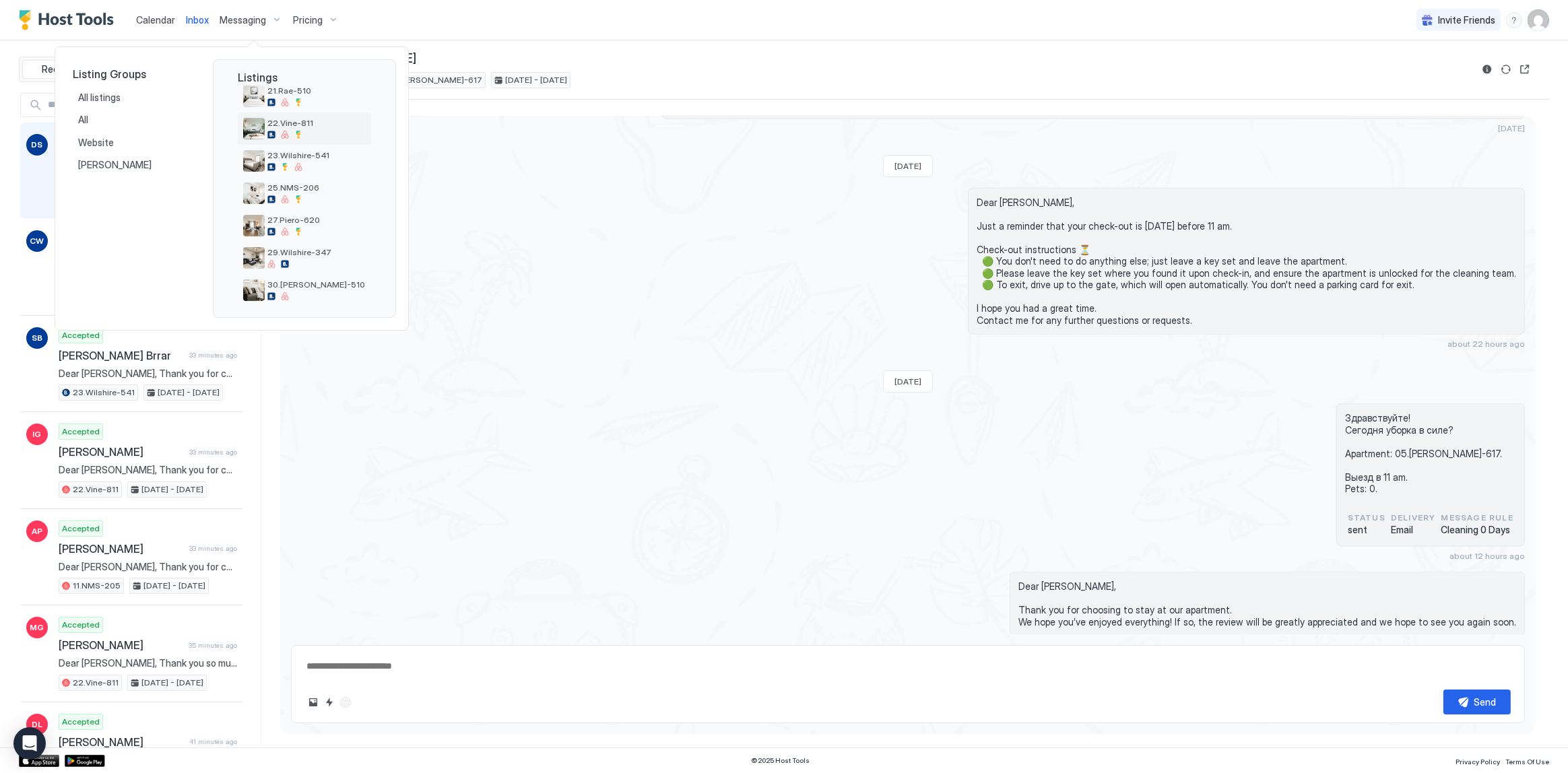
scroll to position [418, 0]
click at [301, 276] on div "30.Kelton-510" at bounding box center [316, 276] width 98 height 21
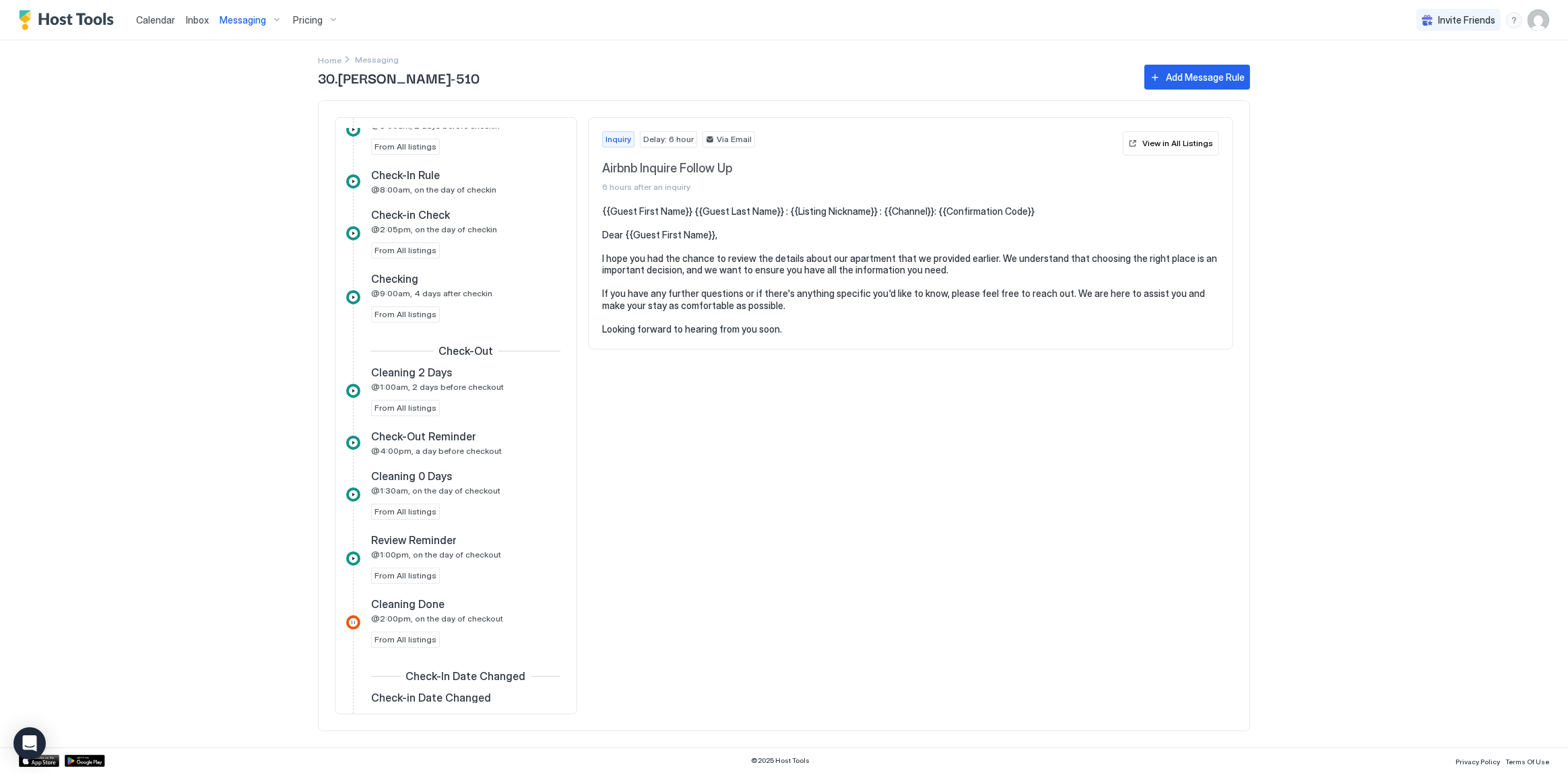
scroll to position [734, 0]
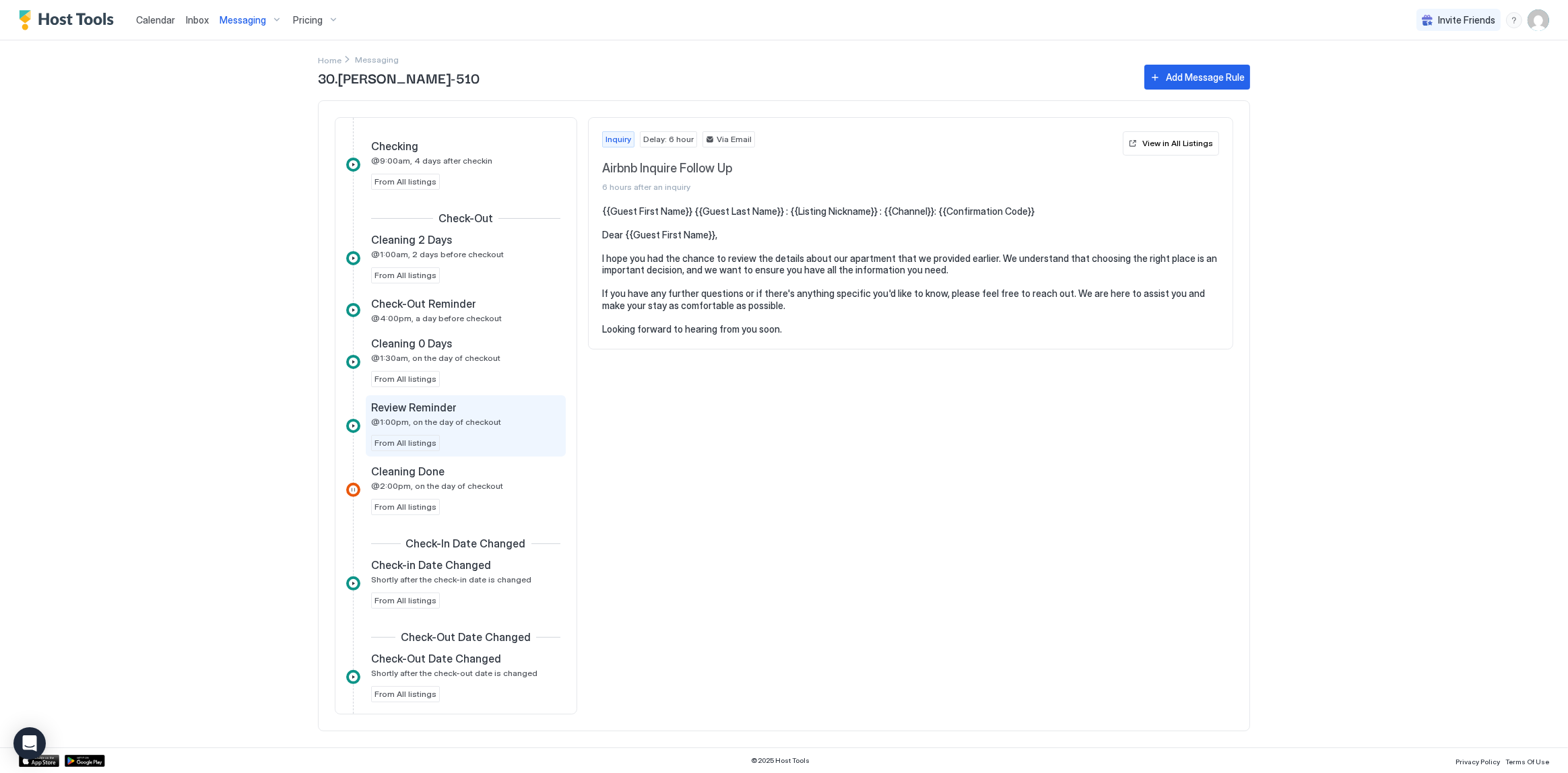
click at [460, 436] on div "Review Reminder @1:00pm, on the day of checkout From All listings" at bounding box center [465, 425] width 189 height 51
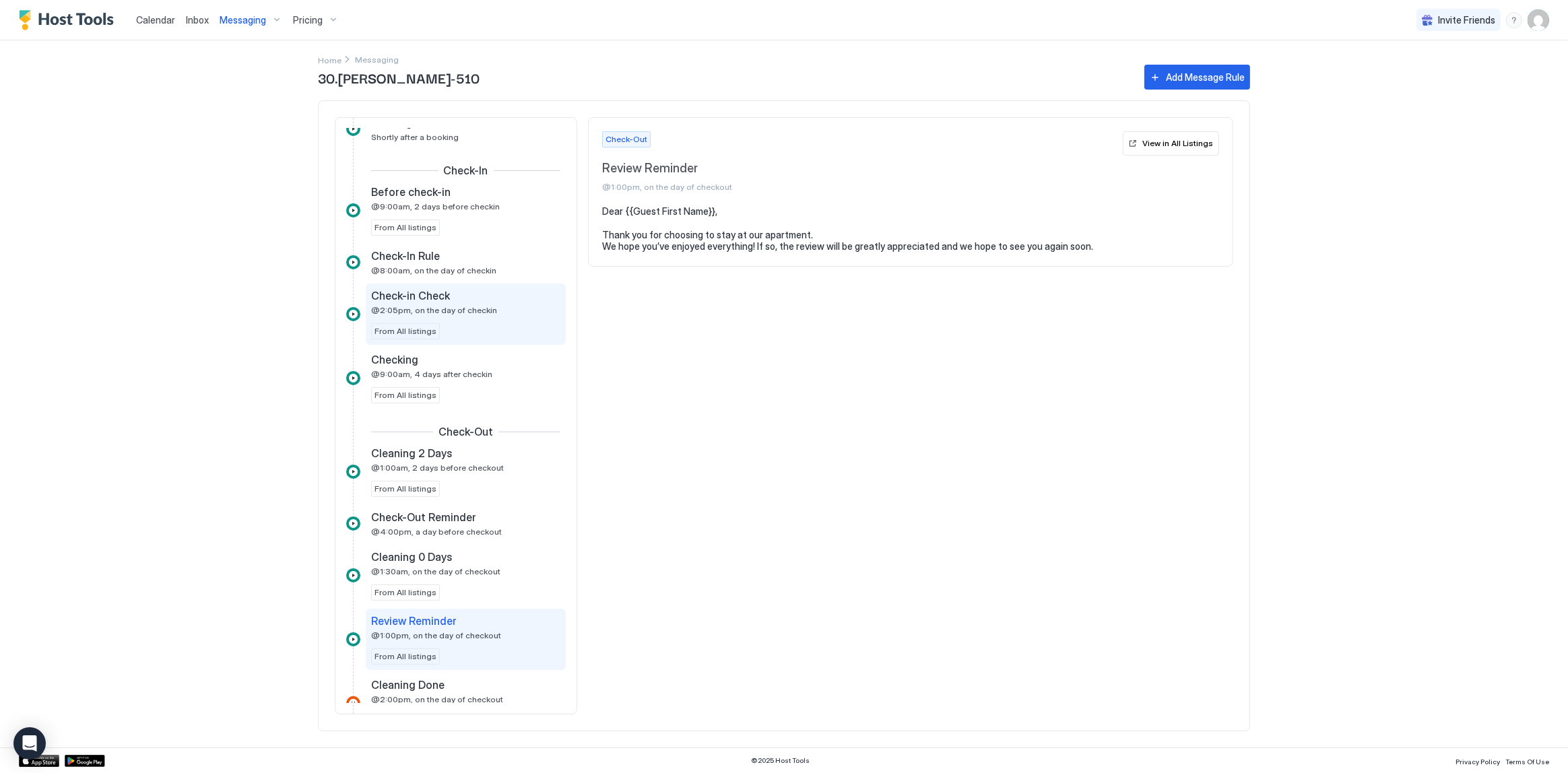
scroll to position [490, 0]
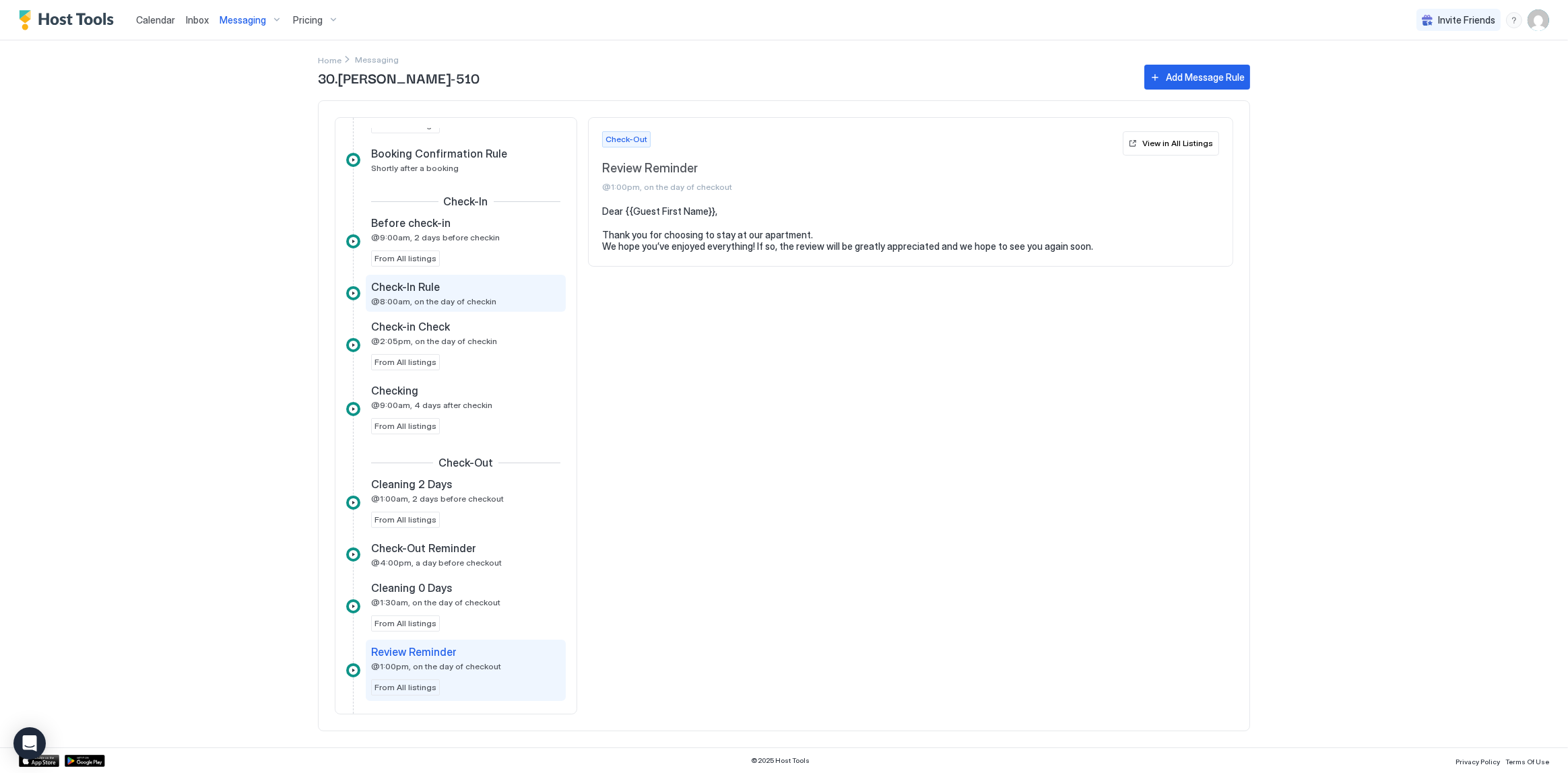
click at [453, 280] on div "Check-In Rule" at bounding box center [456, 287] width 170 height 14
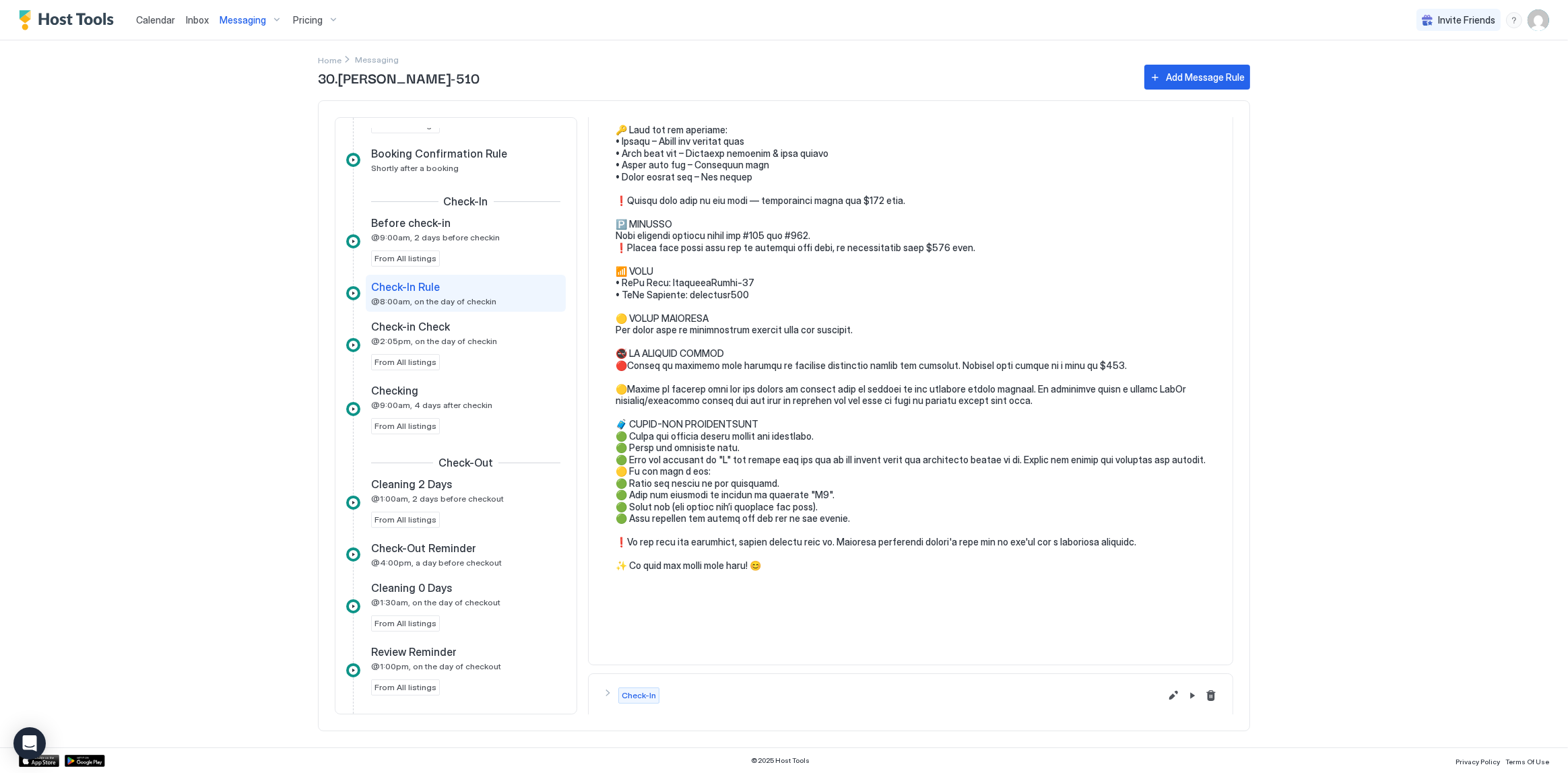
scroll to position [428, 0]
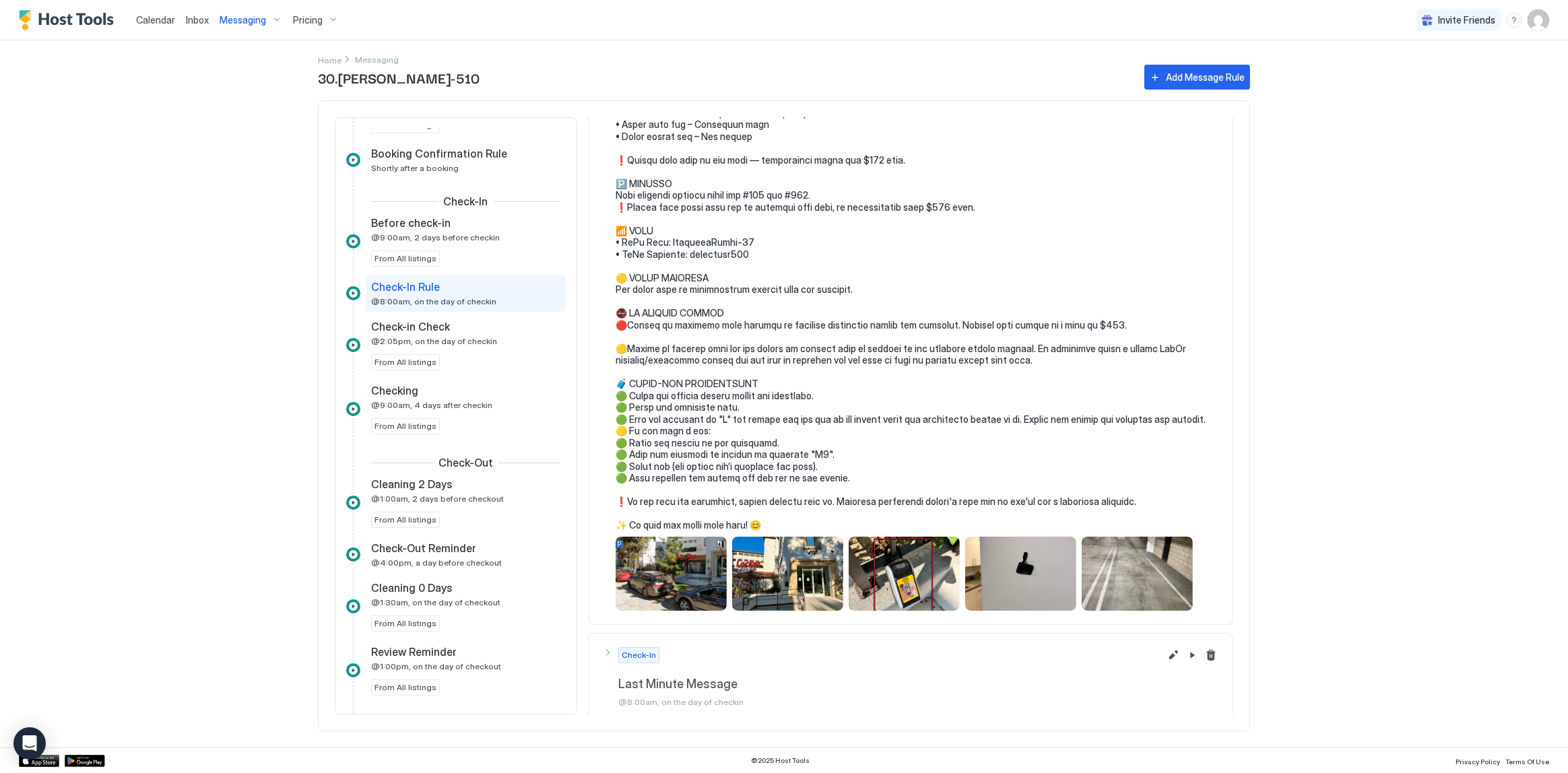
click at [686, 235] on pre at bounding box center [917, 154] width 604 height 754
click at [693, 242] on pre at bounding box center [917, 154] width 604 height 754
drag, startPoint x: 693, startPoint y: 242, endPoint x: 741, endPoint y: 240, distance: 48.0
click at [741, 240] on pre at bounding box center [917, 154] width 604 height 754
copy pre "WiFi Password:"
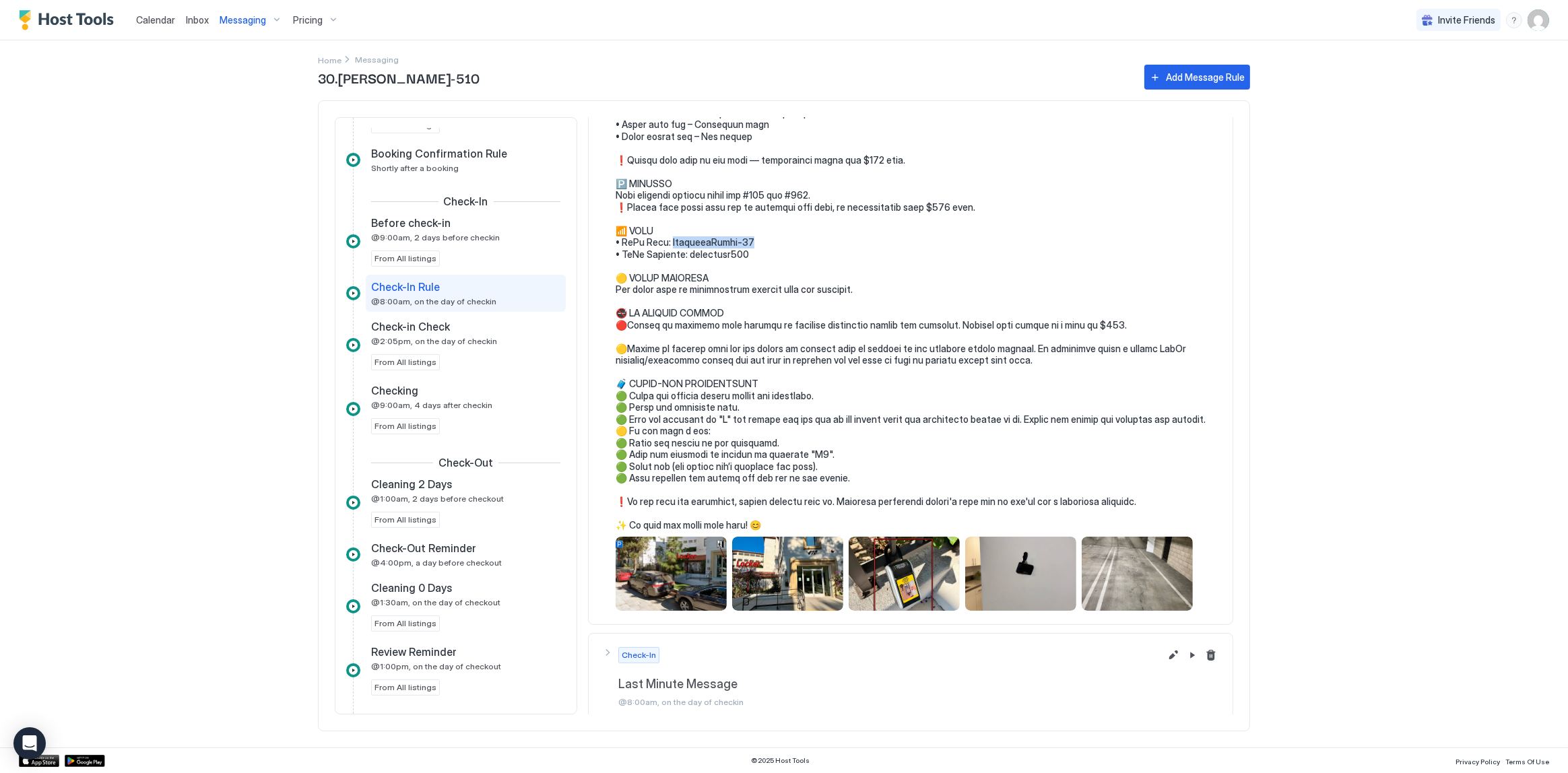
click at [714, 250] on pre at bounding box center [917, 154] width 604 height 754
copy pre "ASH DISPOSAL"
click at [977, 229] on pre at bounding box center [917, 154] width 604 height 754
click at [188, 20] on span "Inbox" at bounding box center [197, 20] width 23 height 12
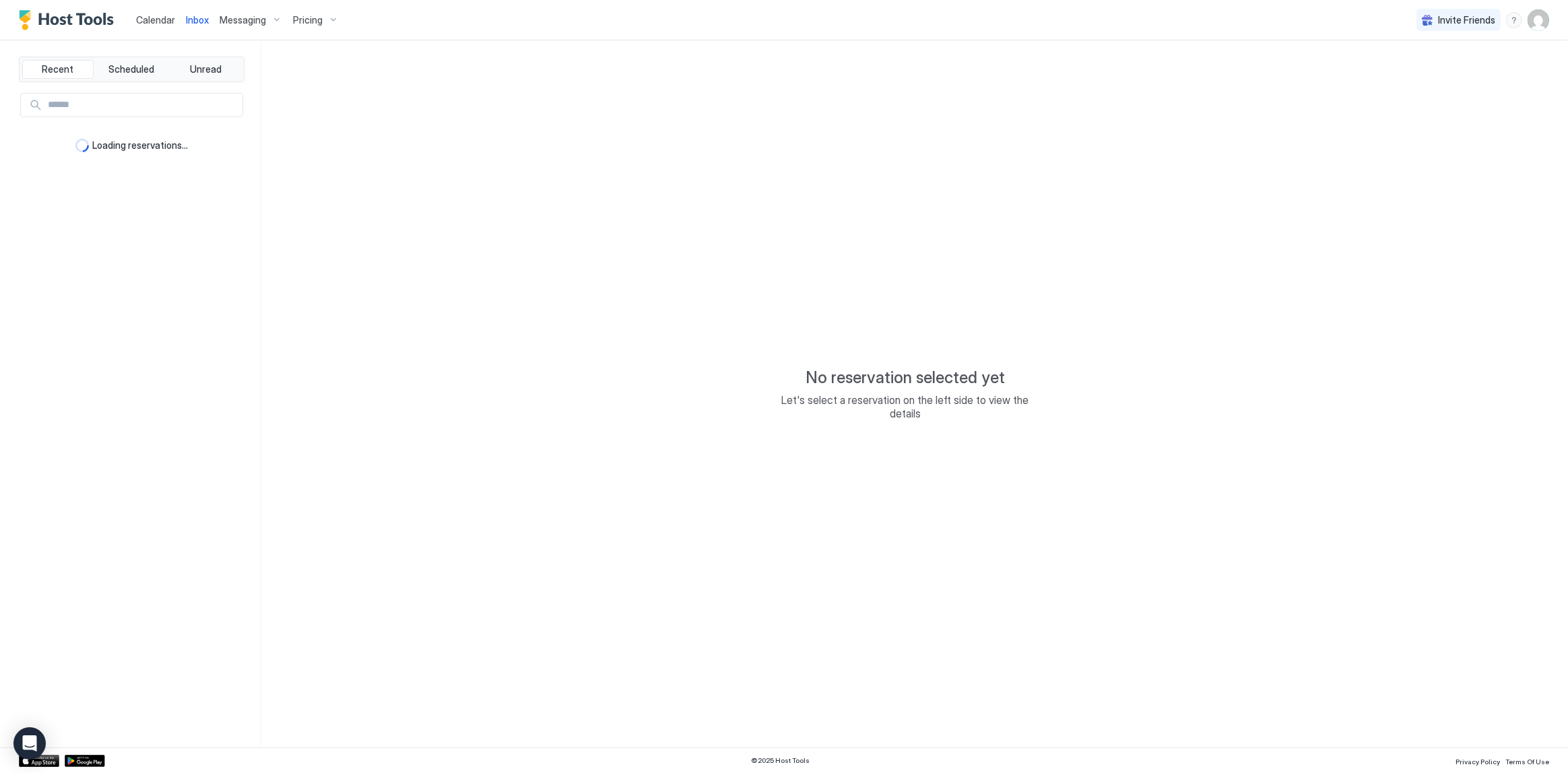
click at [146, 19] on span "Calendar" at bounding box center [155, 20] width 39 height 12
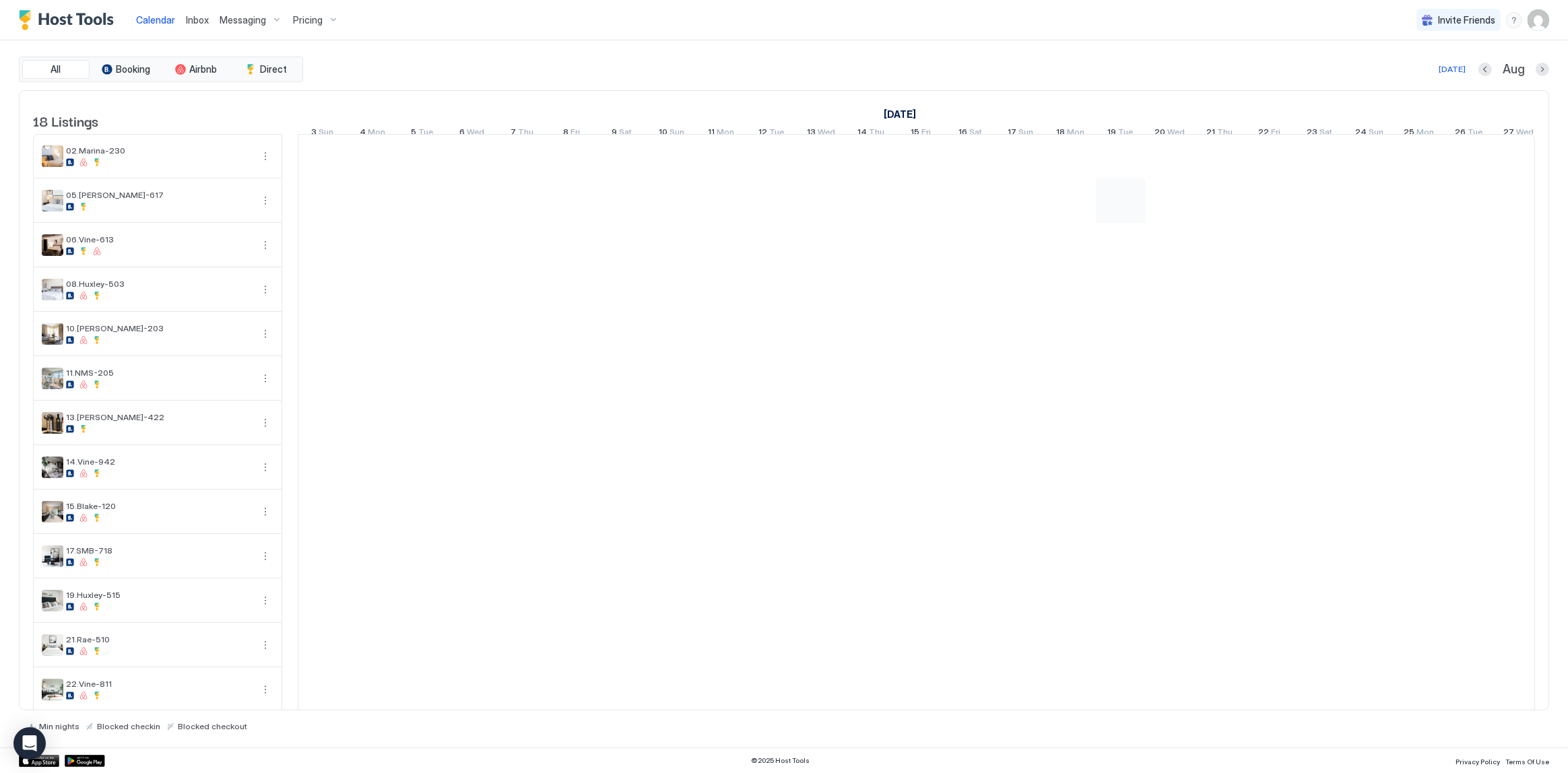
scroll to position [0, 747]
click at [485, 38] on div "Calendar Inbox Messaging Pricing Invite Friends SG" at bounding box center [784, 20] width 1568 height 41
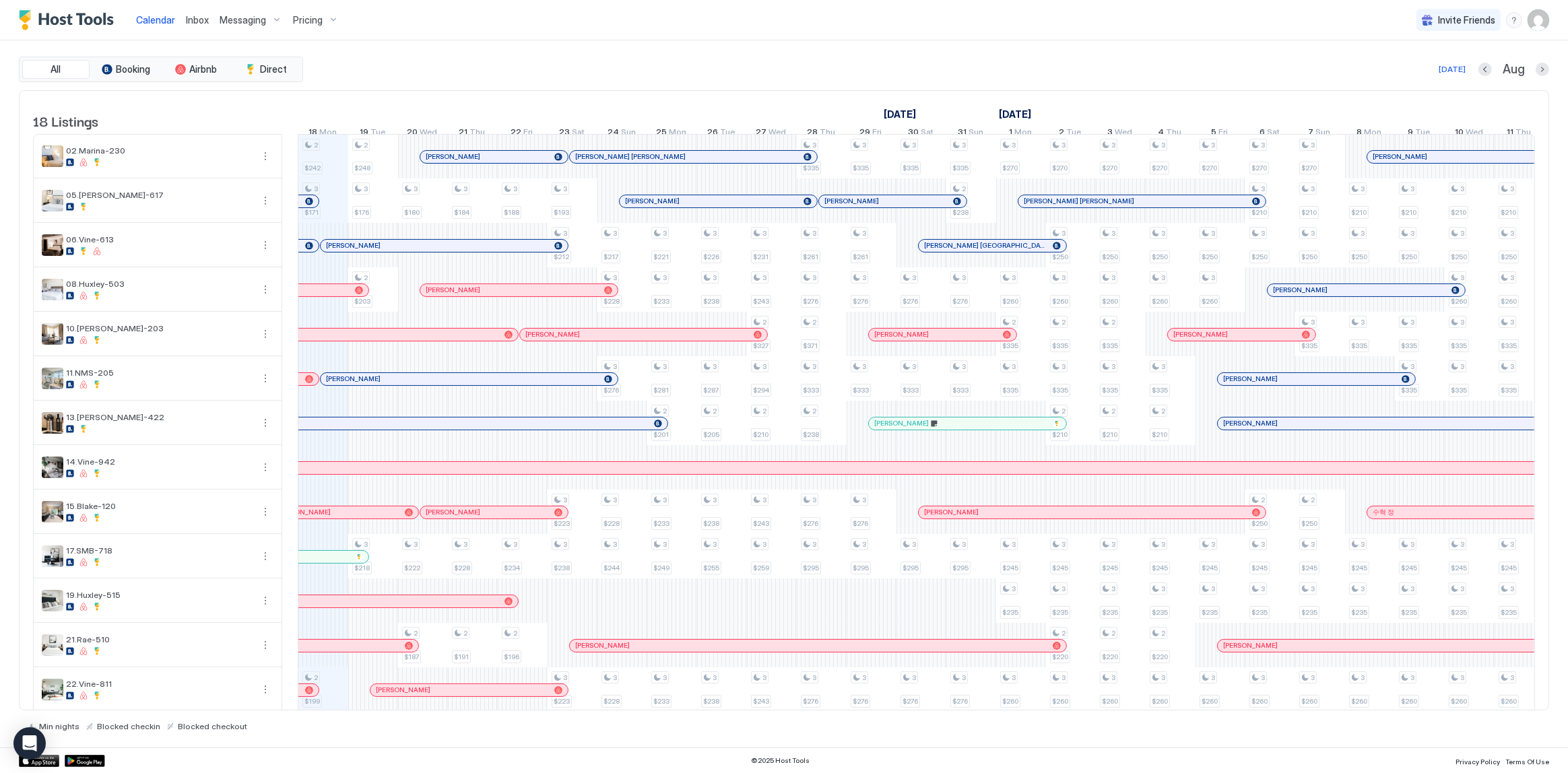
click at [1530, 26] on img "User profile" at bounding box center [1538, 21] width 22 height 22
click at [1466, 68] on div "Settings" at bounding box center [1463, 76] width 171 height 24
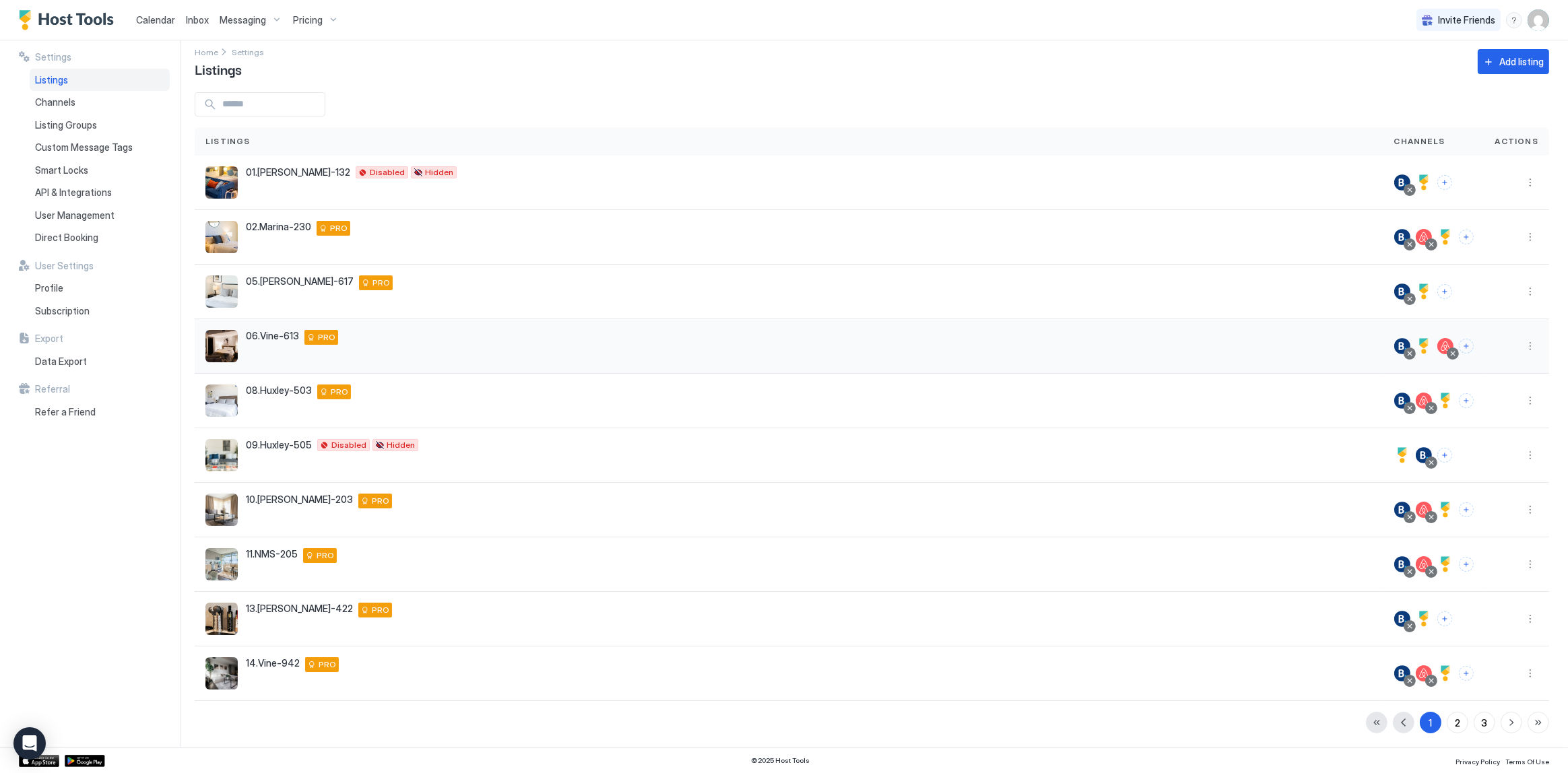
scroll to position [14, 0]
click at [1474, 718] on button "3" at bounding box center [1485, 721] width 22 height 22
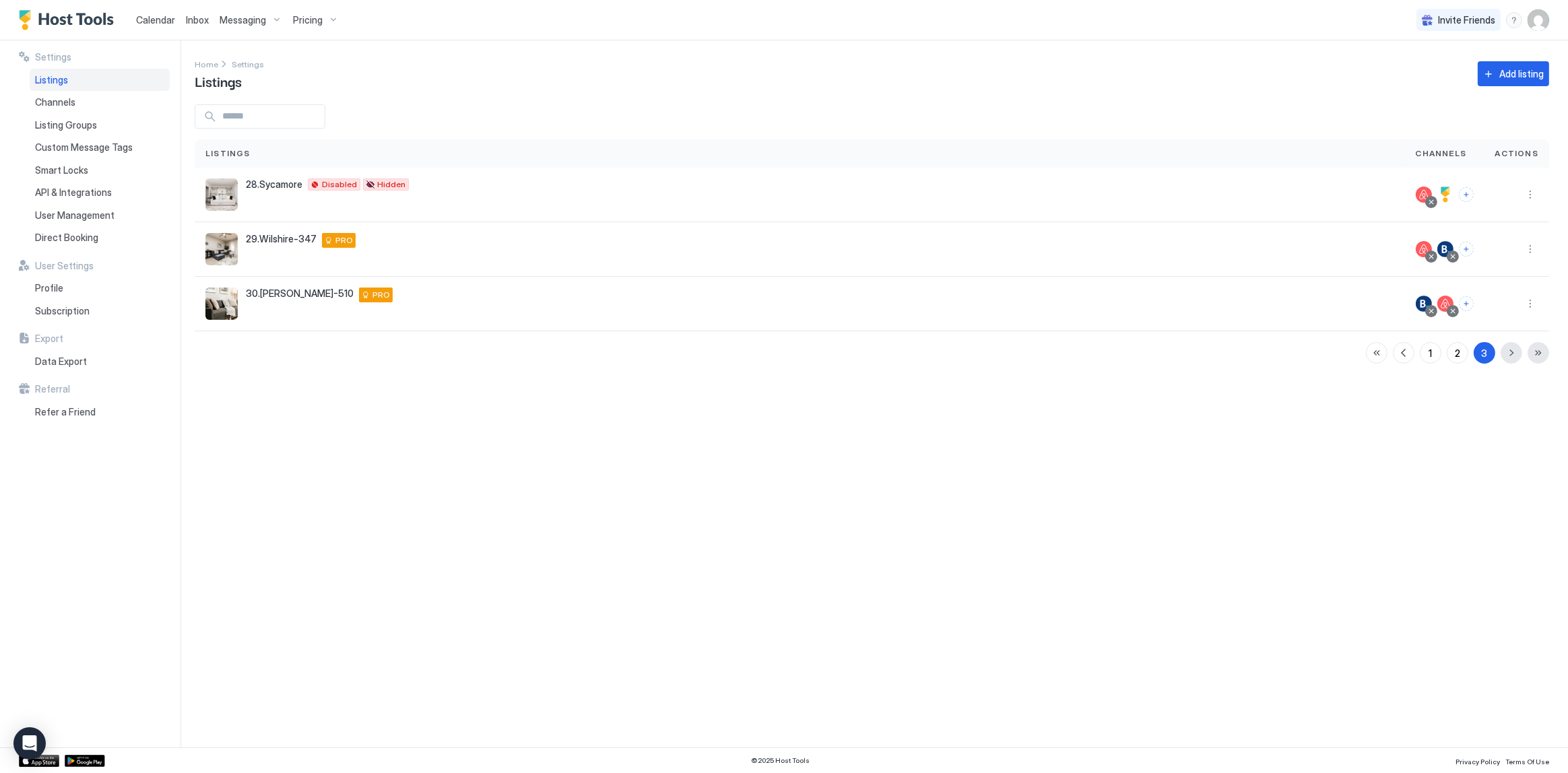
scroll to position [0, 0]
click at [583, 394] on div "Settings Home Settings Listings Add listing Listings Channels Actions 28.Sycamo…" at bounding box center [881, 393] width 1374 height 707
click at [1462, 352] on button "2" at bounding box center [1458, 353] width 22 height 22
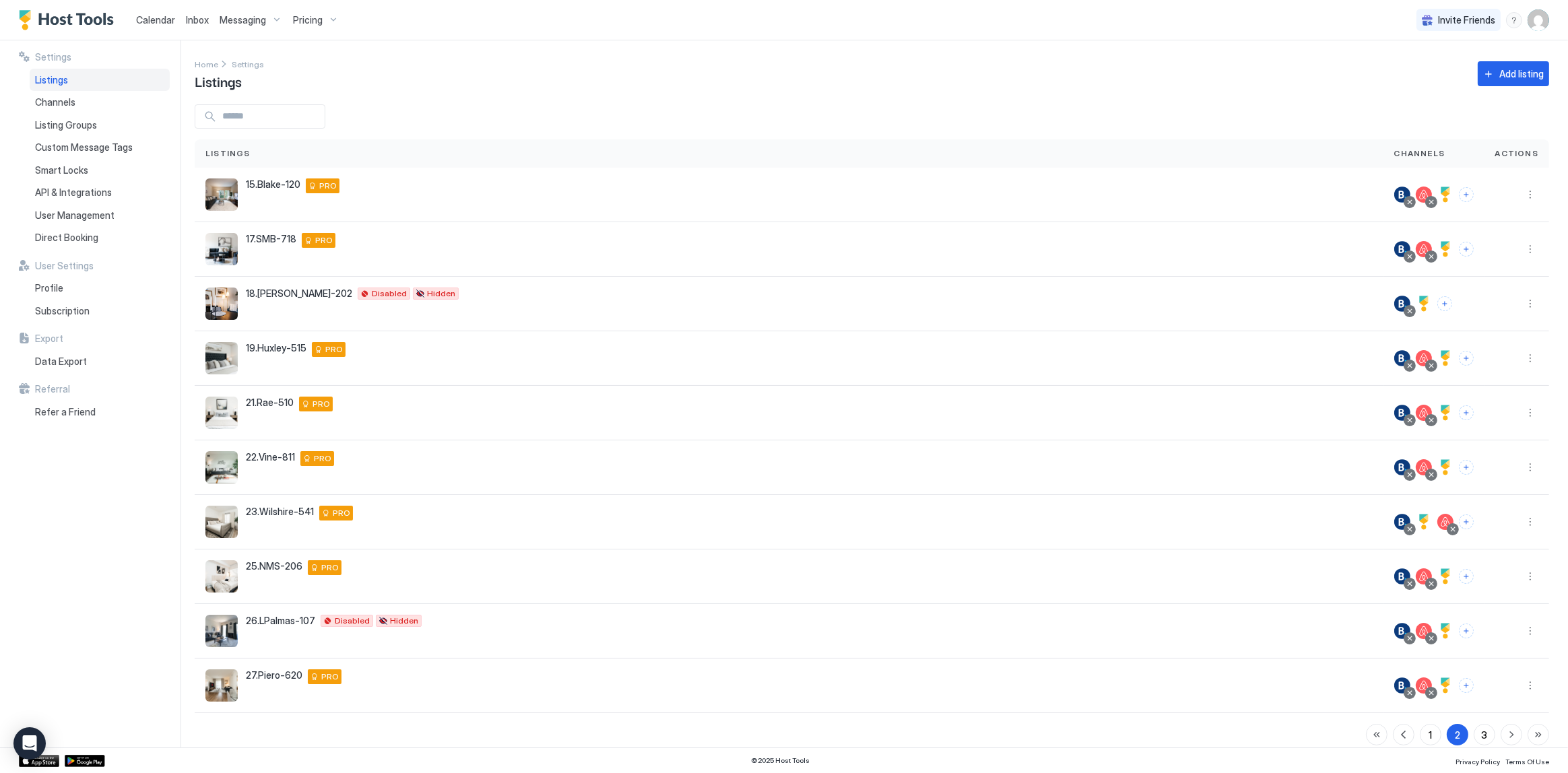
click at [602, 46] on div "Settings Home Settings Listings Add listing Listings Channels Actions 15.Blake-…" at bounding box center [881, 393] width 1374 height 707
click at [165, 29] on div "Calendar" at bounding box center [156, 19] width 50 height 25
click at [153, 18] on span "Calendar" at bounding box center [155, 20] width 39 height 12
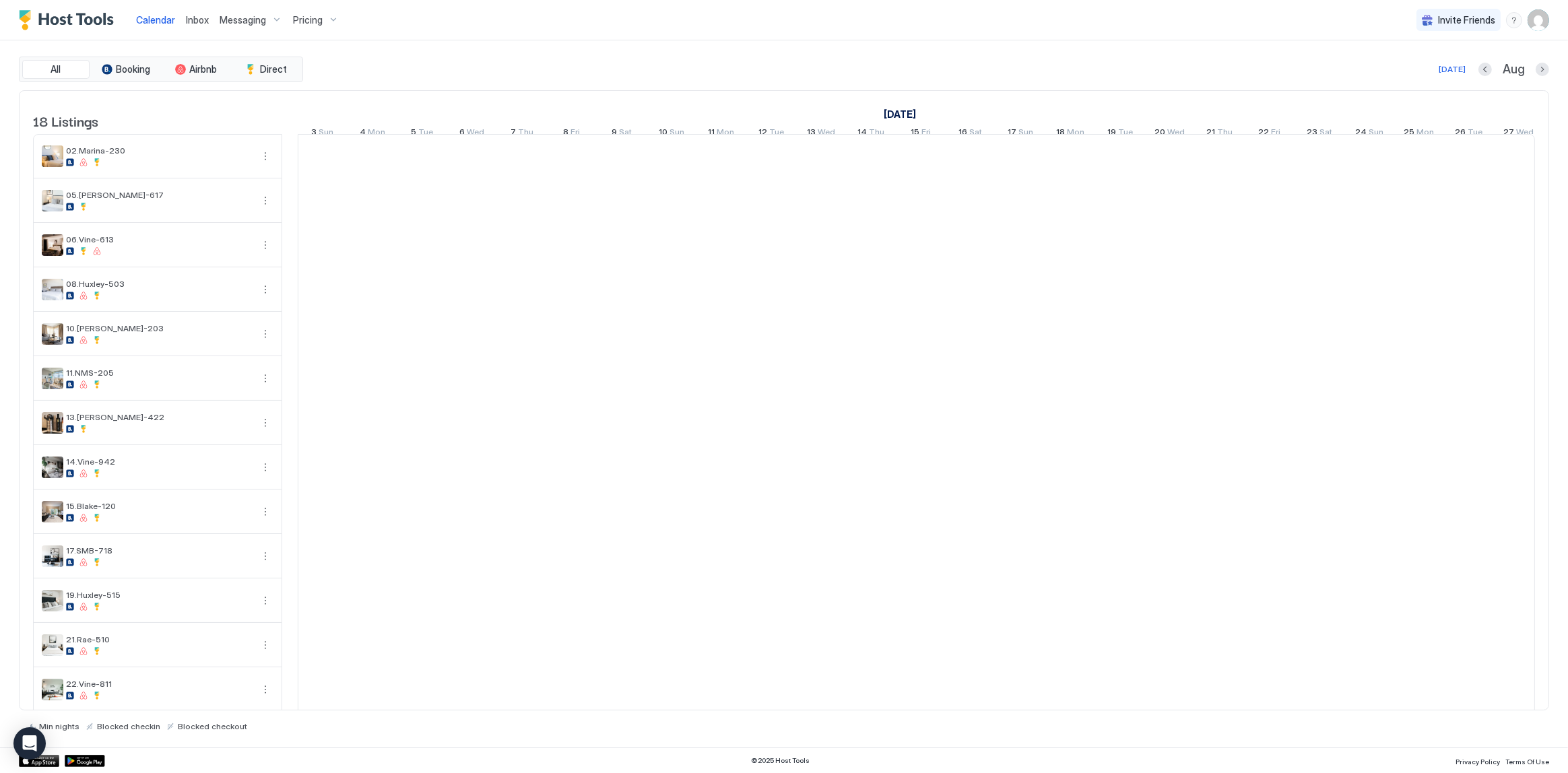
scroll to position [0, 747]
click at [591, 46] on div "All Booking Airbnb Direct Today Aug 18 Listings August 2025 September 2025 Octo…" at bounding box center [784, 393] width 1530 height 707
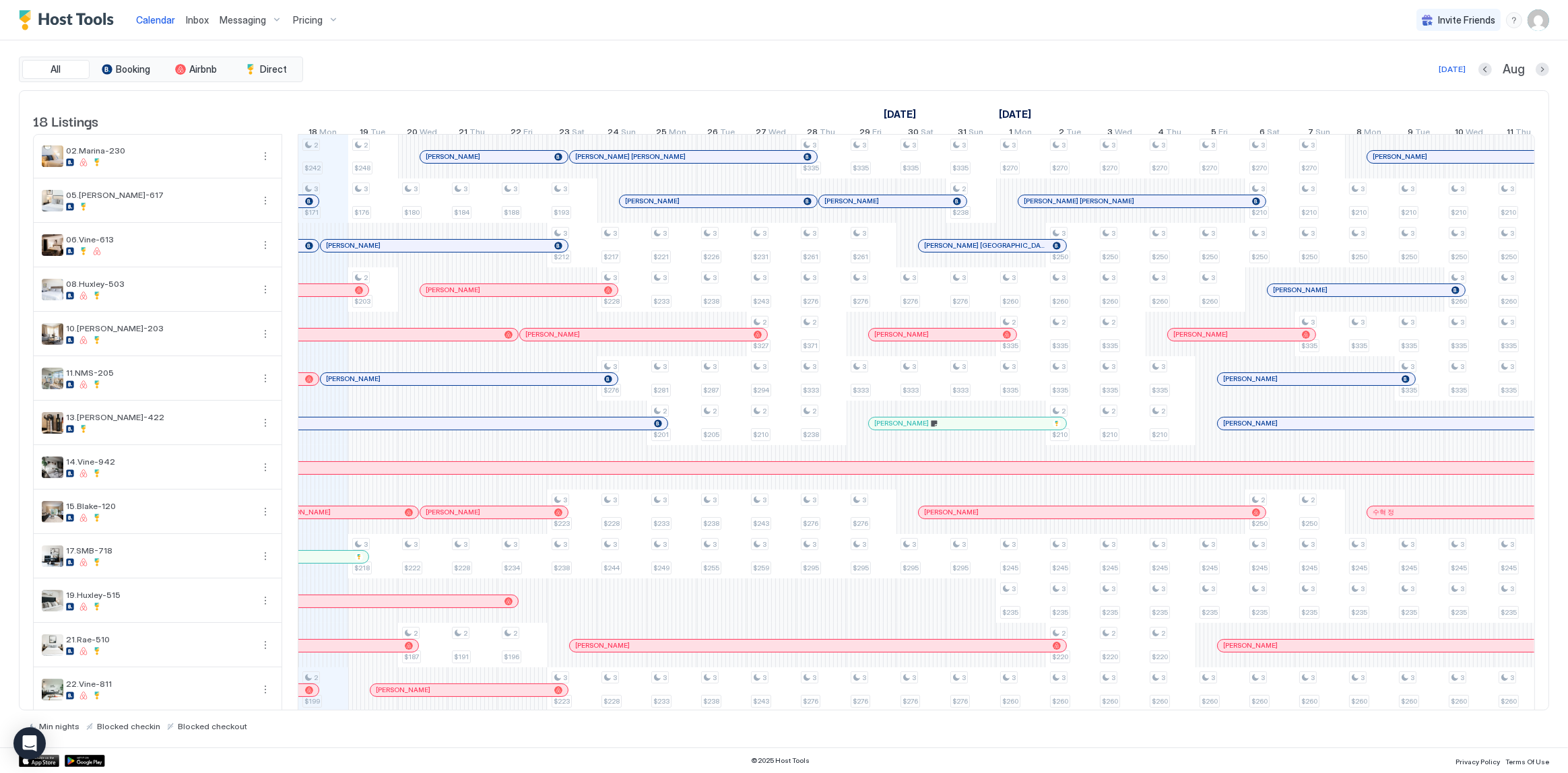
drag, startPoint x: 274, startPoint y: 0, endPoint x: 539, endPoint y: 48, distance: 269.3
click at [580, 50] on div "All Booking Airbnb Direct Today Aug 18 Listings August 2025 September 2025 Octo…" at bounding box center [784, 393] width 1530 height 707
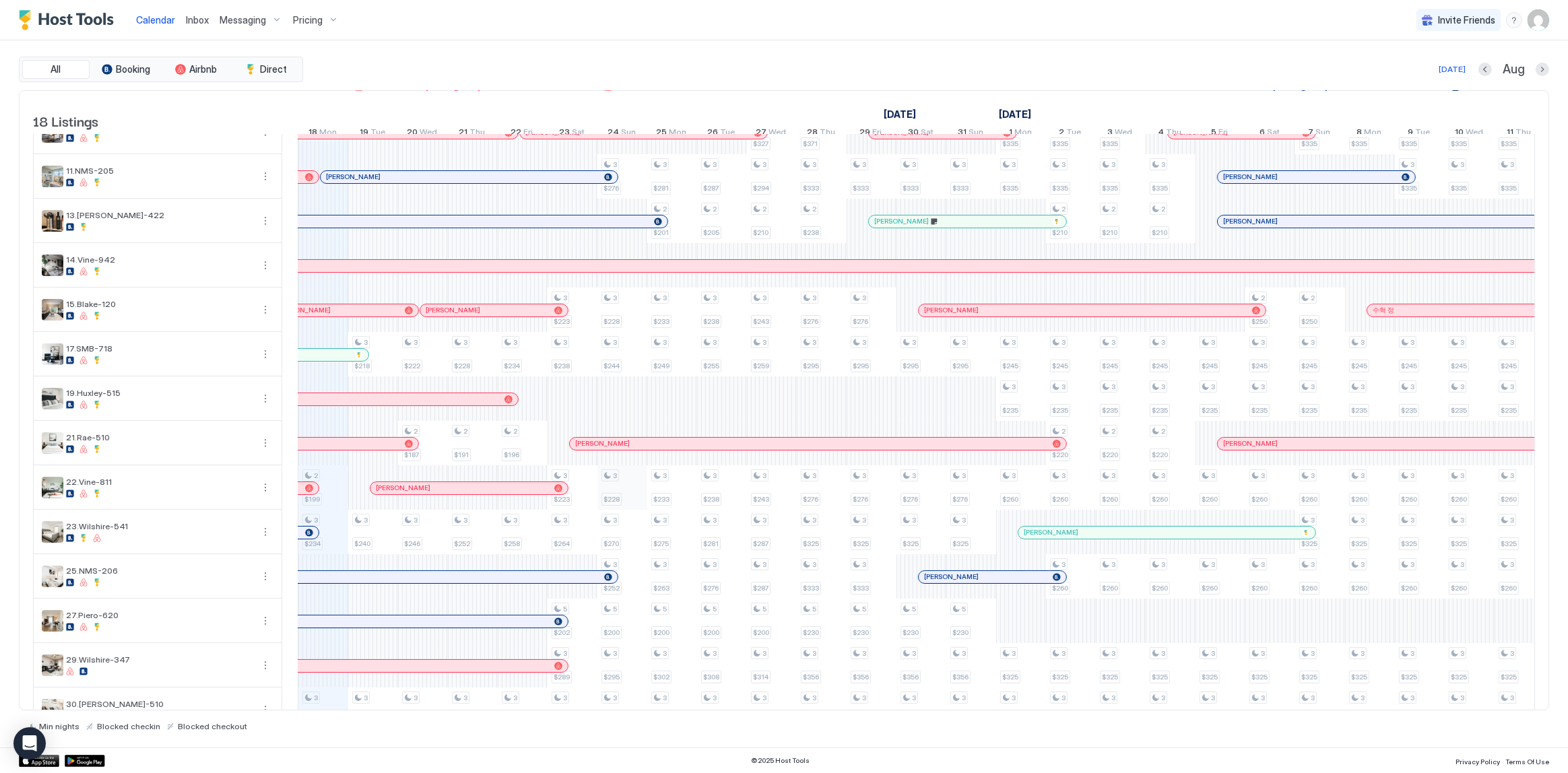
scroll to position [241, 0]
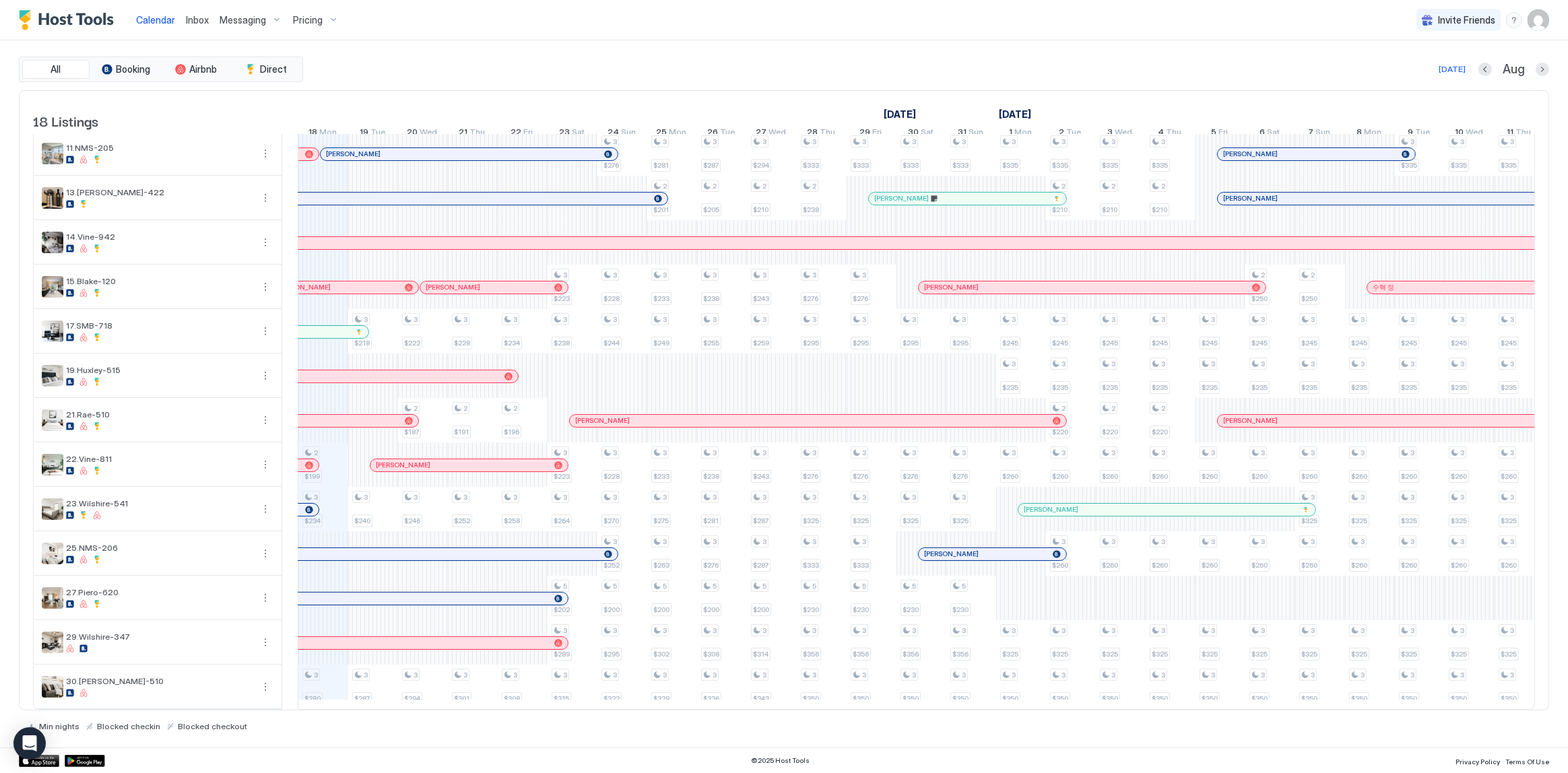
click at [1527, 19] on img "User profile" at bounding box center [1538, 21] width 22 height 22
click at [1435, 64] on div "Settings" at bounding box center [1463, 76] width 171 height 24
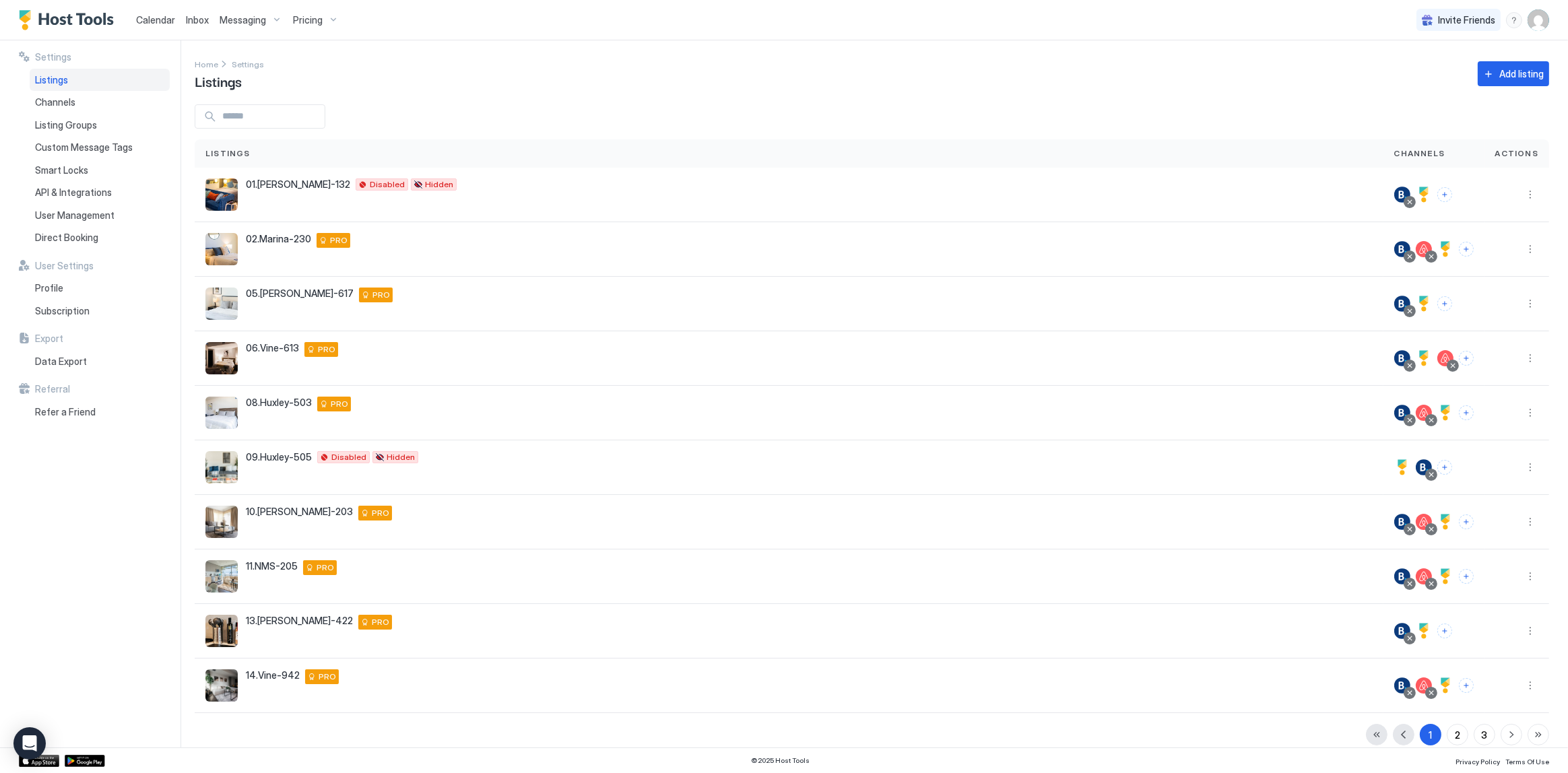
click at [190, 20] on span "Inbox" at bounding box center [197, 20] width 23 height 12
click at [155, 16] on span "Calendar" at bounding box center [155, 20] width 39 height 12
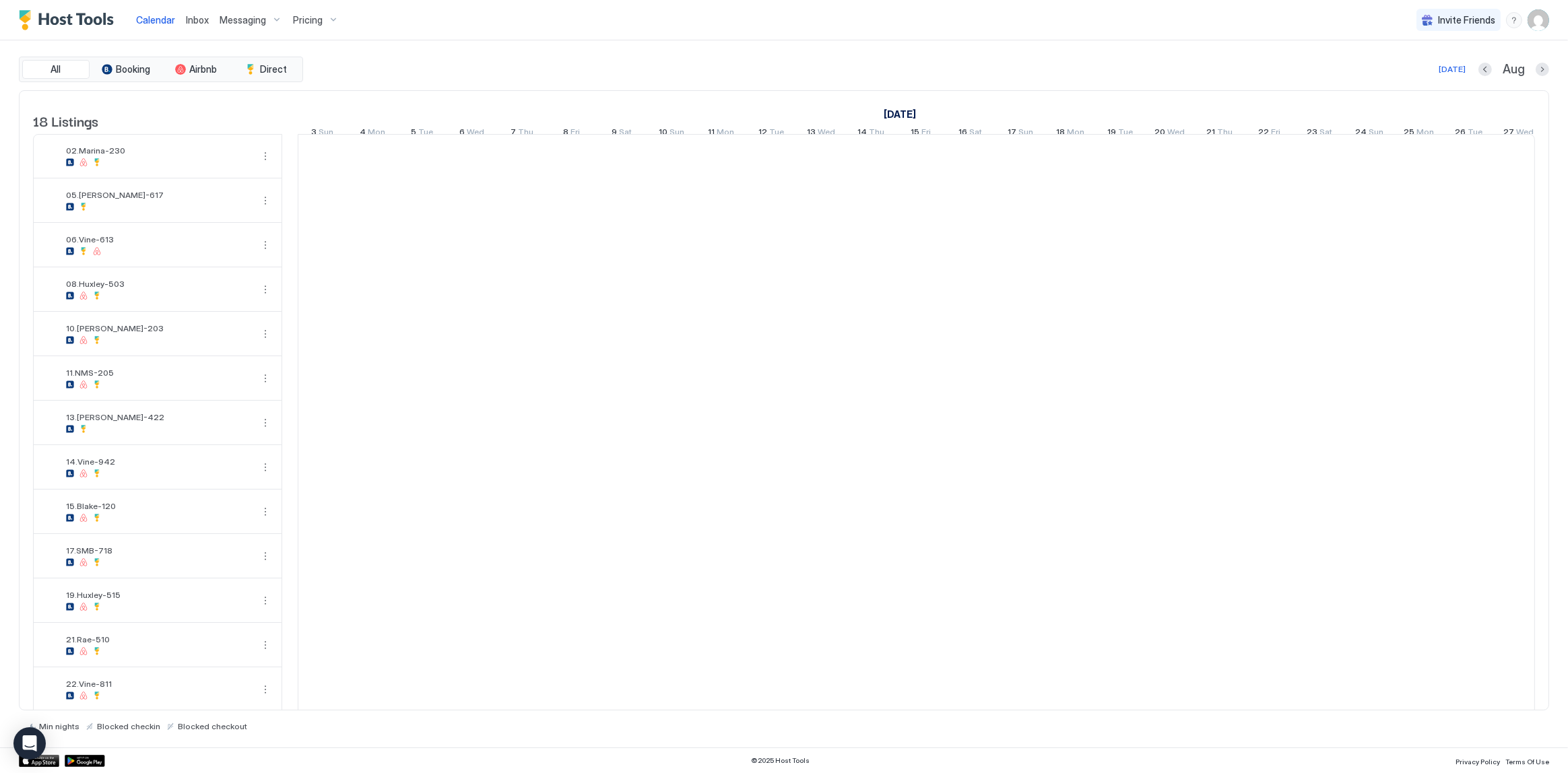
type textarea "*"
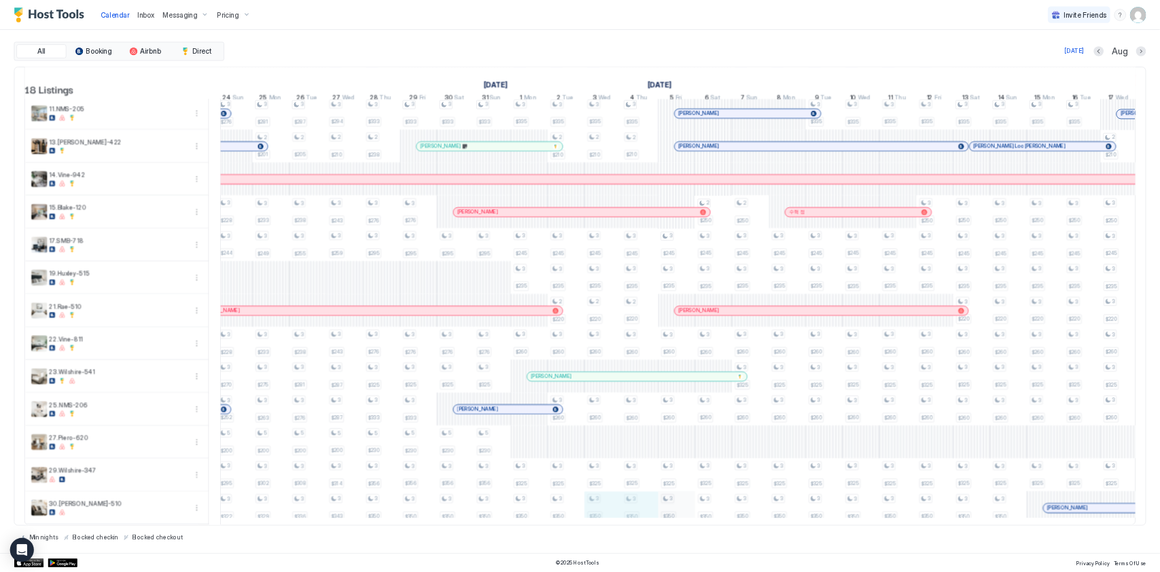
scroll to position [1, 1063]
drag, startPoint x: 858, startPoint y: 691, endPoint x: 920, endPoint y: 694, distance: 61.9
click at [920, 694] on div "2 $242 3 $171 2 $199 3 $234 3 $280 2 $248 3 $176 2 $203 3 $218 3 $240 3 $287 3 …" at bounding box center [872, 312] width 3268 height 807
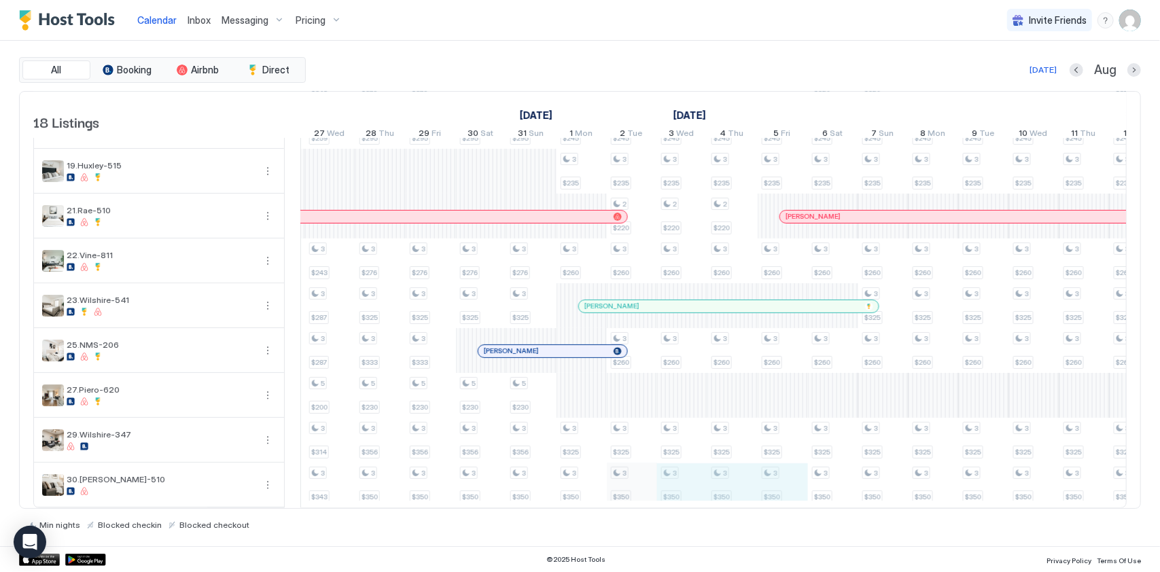
scroll to position [1, 1290]
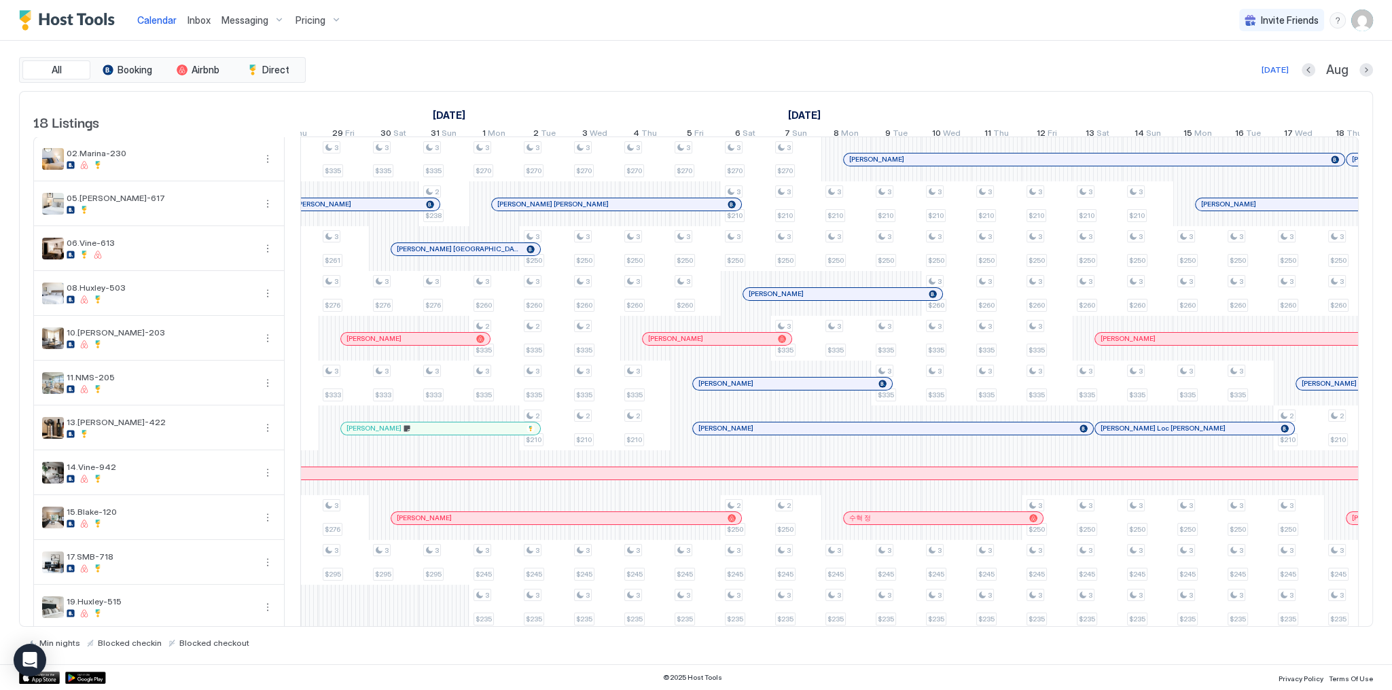
click at [535, 31] on div "Calendar Inbox Messaging Pricing Invite Friends SG" at bounding box center [696, 20] width 1392 height 41
click at [711, 67] on div "Today Aug" at bounding box center [841, 70] width 1065 height 16
click at [658, 84] on div "All Booking Airbnb Direct Today Aug 18 Listings August 2025 September 2025 Octo…" at bounding box center [696, 352] width 1354 height 591
click at [658, 72] on div "Today Aug" at bounding box center [841, 70] width 1065 height 16
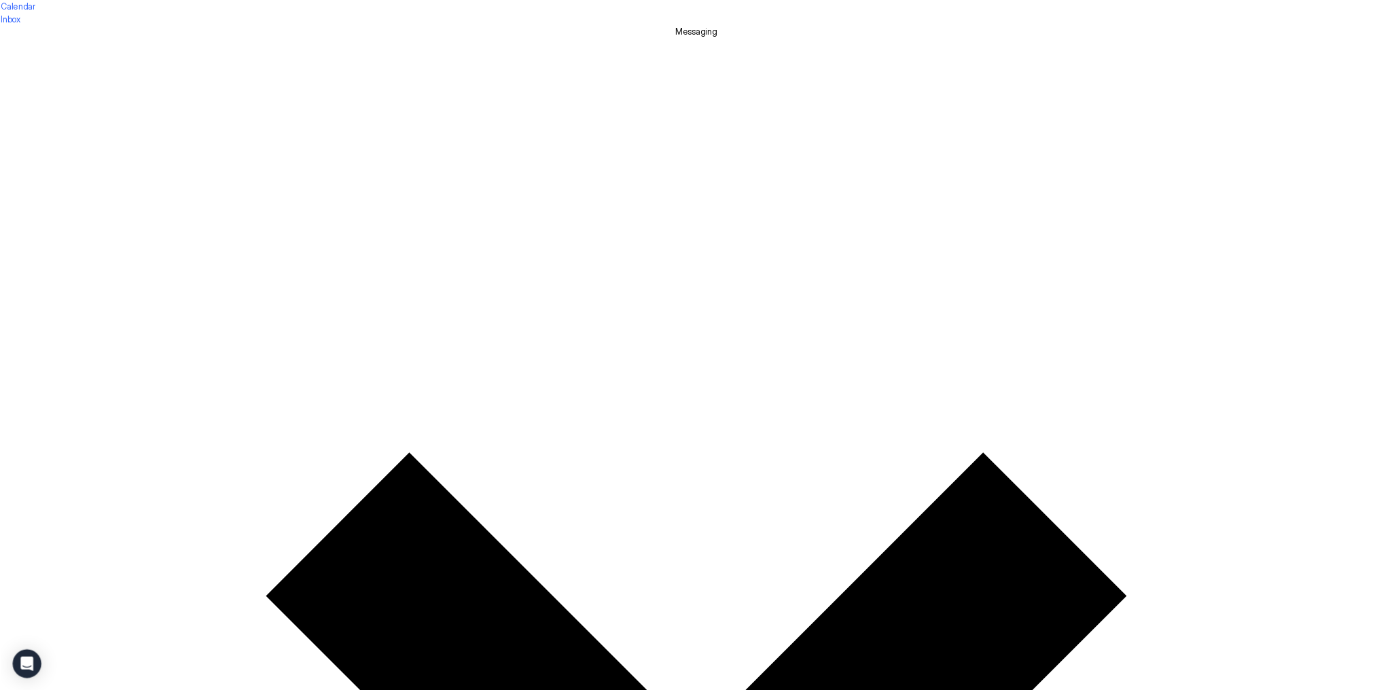
scroll to position [0, 755]
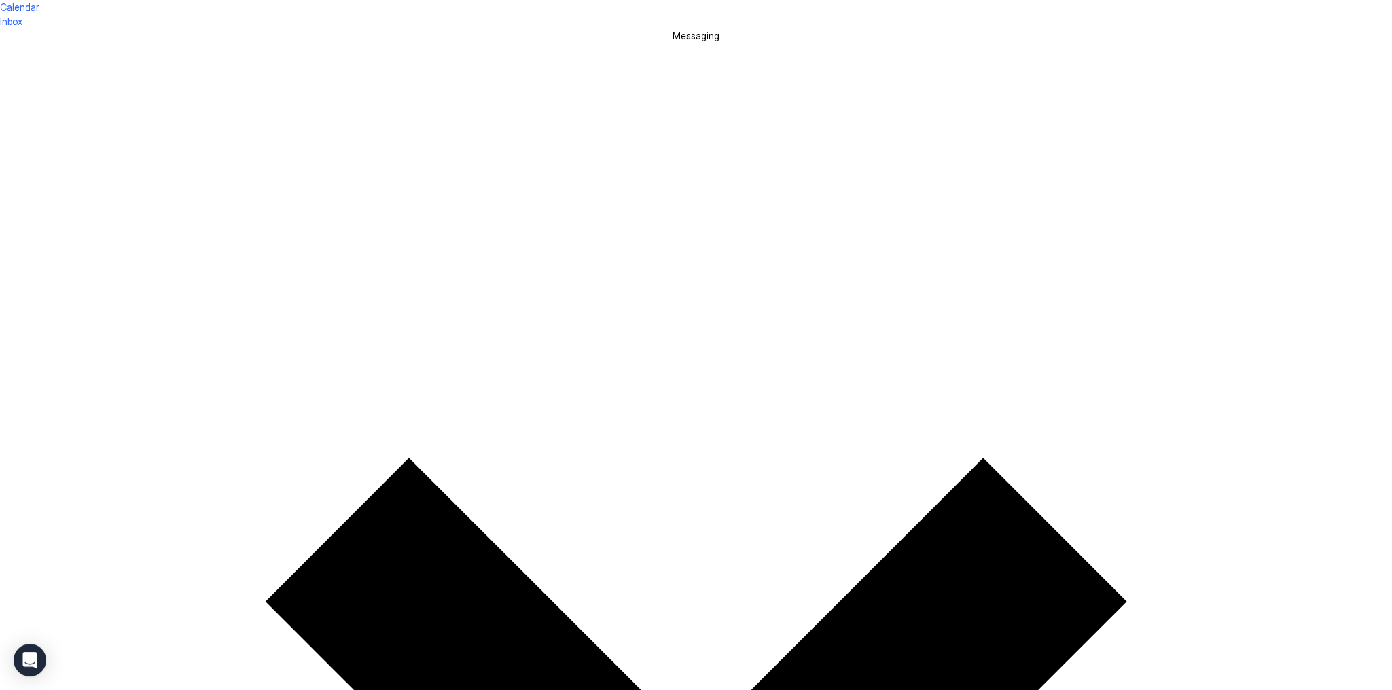
click at [22, 29] on div "Inbox" at bounding box center [11, 21] width 22 height 14
click at [22, 29] on button "Inbox" at bounding box center [11, 21] width 22 height 14
click at [22, 20] on span "Inbox" at bounding box center [11, 22] width 22 height 12
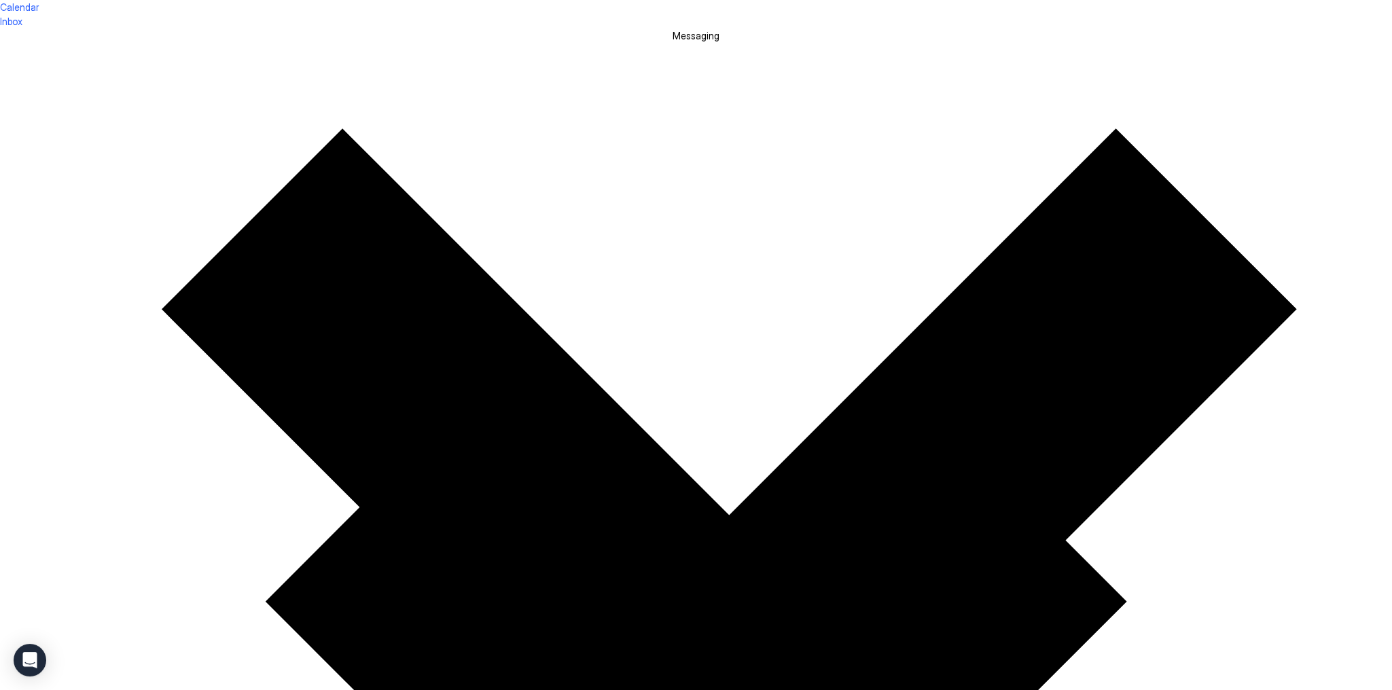
copy span "1117.75"
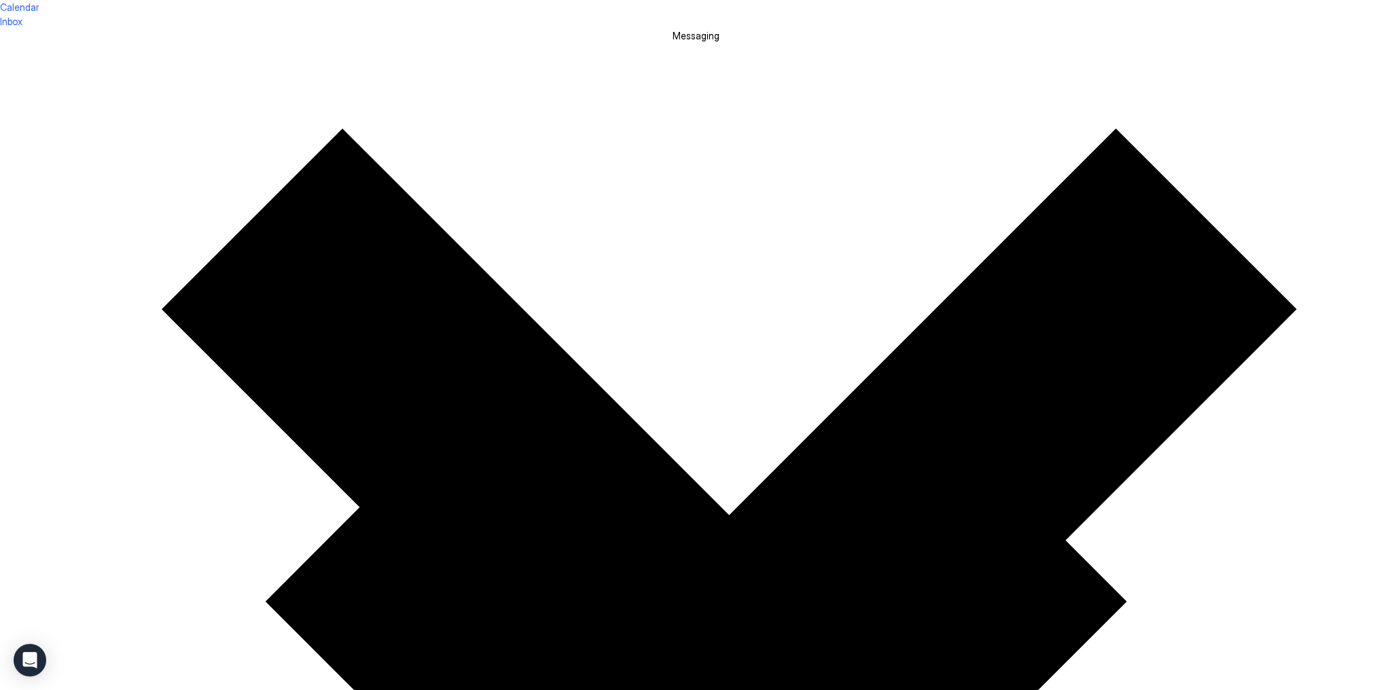
copy span "146.43"
copy span "180"
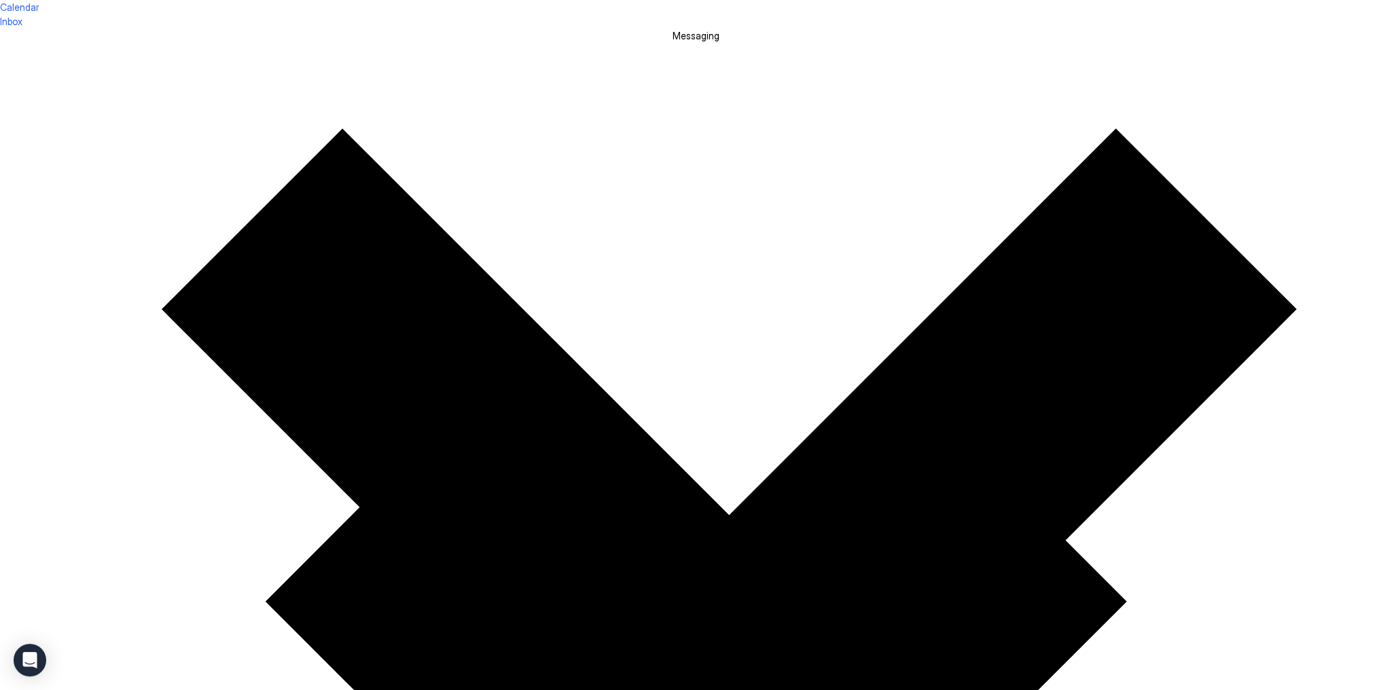
copy span "141.55"
click at [892, 0] on div at bounding box center [696, 0] width 1392 height 0
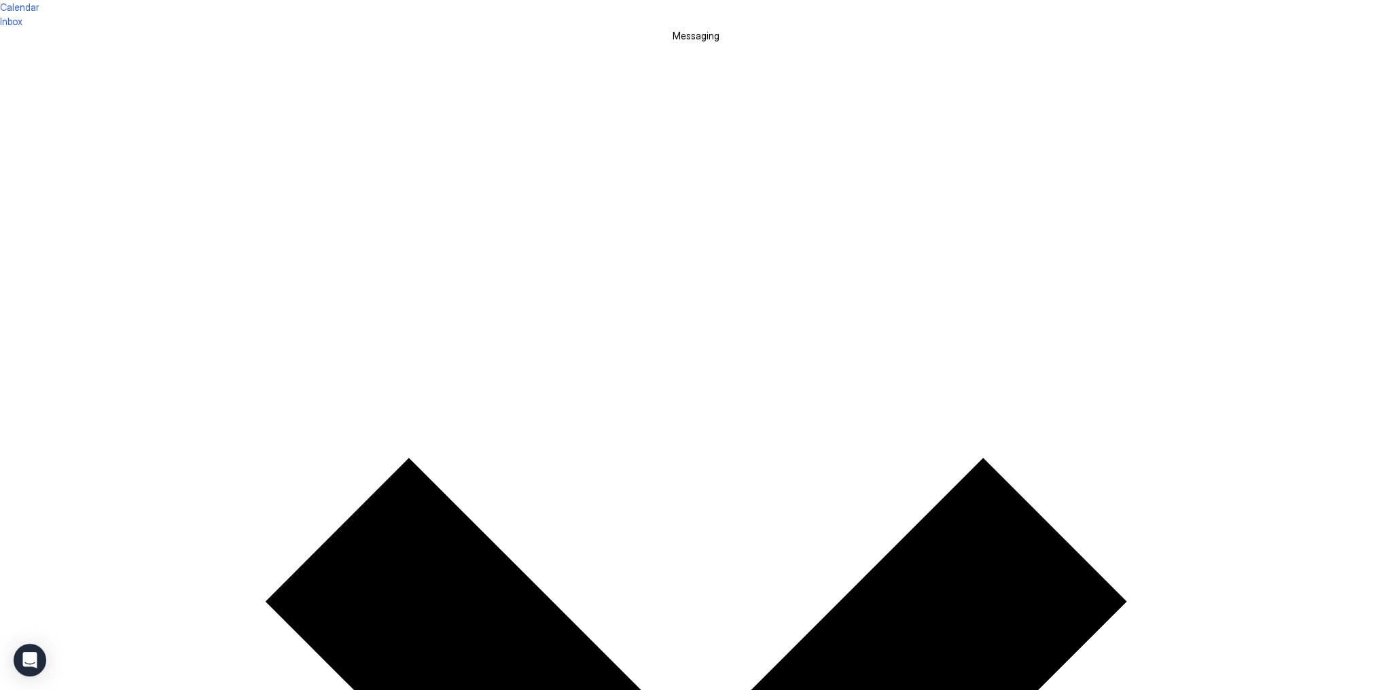
scroll to position [381, 0]
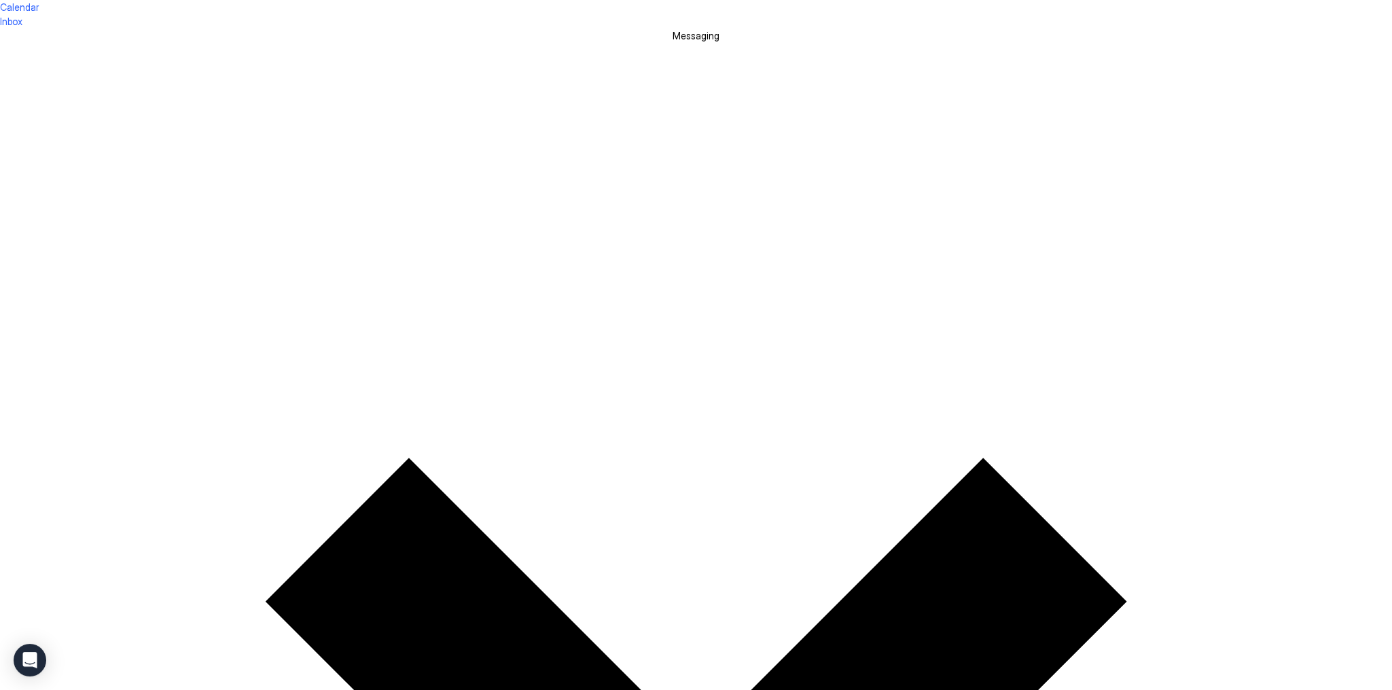
scroll to position [98, 0]
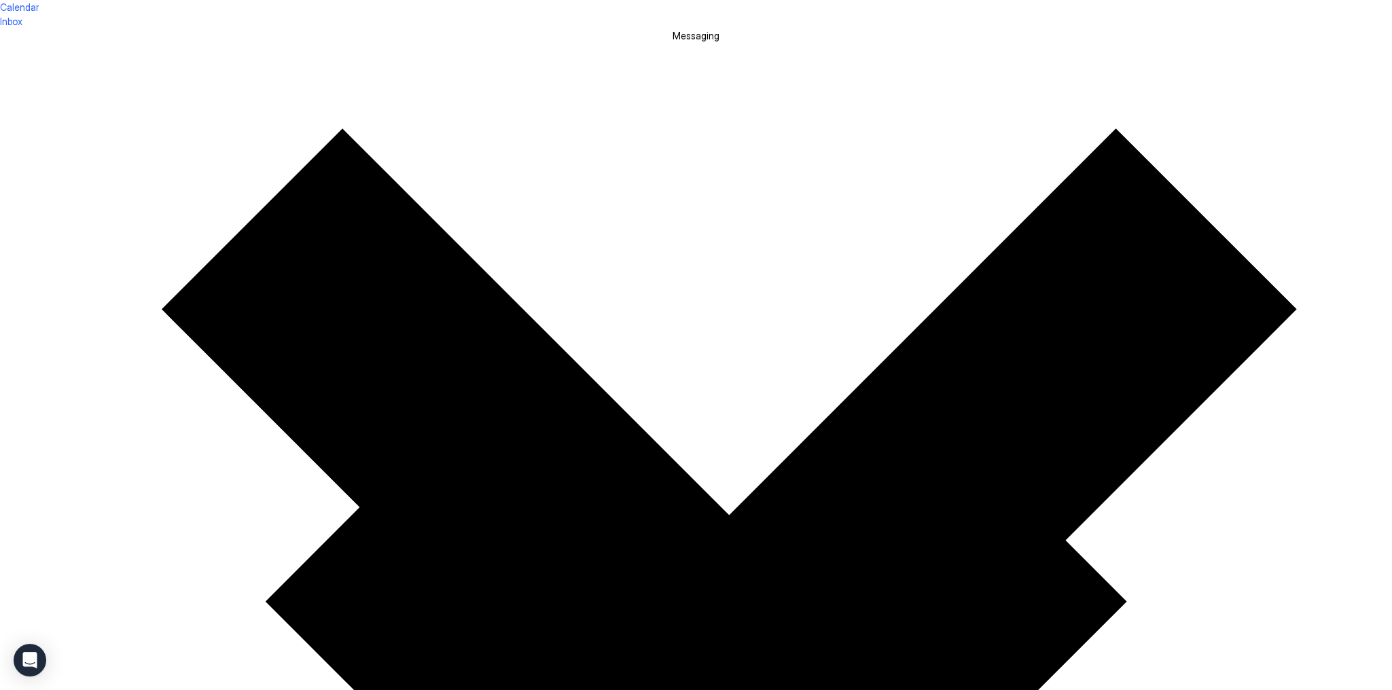
copy span "1071.37"
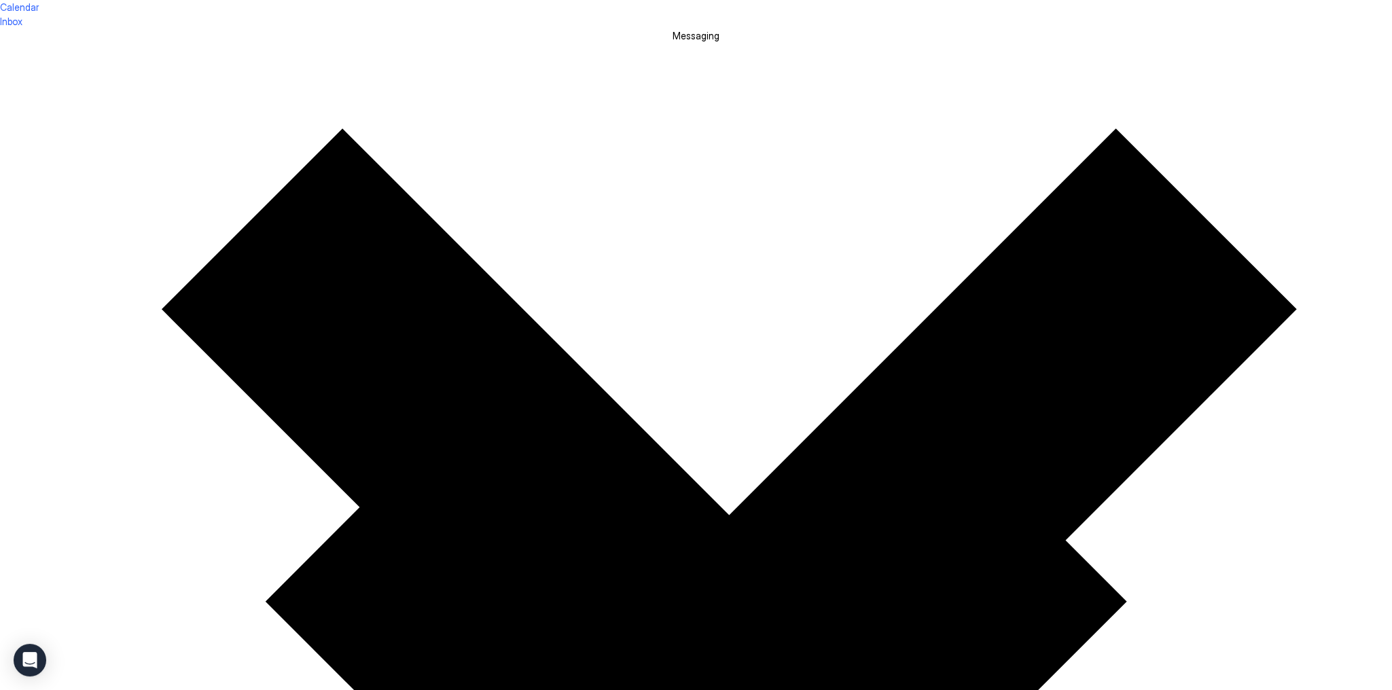
copy span "33.13"
click at [672, 0] on div at bounding box center [696, 0] width 1392 height 0
type textarea "*"
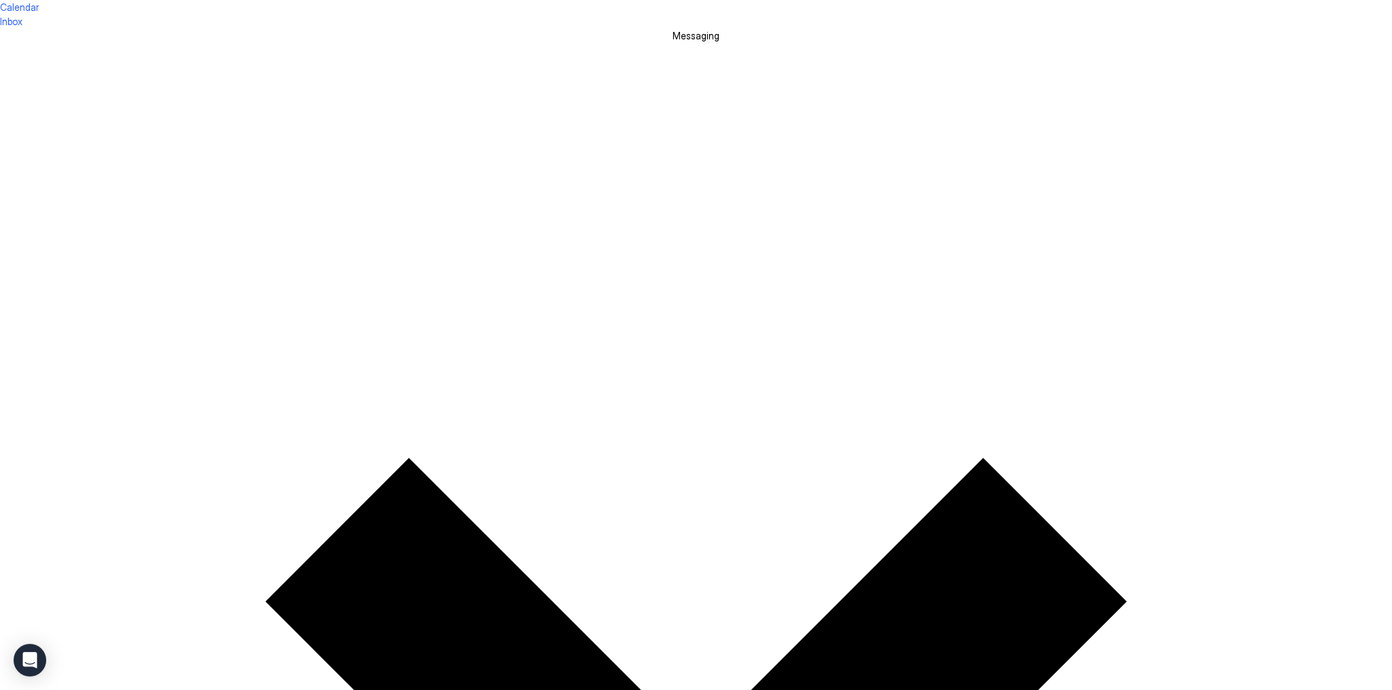
drag, startPoint x: 134, startPoint y: 29, endPoint x: 149, endPoint y: 22, distance: 17.0
click at [39, 14] on div "Calendar" at bounding box center [19, 7] width 39 height 14
click at [39, 13] on span "Calendar" at bounding box center [19, 7] width 39 height 12
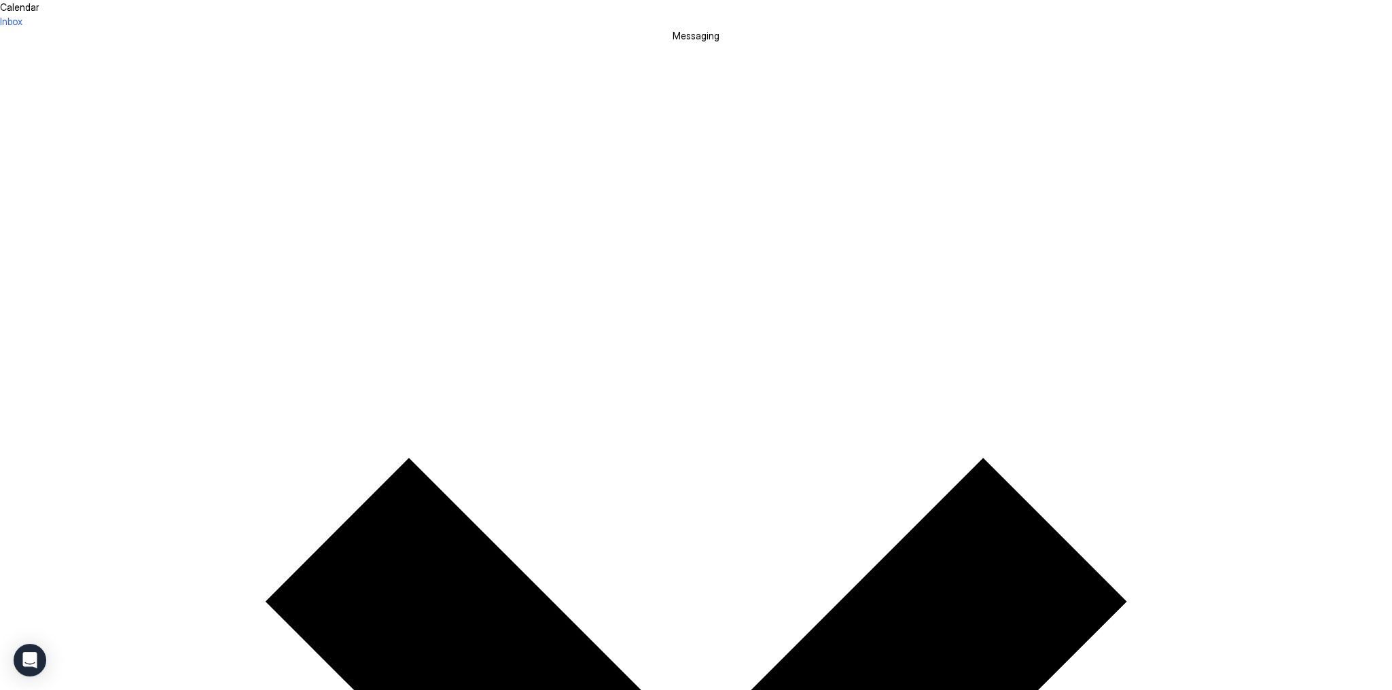
click at [39, 13] on span "Calendar" at bounding box center [19, 7] width 39 height 12
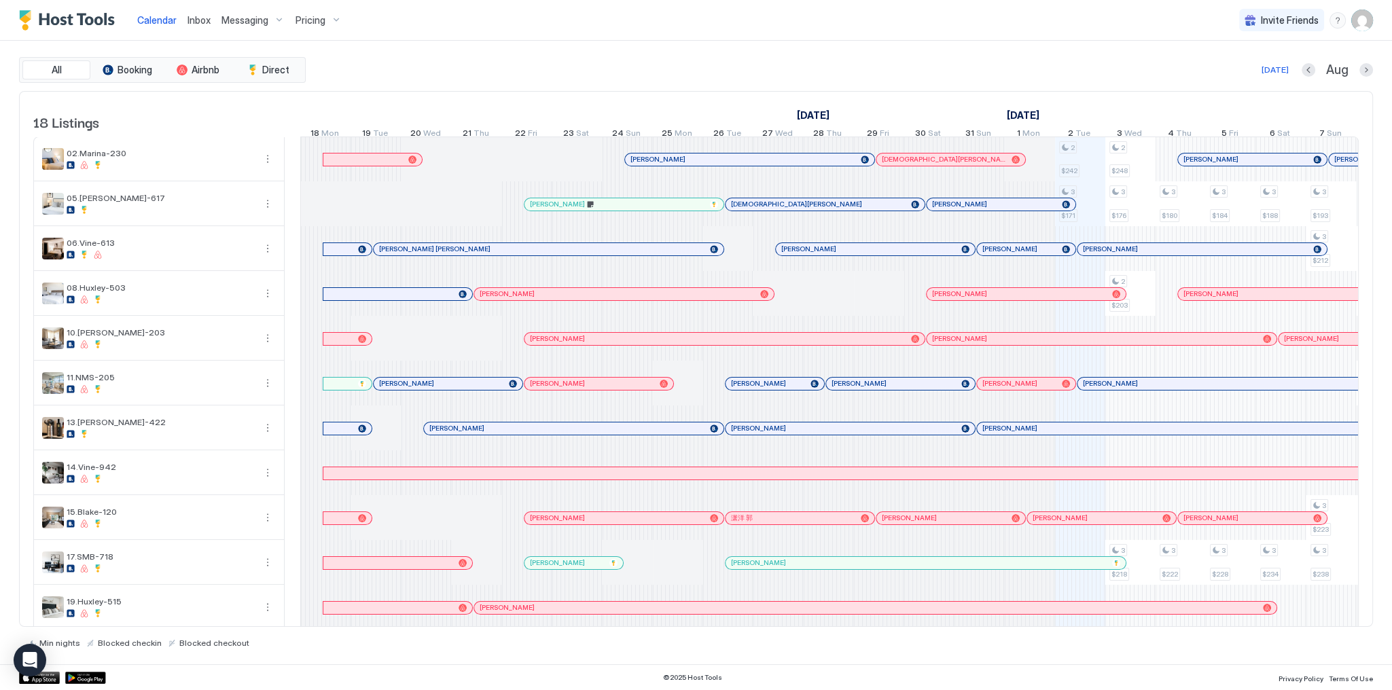
scroll to position [0, 755]
